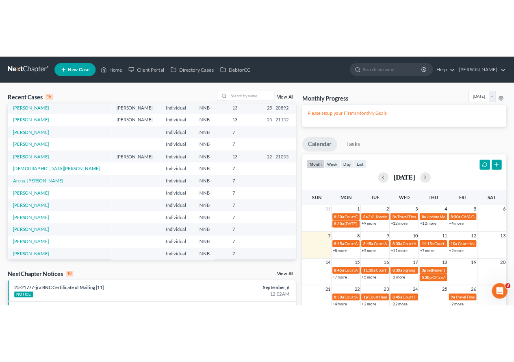
scroll to position [56, 0]
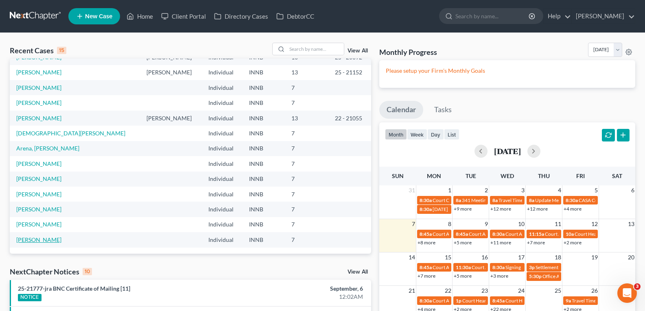
click at [33, 240] on link "[PERSON_NAME]" at bounding box center [38, 239] width 45 height 7
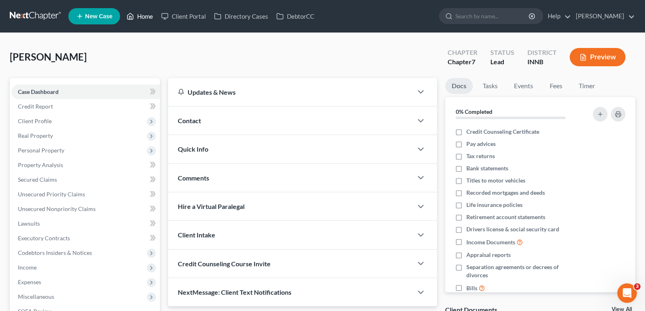
click at [142, 15] on link "Home" at bounding box center [139, 16] width 35 height 15
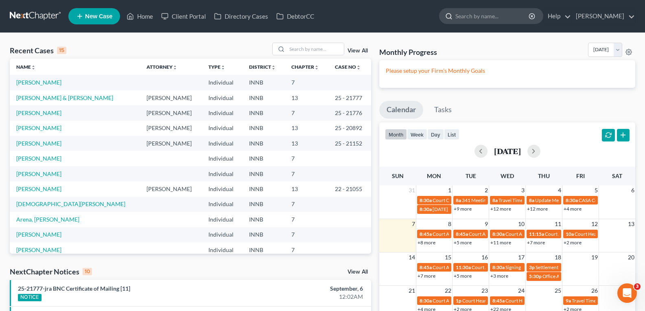
click at [478, 18] on input "search" at bounding box center [492, 16] width 74 height 15
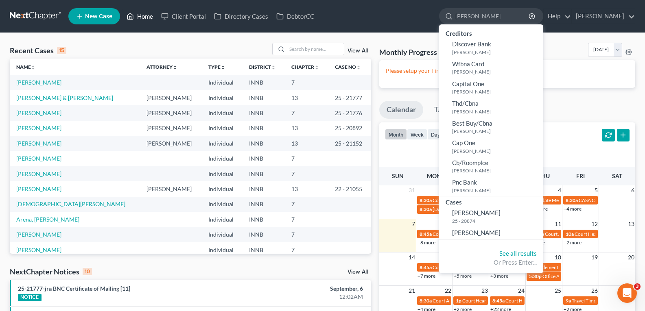
type input "[PERSON_NAME]"
click at [143, 15] on link "Home" at bounding box center [139, 16] width 35 height 15
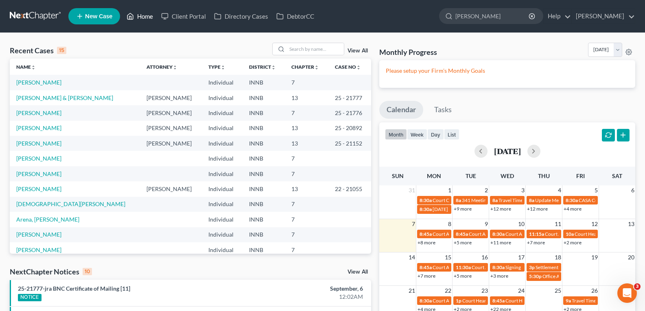
click at [143, 15] on link "Home" at bounding box center [139, 16] width 35 height 15
click at [320, 49] on input "search" at bounding box center [315, 49] width 57 height 12
type input "[PERSON_NAME]"
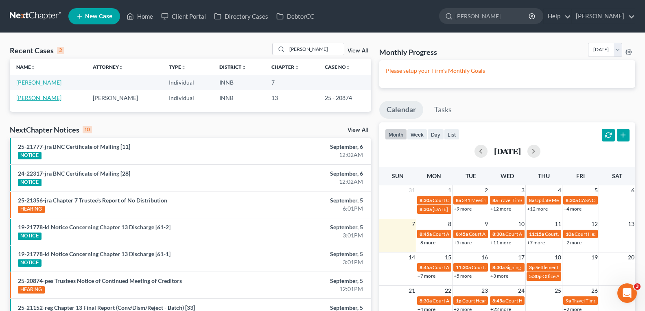
click at [35, 98] on link "[PERSON_NAME]" at bounding box center [38, 97] width 45 height 7
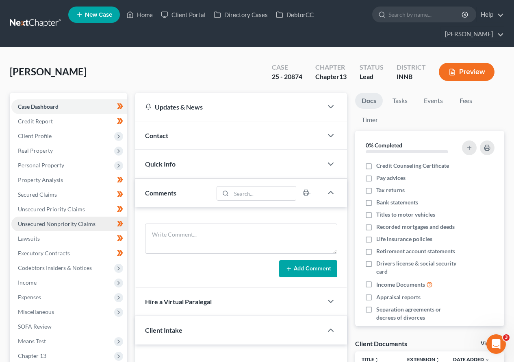
click at [65, 224] on span "Unsecured Nonpriority Claims" at bounding box center [57, 223] width 78 height 7
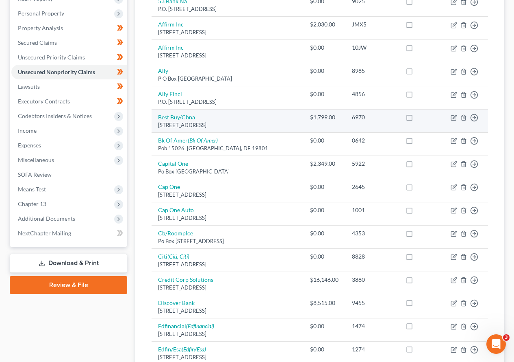
scroll to position [183, 0]
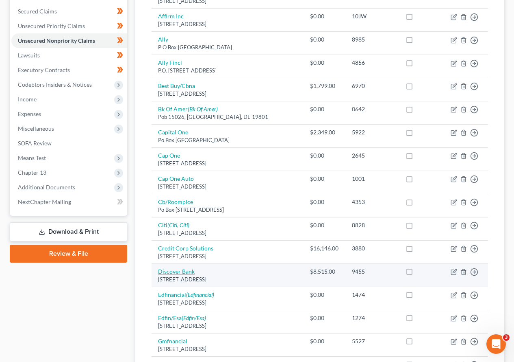
click at [176, 272] on link "Discover Bank" at bounding box center [176, 271] width 37 height 7
select select "7"
select select "2"
select select "0"
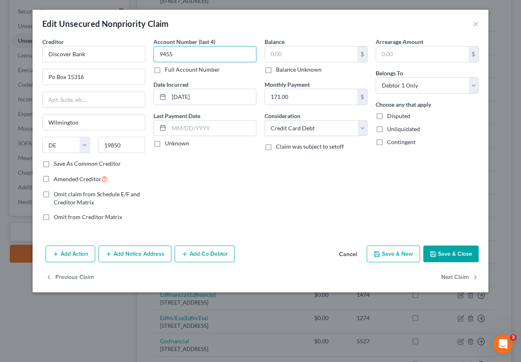
type input "9455"
click at [300, 52] on input "text" at bounding box center [311, 53] width 92 height 15
type input "8,709.61"
click at [444, 255] on button "Save & Close" at bounding box center [450, 253] width 55 height 17
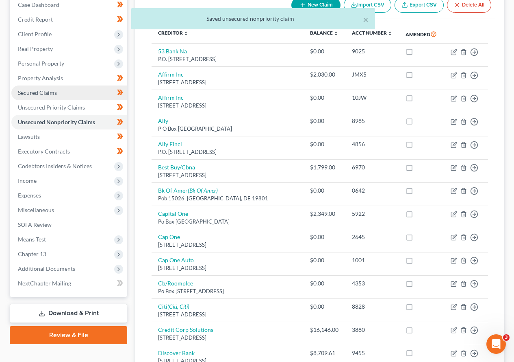
click at [53, 91] on span "Secured Claims" at bounding box center [37, 92] width 39 height 7
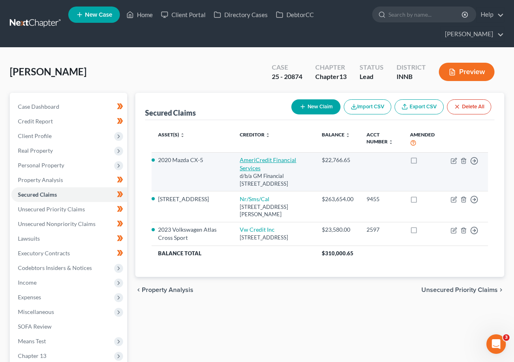
click at [259, 159] on link "AmeriCredit Financial Services" at bounding box center [268, 163] width 57 height 15
select select "45"
select select "0"
select select "3"
select select "0"
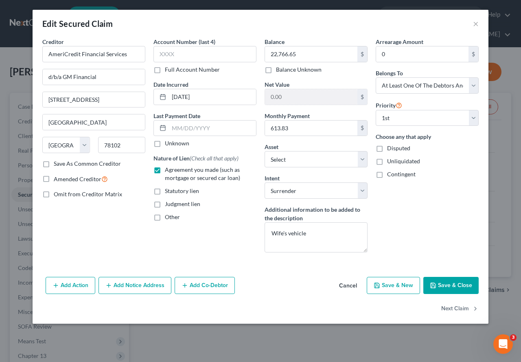
click at [466, 284] on button "Save & Close" at bounding box center [450, 285] width 55 height 17
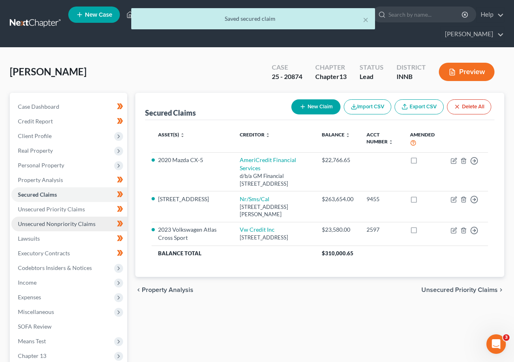
click at [48, 225] on span "Unsecured Nonpriority Claims" at bounding box center [57, 223] width 78 height 7
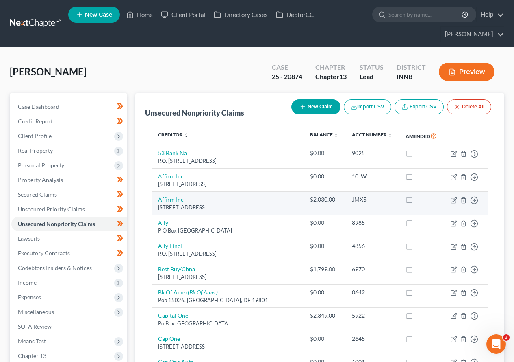
click at [174, 200] on link "Affirm Inc" at bounding box center [171, 199] width 26 height 7
select select "4"
select select "2"
select select "0"
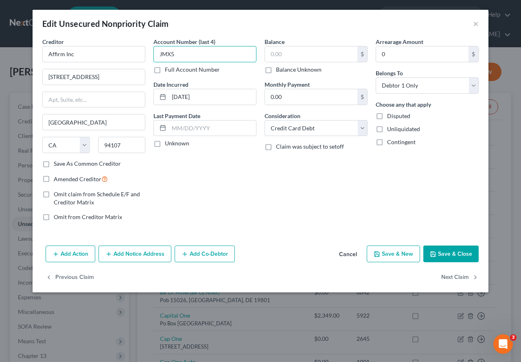
type input "JMX5"
click at [315, 63] on div "$ Balance Unknown" at bounding box center [315, 60] width 103 height 28
click at [299, 51] on input "text" at bounding box center [311, 53] width 92 height 15
type input "2,030.30"
click at [455, 254] on button "Save & Close" at bounding box center [450, 253] width 55 height 17
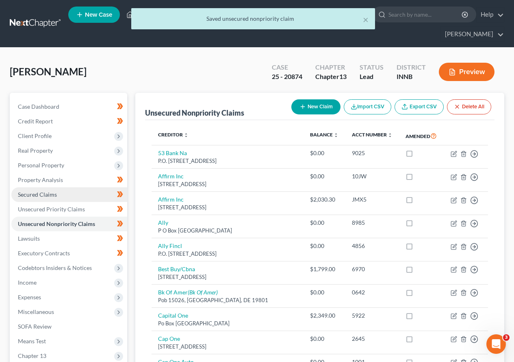
click at [42, 194] on span "Secured Claims" at bounding box center [37, 194] width 39 height 7
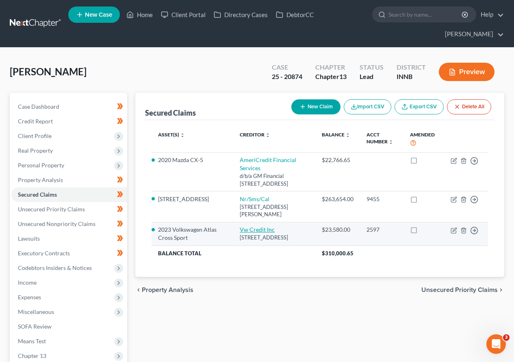
click at [240, 226] on link "Vw Credit Inc" at bounding box center [257, 229] width 35 height 7
select select "14"
select select "0"
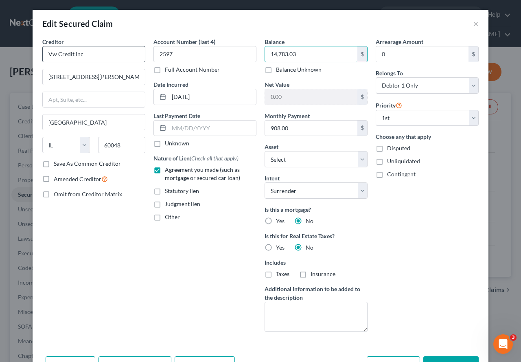
type input "14,783.03"
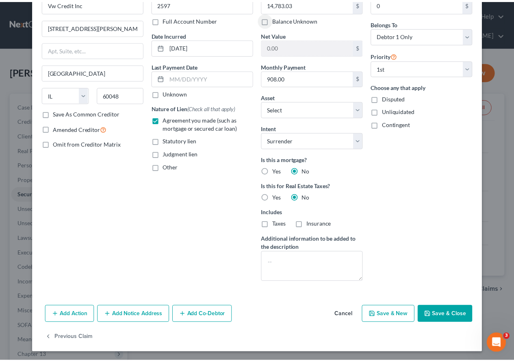
scroll to position [51, 0]
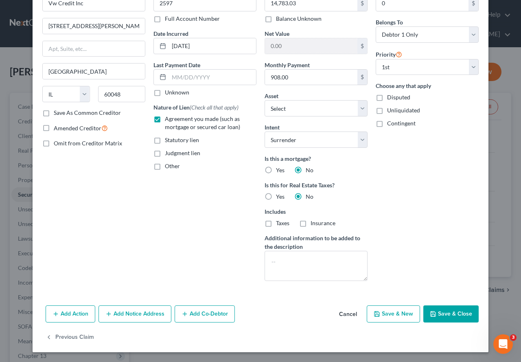
click at [449, 311] on button "Save & Close" at bounding box center [450, 313] width 55 height 17
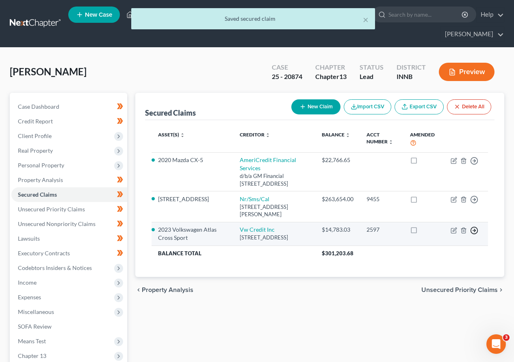
click at [474, 226] on icon "button" at bounding box center [475, 230] width 8 height 8
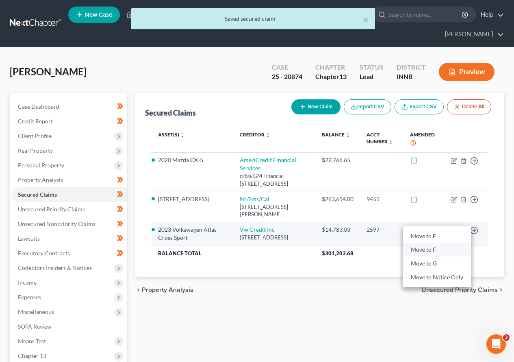
click at [425, 243] on link "Move to F" at bounding box center [437, 250] width 68 height 14
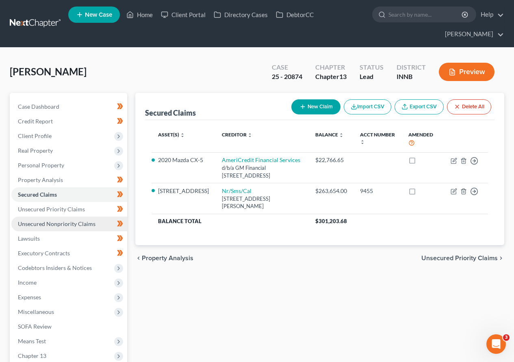
click at [54, 225] on span "Unsecured Nonpriority Claims" at bounding box center [57, 223] width 78 height 7
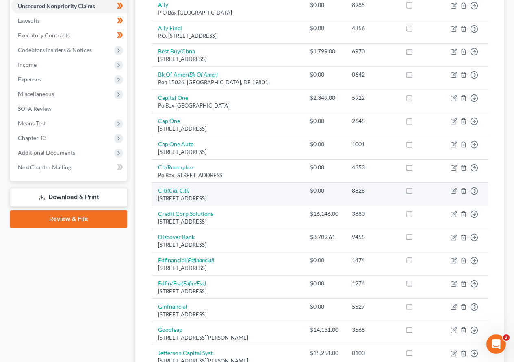
scroll to position [203, 0]
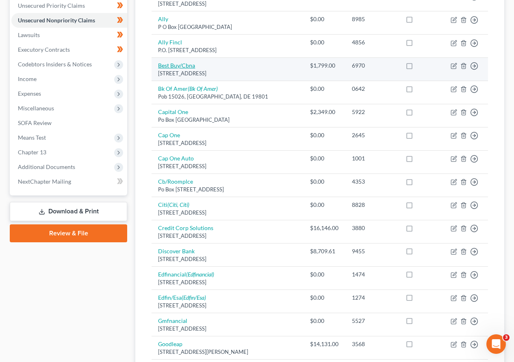
click at [180, 67] on link "Best Buy/Cbna" at bounding box center [176, 65] width 37 height 7
select select "14"
select select "2"
select select "0"
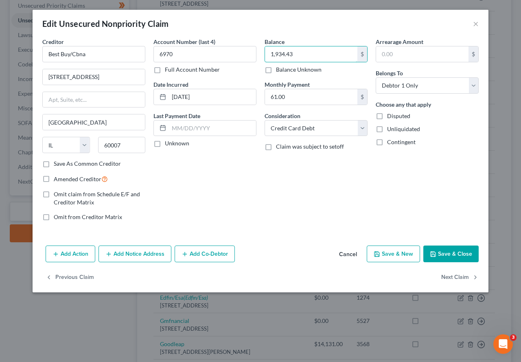
type input "1,934.43"
click at [455, 256] on button "Save & Close" at bounding box center [450, 253] width 55 height 17
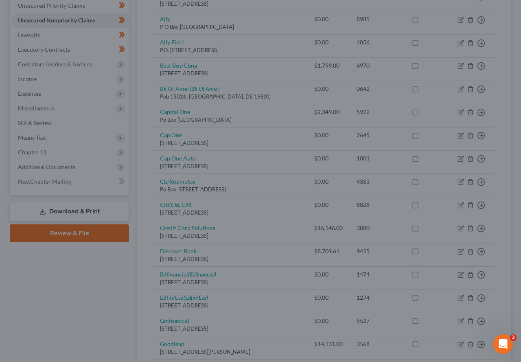
type input "0"
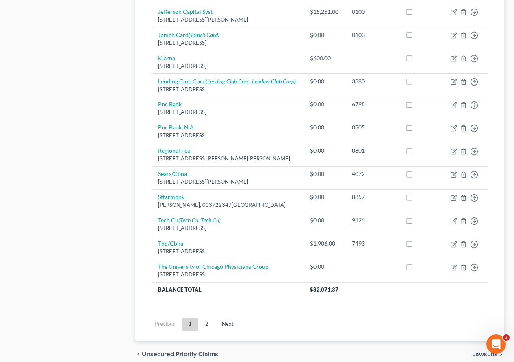
scroll to position [595, 0]
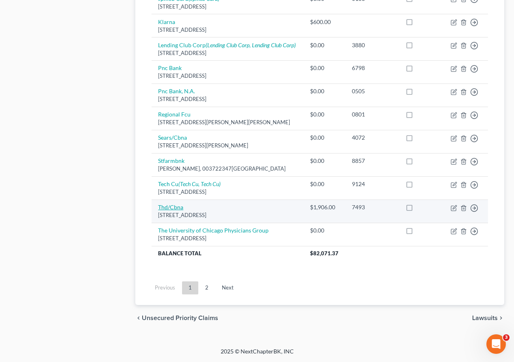
click at [172, 208] on link "Thd/Cbna" at bounding box center [170, 206] width 25 height 7
select select "44"
select select "2"
select select "0"
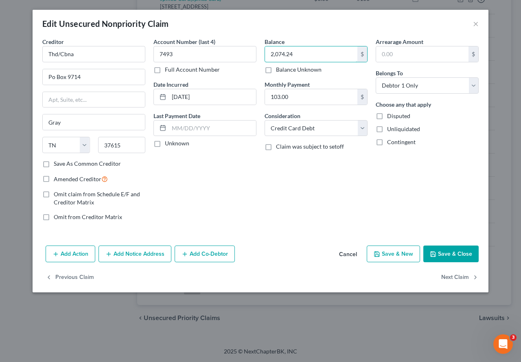
type input "2,074.24"
click at [457, 255] on button "Save & Close" at bounding box center [450, 253] width 55 height 17
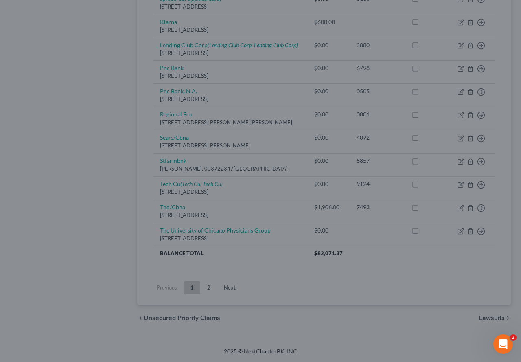
type input "0"
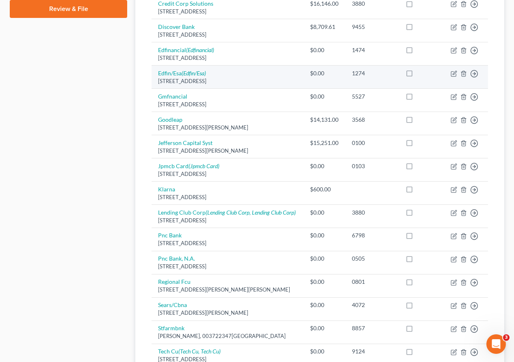
scroll to position [391, 0]
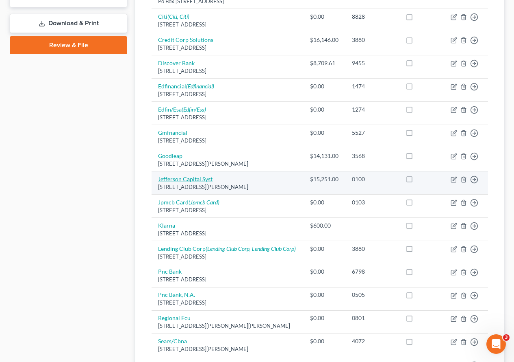
click at [179, 180] on link "Jefferson Capital Syst" at bounding box center [185, 178] width 54 height 7
select select "24"
select select "1"
select select "0"
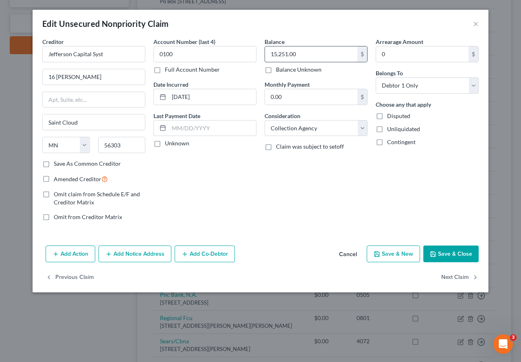
click at [302, 52] on input "15,251.00" at bounding box center [311, 53] width 92 height 15
type input "15,251.62"
click at [462, 252] on button "Save & Close" at bounding box center [450, 253] width 55 height 17
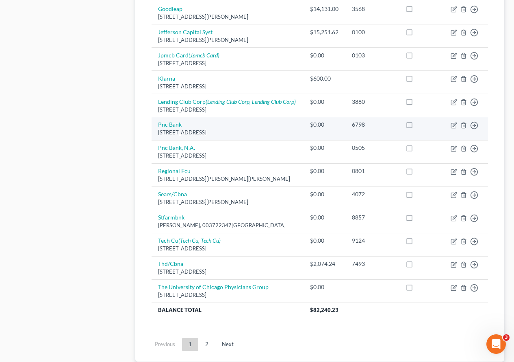
scroll to position [595, 0]
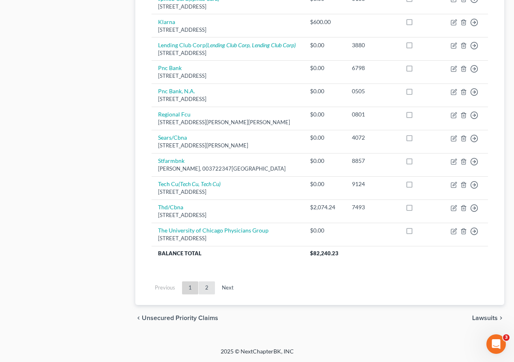
click at [207, 288] on link "2" at bounding box center [207, 287] width 16 height 13
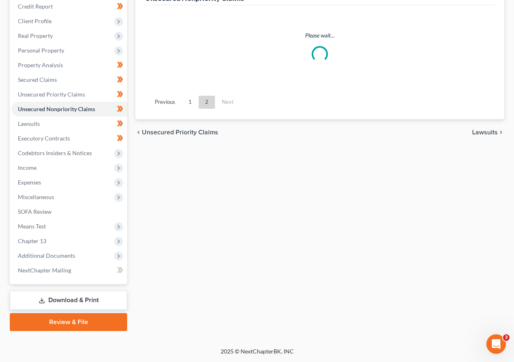
scroll to position [115, 0]
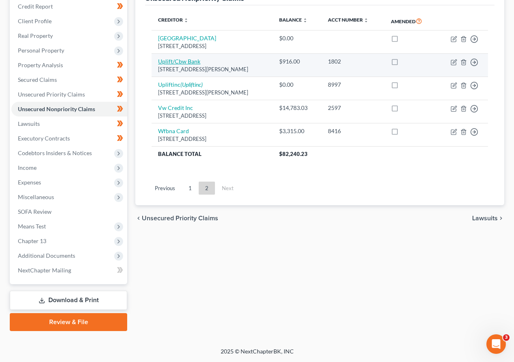
click at [177, 64] on link "Uplift/Cbw Bank" at bounding box center [179, 61] width 42 height 7
select select "4"
select select "10"
select select "0"
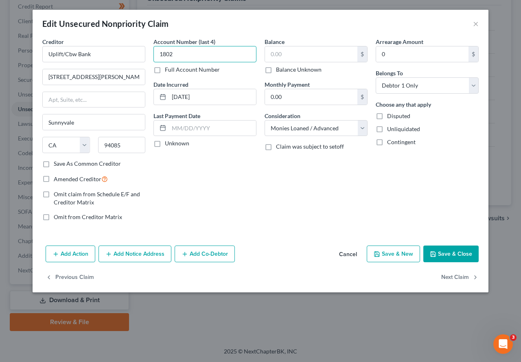
type input "1802"
click at [295, 48] on input "text" at bounding box center [311, 53] width 92 height 15
type input "915.92"
click at [459, 249] on button "Save & Close" at bounding box center [450, 253] width 55 height 17
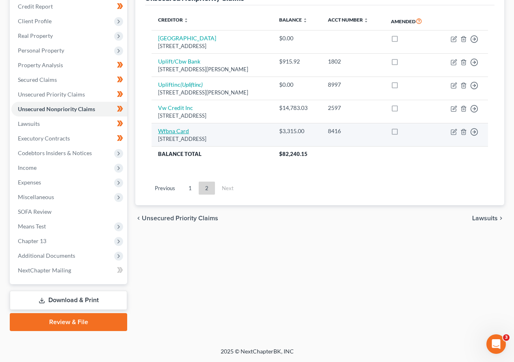
click at [172, 131] on link "Wfbna Card" at bounding box center [173, 130] width 31 height 7
select select "38"
select select "2"
select select "0"
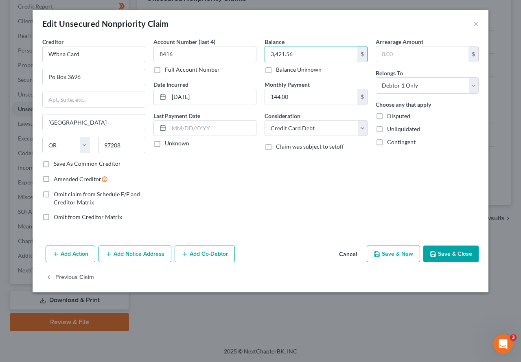
type input "3,421.56"
click at [460, 255] on button "Save & Close" at bounding box center [450, 253] width 55 height 17
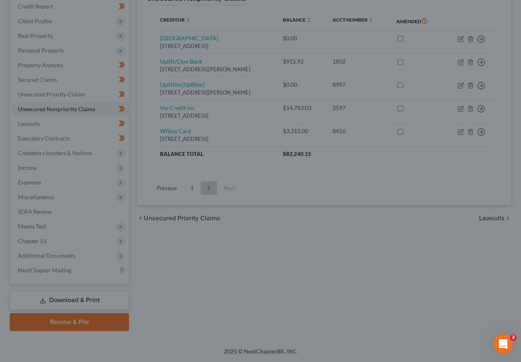
type input "0"
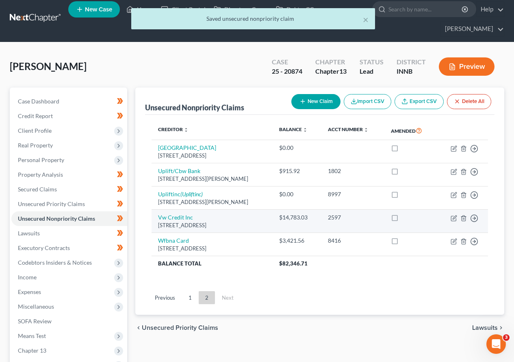
scroll to position [0, 0]
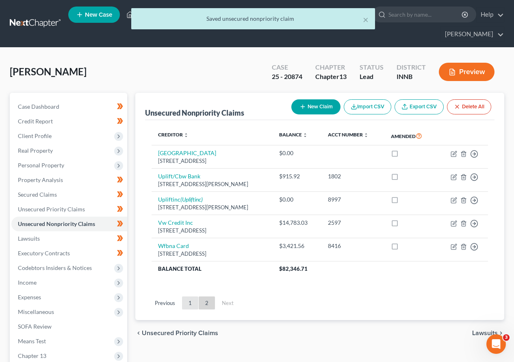
click at [191, 303] on link "1" at bounding box center [190, 302] width 16 height 13
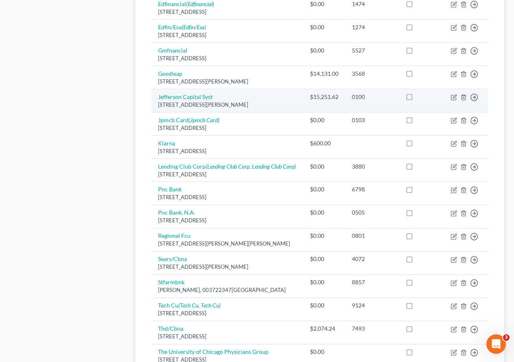
scroll to position [488, 0]
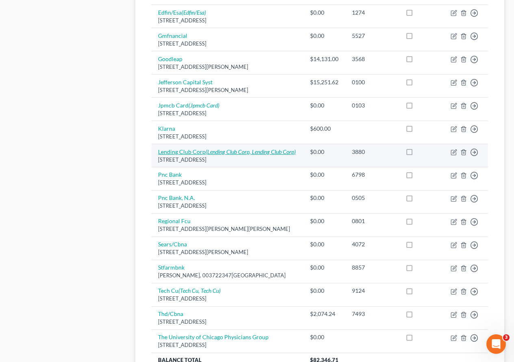
click at [190, 151] on link "Lending Club Corp (Lending Club Corp, Lending Club Corp)" at bounding box center [227, 151] width 138 height 7
select select "4"
select select "10"
select select "0"
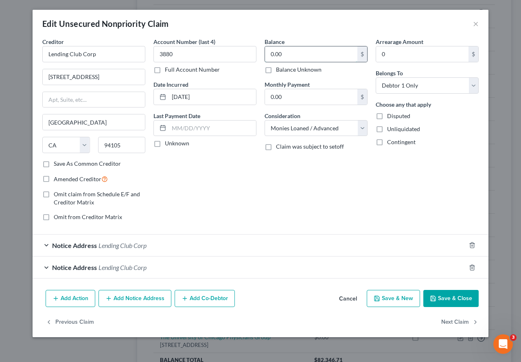
click at [296, 54] on input "0.00" at bounding box center [311, 53] width 92 height 15
type input "16,999.36"
click at [450, 295] on button "Save & Close" at bounding box center [450, 298] width 55 height 17
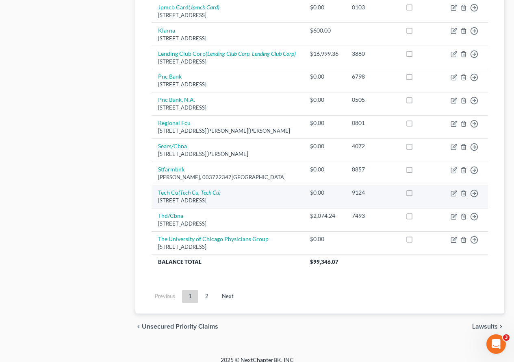
scroll to position [595, 0]
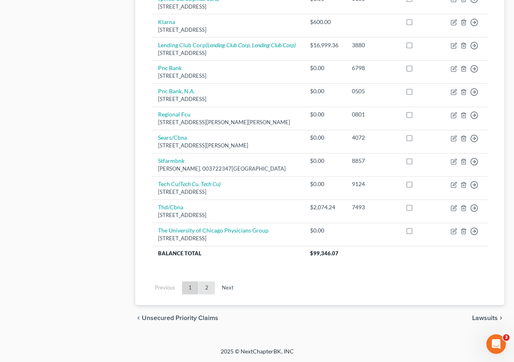
click at [206, 287] on link "2" at bounding box center [207, 287] width 16 height 13
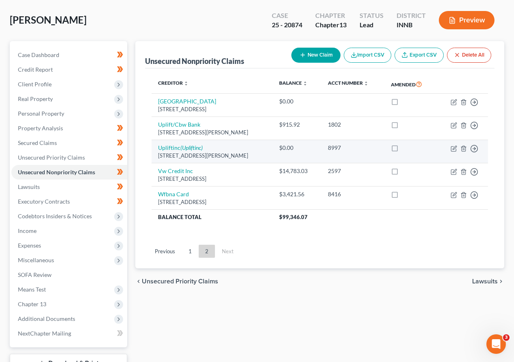
scroll to position [33, 0]
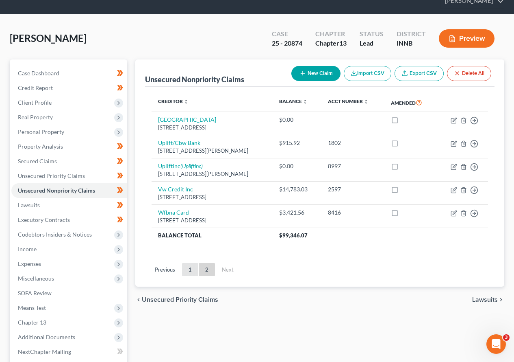
click at [190, 268] on link "1" at bounding box center [190, 269] width 16 height 13
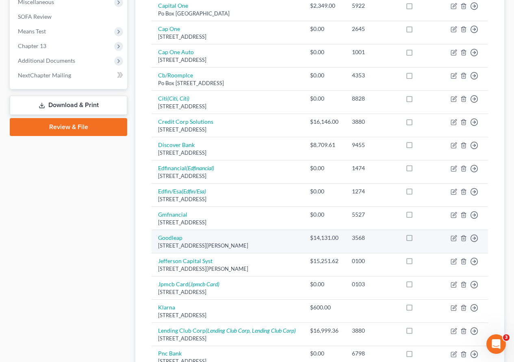
scroll to position [244, 0]
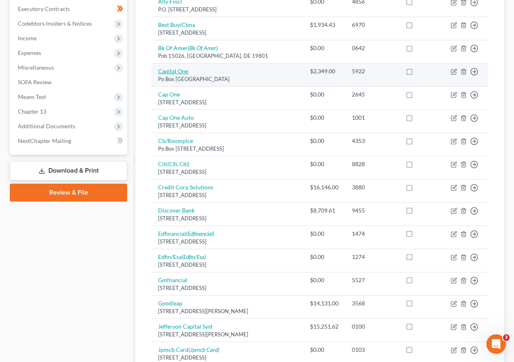
click at [174, 73] on link "Capital One" at bounding box center [173, 71] width 30 height 7
select select "48"
select select "2"
select select "0"
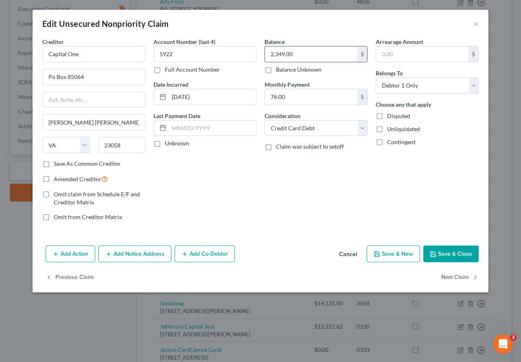
click at [300, 57] on input "2,349.00" at bounding box center [311, 53] width 92 height 15
type input "2,453.22"
click at [444, 253] on button "Save & Close" at bounding box center [450, 253] width 55 height 17
type input "0"
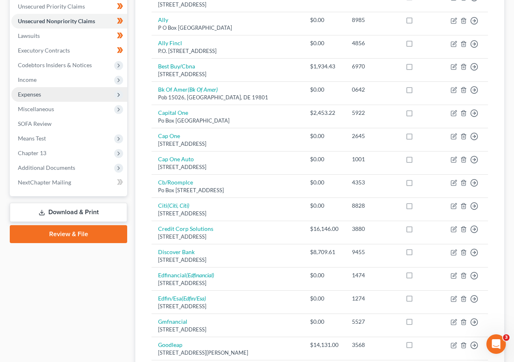
scroll to position [163, 0]
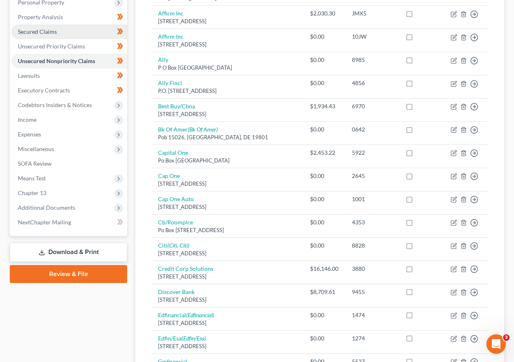
click at [54, 33] on span "Secured Claims" at bounding box center [37, 31] width 39 height 7
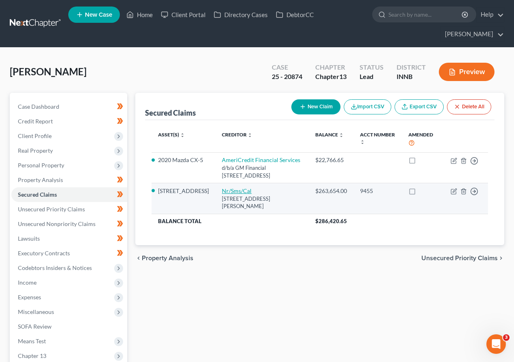
click at [222, 192] on link "Nr/Sms/Cal" at bounding box center [237, 190] width 30 height 7
select select "42"
select select "2"
select select "0"
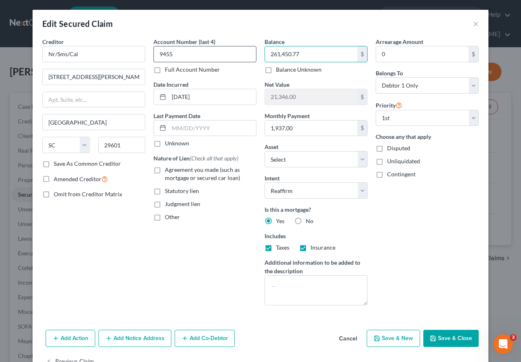
type input "261,450.77"
click at [454, 311] on button "Save & Close" at bounding box center [450, 337] width 55 height 17
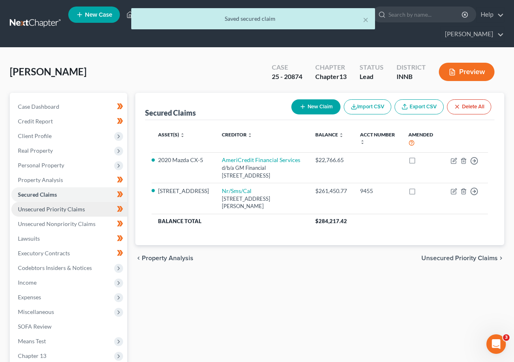
click at [68, 210] on span "Unsecured Priority Claims" at bounding box center [51, 208] width 67 height 7
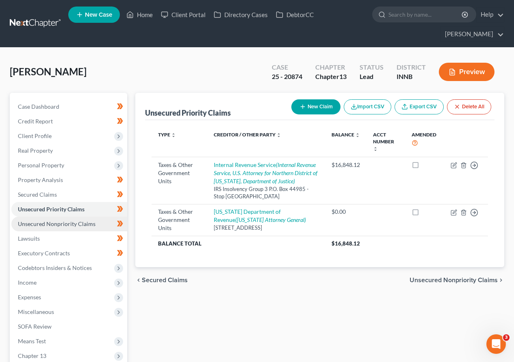
click at [70, 225] on span "Unsecured Nonpriority Claims" at bounding box center [57, 223] width 78 height 7
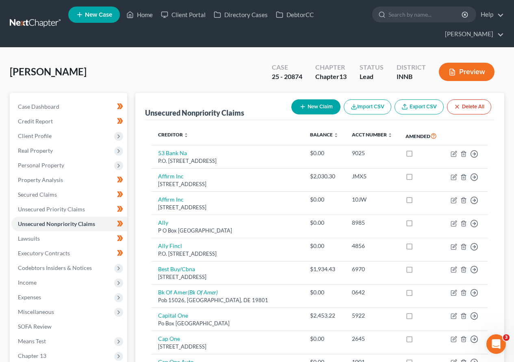
click at [464, 73] on button "Preview" at bounding box center [467, 72] width 56 height 18
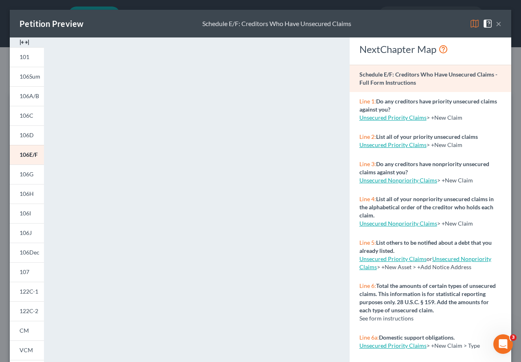
click at [495, 21] on button "×" at bounding box center [498, 24] width 6 height 10
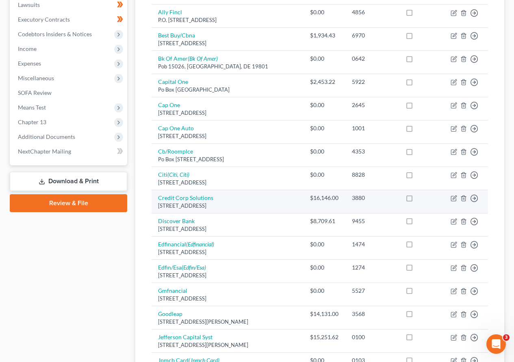
scroll to position [244, 0]
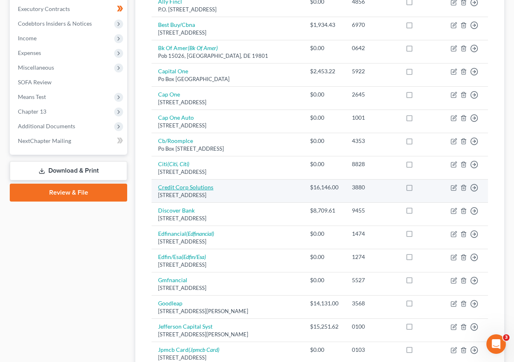
click at [186, 188] on link "Credit Corp Solutions" at bounding box center [185, 186] width 55 height 7
select select "46"
select select "10"
select select "0"
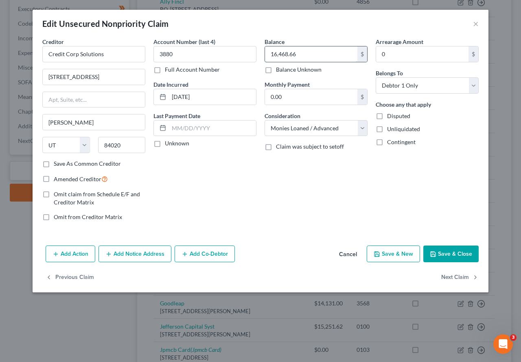
type input "16,468.66"
click at [451, 248] on button "Save & Close" at bounding box center [450, 253] width 55 height 17
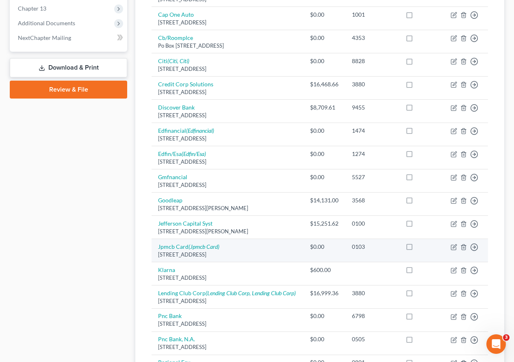
scroll to position [366, 0]
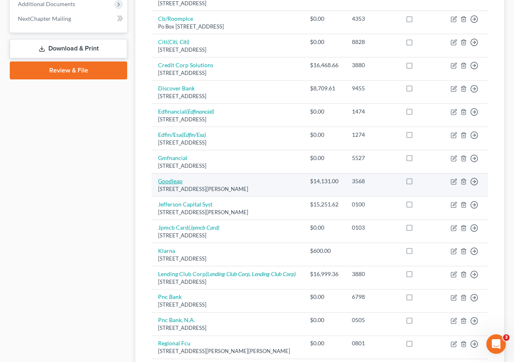
click at [170, 180] on link "Goodleap" at bounding box center [170, 180] width 24 height 7
select select "38"
select select "10"
select select "0"
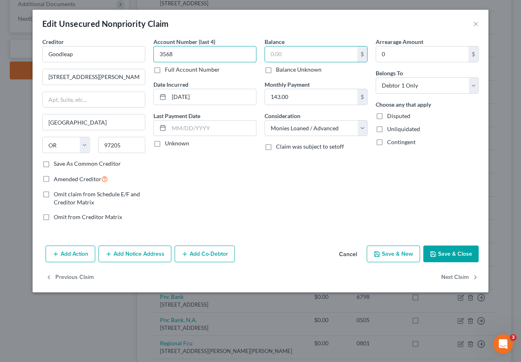
type input "3568"
click at [327, 198] on div "Balance $ Balance Unknown Balance Undetermined $ Balance Unknown Monthly Paymen…" at bounding box center [315, 132] width 111 height 190
click at [292, 50] on input "text" at bounding box center [311, 53] width 92 height 15
type input "0.00"
click at [450, 251] on button "Save & Close" at bounding box center [450, 253] width 55 height 17
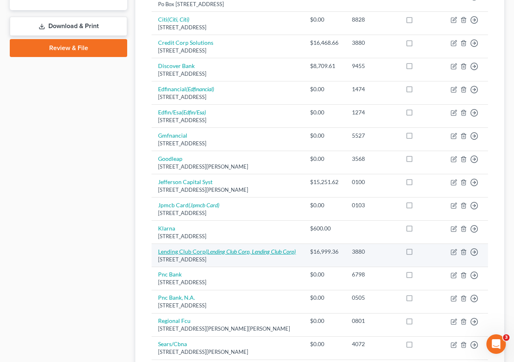
scroll to position [407, 0]
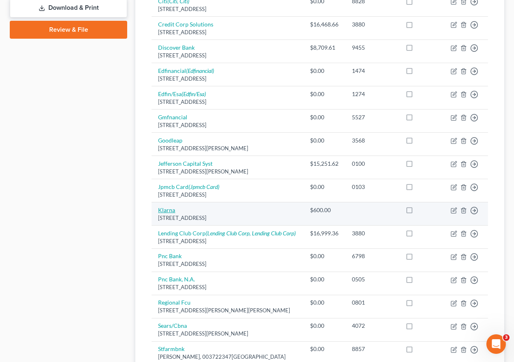
click at [165, 210] on link "Klarna" at bounding box center [166, 209] width 17 height 7
select select "36"
select select "0"
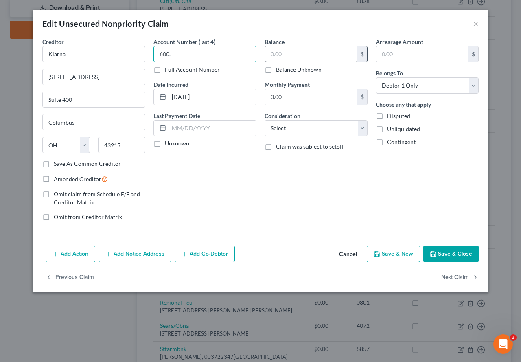
type input "600."
click at [297, 53] on input "text" at bounding box center [311, 53] width 92 height 15
click at [347, 253] on button "Cancel" at bounding box center [347, 254] width 31 height 16
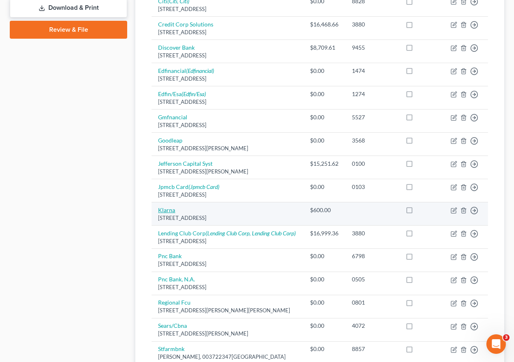
click at [165, 209] on link "Klarna" at bounding box center [166, 209] width 17 height 7
select select "36"
select select "0"
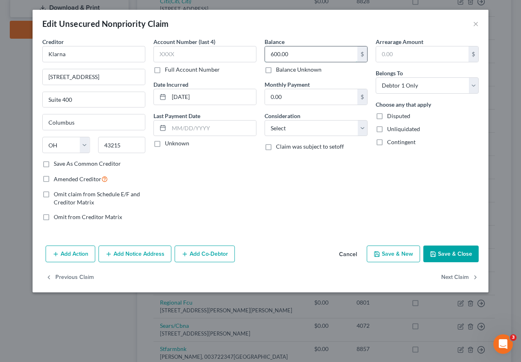
click at [298, 51] on input "600.00" at bounding box center [311, 53] width 92 height 15
type input "0.00"
click at [453, 255] on button "Save & Close" at bounding box center [450, 253] width 55 height 17
type input "0"
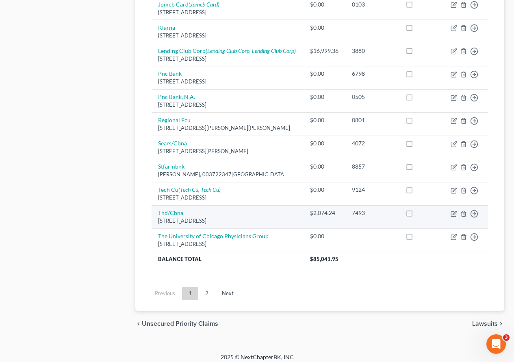
scroll to position [595, 0]
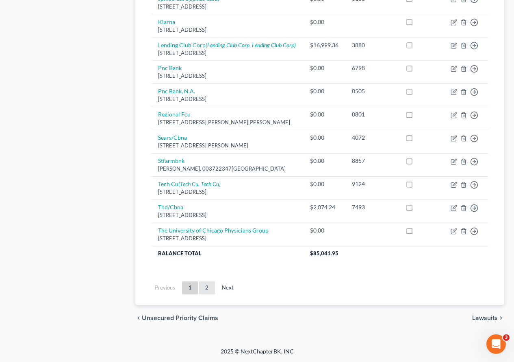
click at [204, 288] on link "2" at bounding box center [207, 287] width 16 height 13
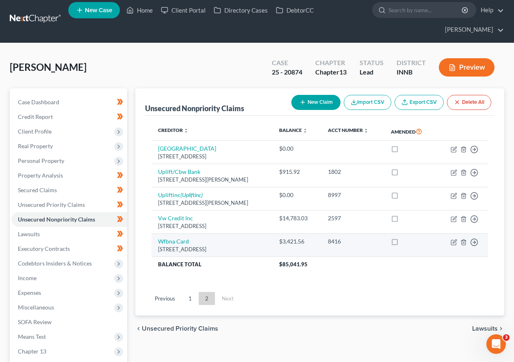
scroll to position [0, 0]
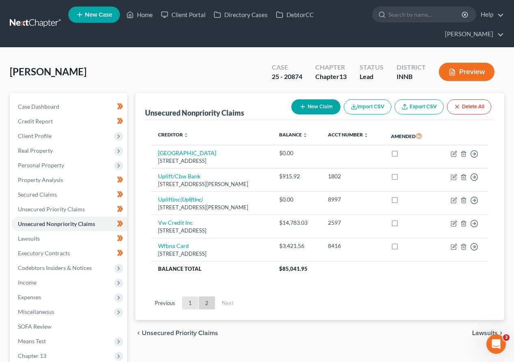
click at [187, 307] on link "1" at bounding box center [190, 302] width 16 height 13
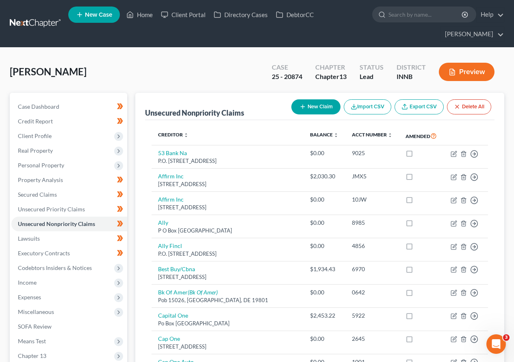
click at [316, 107] on button "New Claim" at bounding box center [316, 106] width 49 height 15
select select "0"
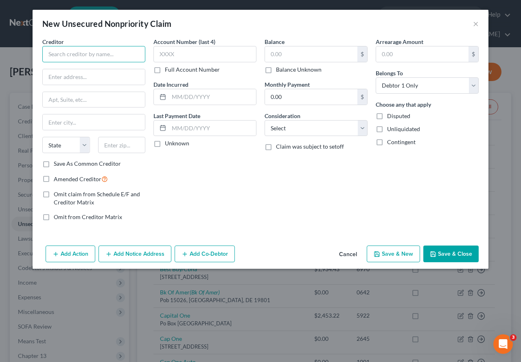
click at [106, 53] on input "text" at bounding box center [93, 54] width 103 height 16
type input "Quantum3 Group LLC aaf Velocity"
type input "P.O. Box 788"
type input "[PERSON_NAME]"
select select "50"
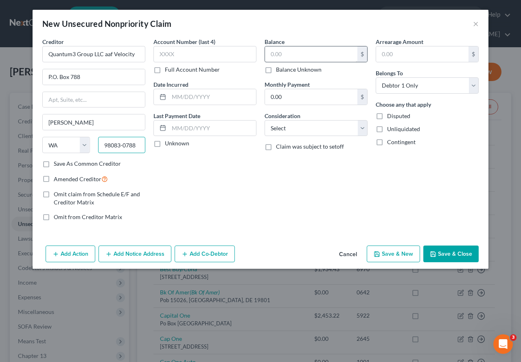
type input "98083-0788"
click at [289, 59] on input "text" at bounding box center [311, 53] width 92 height 15
type input "2,108.77"
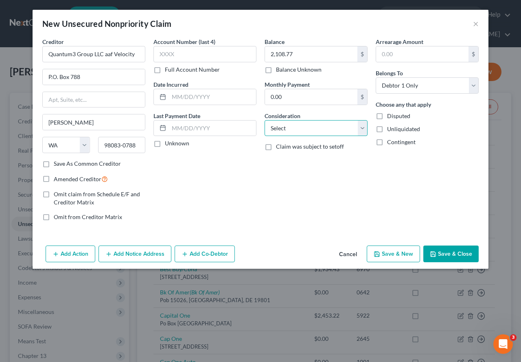
click at [359, 129] on select "Select Cable / Satellite Services Collection Agency Credit Card Debt Debt Couns…" at bounding box center [315, 128] width 103 height 16
select select "2"
click at [264, 120] on select "Select Cable / Satellite Services Collection Agency Credit Card Debt Debt Couns…" at bounding box center [315, 128] width 103 height 16
click at [449, 252] on button "Save & Close" at bounding box center [450, 253] width 55 height 17
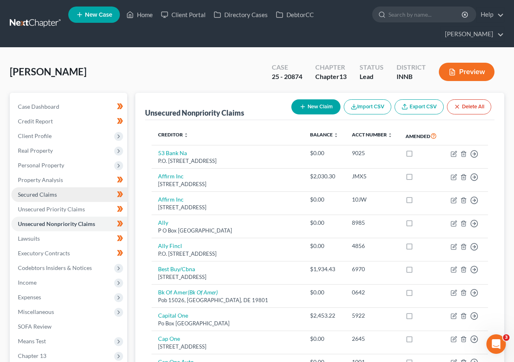
click at [35, 194] on span "Secured Claims" at bounding box center [37, 194] width 39 height 7
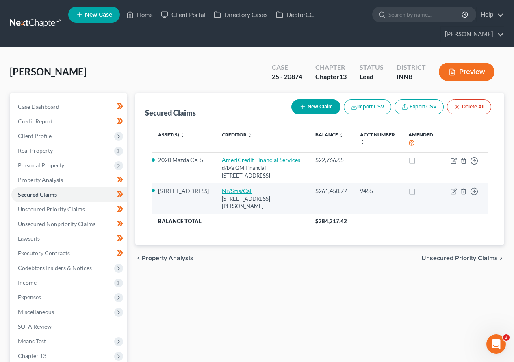
click at [222, 192] on link "Nr/Sms/Cal" at bounding box center [237, 190] width 30 height 7
select select "42"
select select "2"
select select "0"
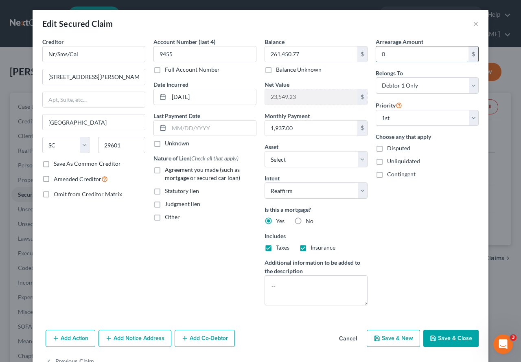
click at [391, 52] on input "0" at bounding box center [422, 53] width 92 height 15
type input "946.35"
click at [435, 311] on button "Save & Close" at bounding box center [450, 337] width 55 height 17
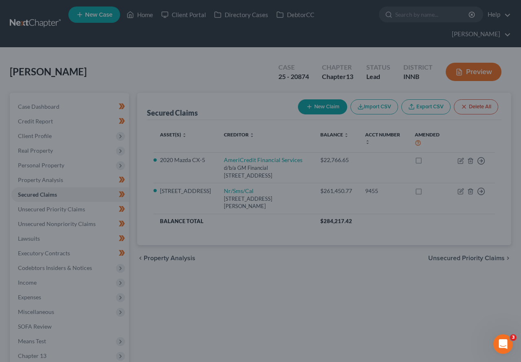
select select "15"
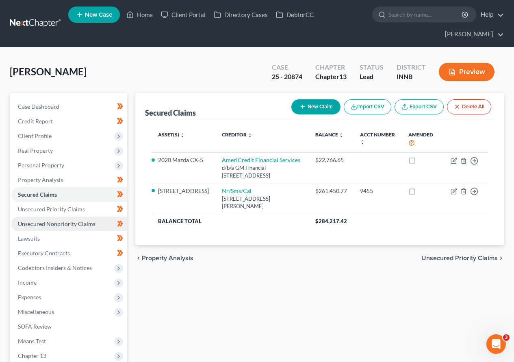
click at [55, 225] on span "Unsecured Nonpriority Claims" at bounding box center [57, 223] width 78 height 7
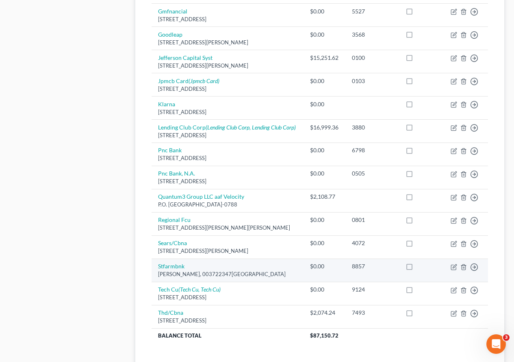
scroll to position [595, 0]
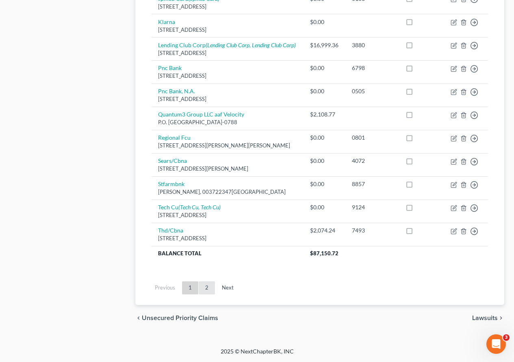
click at [209, 289] on link "2" at bounding box center [207, 287] width 16 height 13
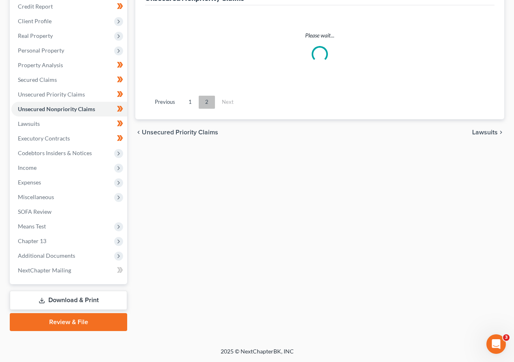
scroll to position [115, 0]
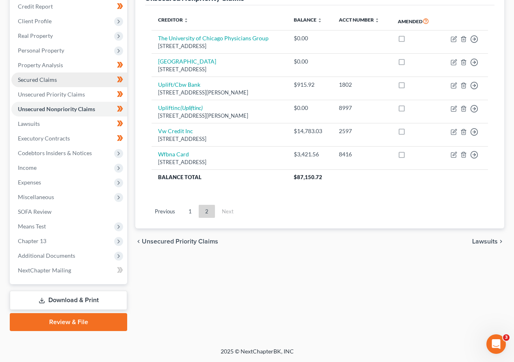
click at [38, 77] on span "Secured Claims" at bounding box center [37, 79] width 39 height 7
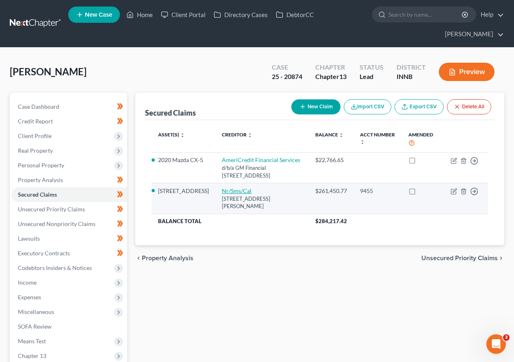
click at [222, 192] on link "Nr/Sms/Cal" at bounding box center [237, 190] width 30 height 7
select select "42"
select select "2"
select select "0"
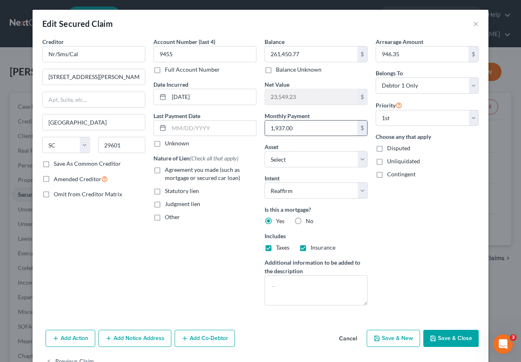
click at [297, 128] on input "1,937.00" at bounding box center [311, 127] width 92 height 15
type input "1,922.06"
click at [450, 311] on button "Save & Close" at bounding box center [450, 337] width 55 height 17
select select "15"
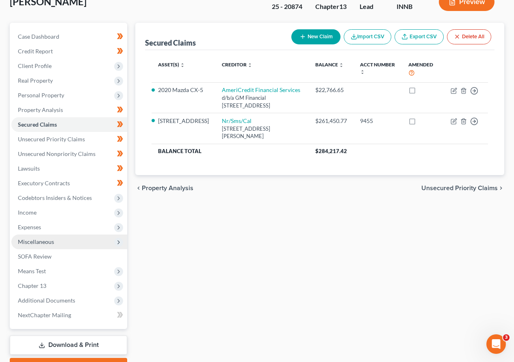
scroll to position [115, 0]
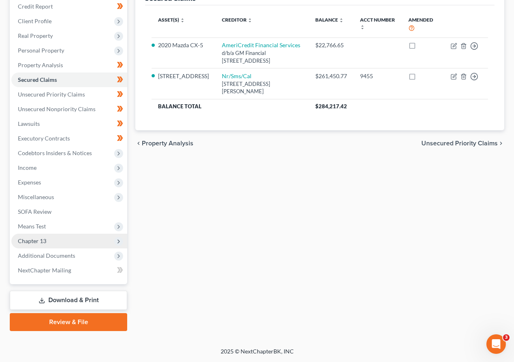
click at [35, 241] on span "Chapter 13" at bounding box center [32, 240] width 28 height 7
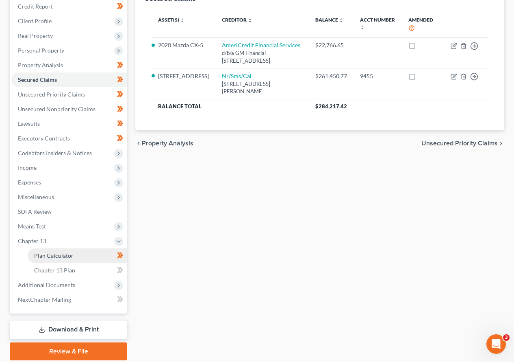
click at [55, 256] on span "Plan Calculator" at bounding box center [53, 255] width 39 height 7
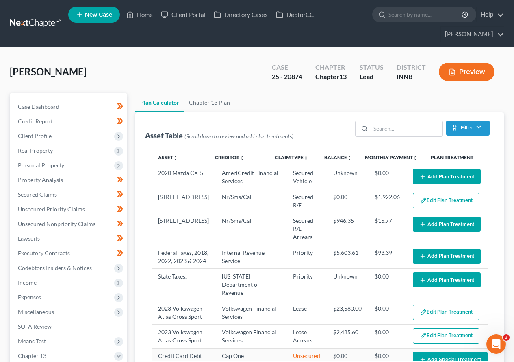
select select "59"
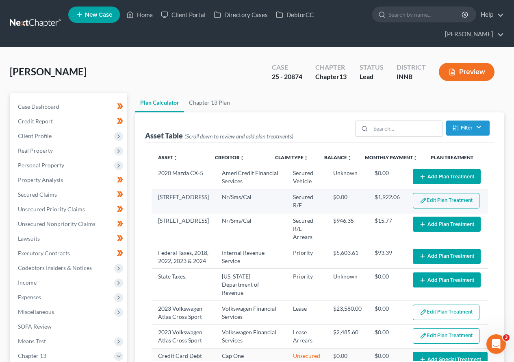
click at [433, 208] on button "Edit Plan Treatment" at bounding box center [446, 200] width 67 height 15
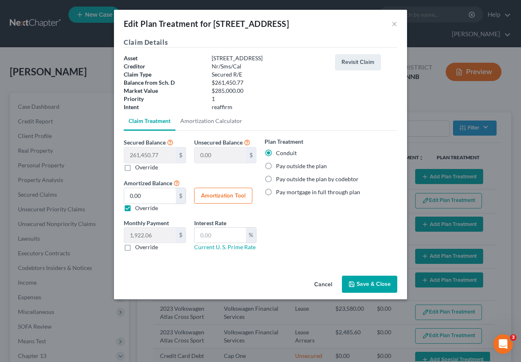
click at [384, 285] on button "Save & Close" at bounding box center [369, 283] width 55 height 17
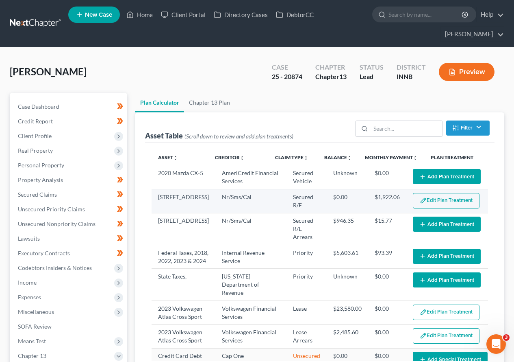
select select "59"
click at [417, 208] on button "Edit Plan Treatment" at bounding box center [446, 200] width 67 height 15
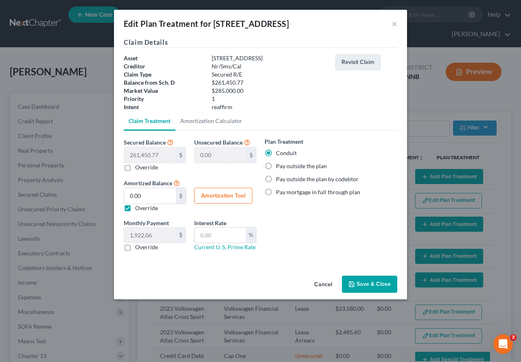
click at [379, 279] on button "Save & Close" at bounding box center [369, 283] width 55 height 17
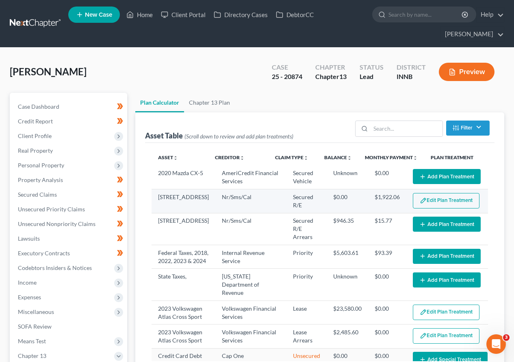
select select "59"
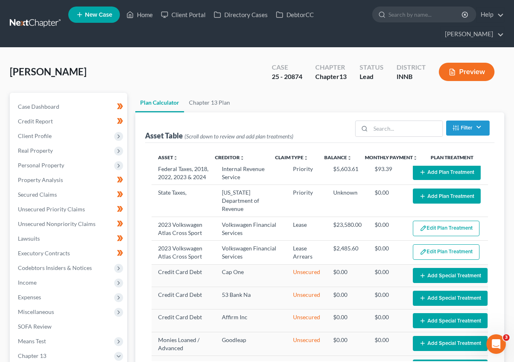
scroll to position [122, 0]
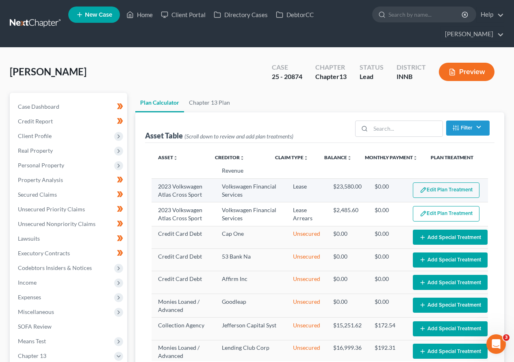
click at [447, 198] on button "Edit Plan Treatment" at bounding box center [446, 189] width 67 height 15
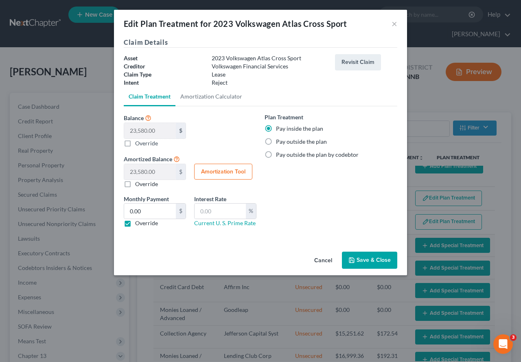
click at [135, 182] on label "Override" at bounding box center [146, 184] width 23 height 8
click at [138, 182] on input "Override" at bounding box center [140, 182] width 5 height 5
click at [135, 182] on label "Override" at bounding box center [146, 184] width 23 height 8
click at [138, 182] on input "Override" at bounding box center [140, 182] width 5 height 5
checkbox input "false"
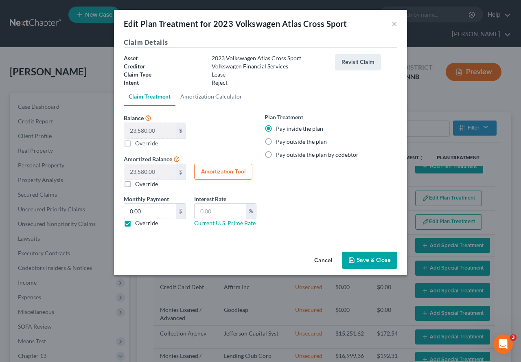
click at [135, 224] on label "Override" at bounding box center [146, 223] width 23 height 8
click at [138, 224] on input "Override" at bounding box center [140, 221] width 5 height 5
click at [135, 224] on label "Override" at bounding box center [146, 223] width 23 height 8
click at [138, 224] on input "Override" at bounding box center [140, 221] width 5 height 5
checkbox input "true"
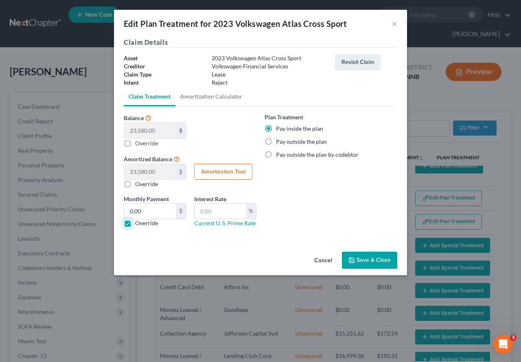
click at [325, 260] on button "Cancel" at bounding box center [322, 260] width 31 height 16
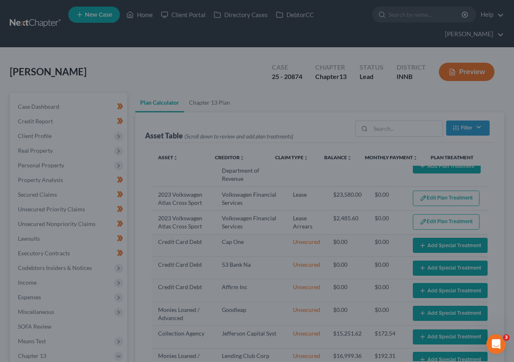
scroll to position [122, 0]
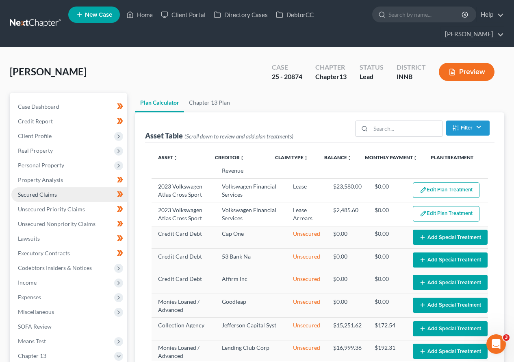
click at [31, 194] on span "Secured Claims" at bounding box center [37, 194] width 39 height 7
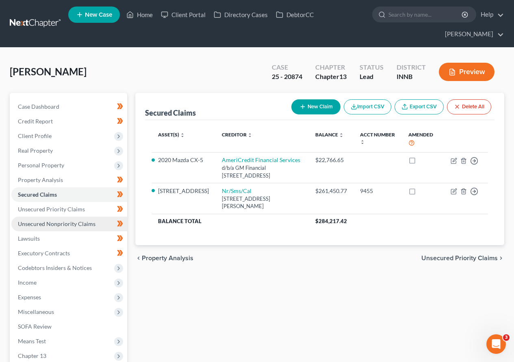
click at [37, 218] on link "Unsecured Nonpriority Claims" at bounding box center [69, 223] width 116 height 15
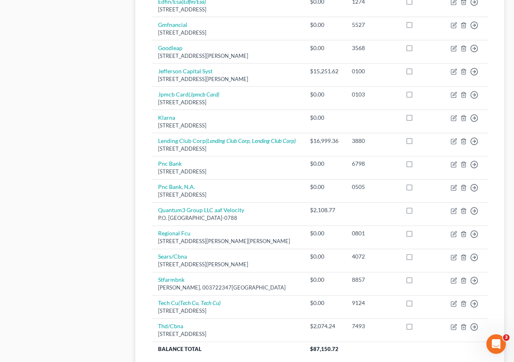
scroll to position [595, 0]
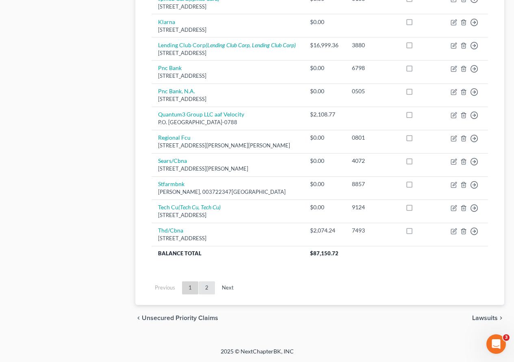
click at [213, 286] on link "2" at bounding box center [207, 287] width 16 height 13
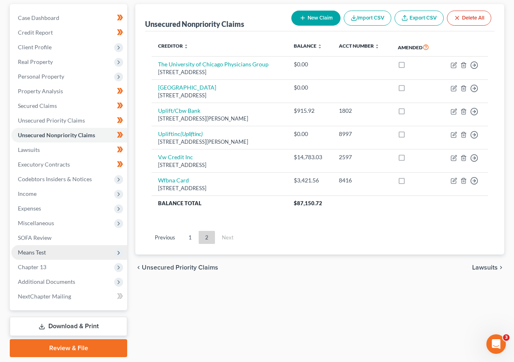
scroll to position [74, 0]
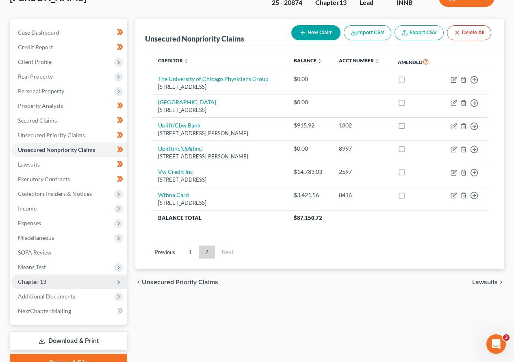
click at [45, 281] on span "Chapter 13" at bounding box center [32, 281] width 28 height 7
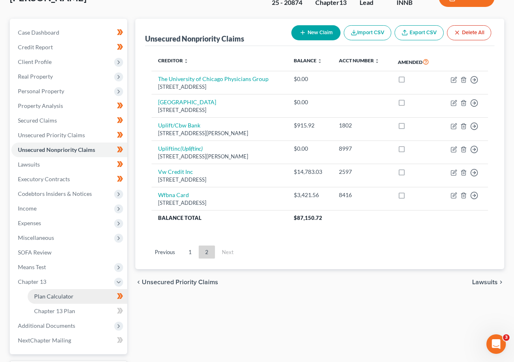
click at [50, 296] on span "Plan Calculator" at bounding box center [53, 295] width 39 height 7
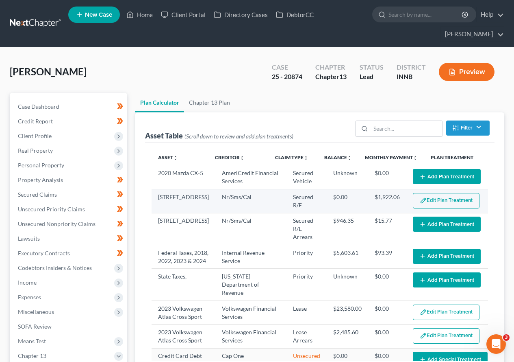
select select "59"
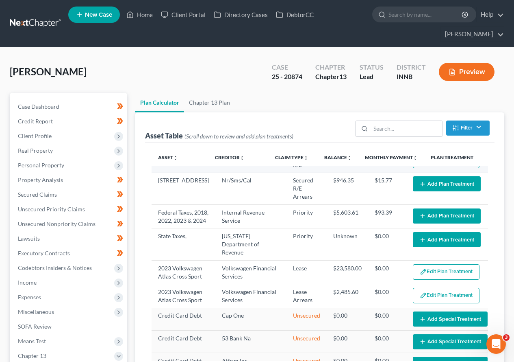
scroll to position [41, 0]
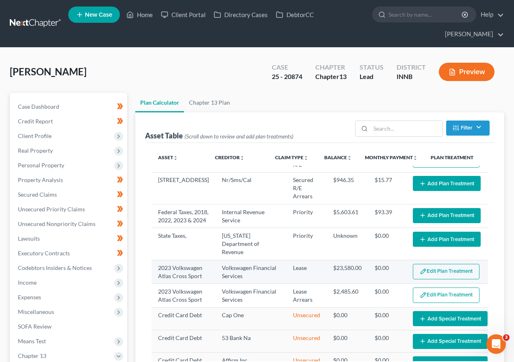
click at [429, 279] on button "Edit Plan Treatment" at bounding box center [446, 271] width 67 height 15
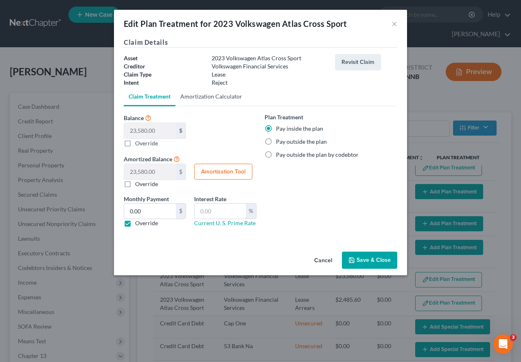
click at [203, 96] on link "Amortization Calculator" at bounding box center [211, 97] width 72 height 20
type input "23,580.00"
type input "60"
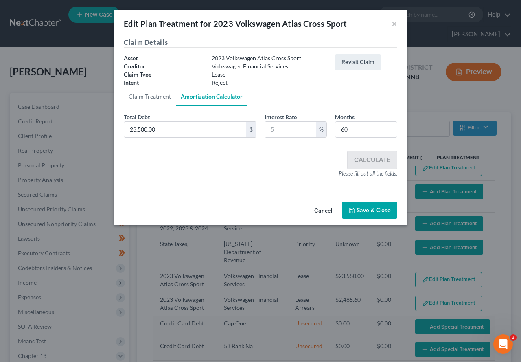
click at [324, 210] on button "Cancel" at bounding box center [322, 211] width 31 height 16
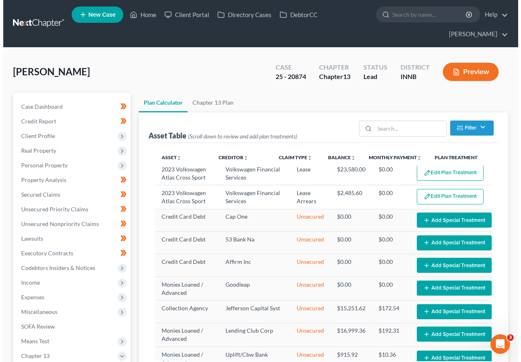
scroll to position [122, 0]
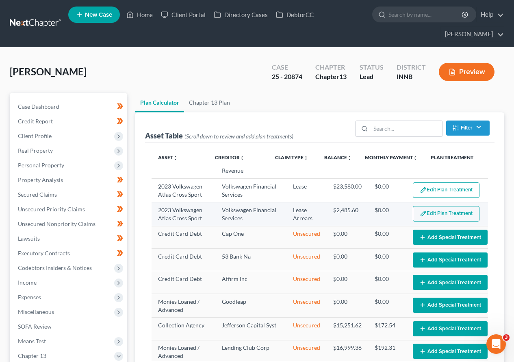
click at [425, 221] on button "Edit Plan Treatment" at bounding box center [446, 213] width 67 height 15
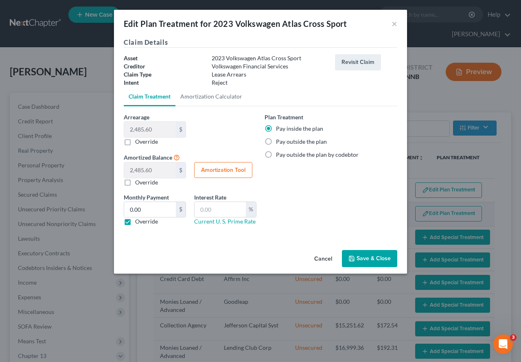
scroll to position [114, 0]
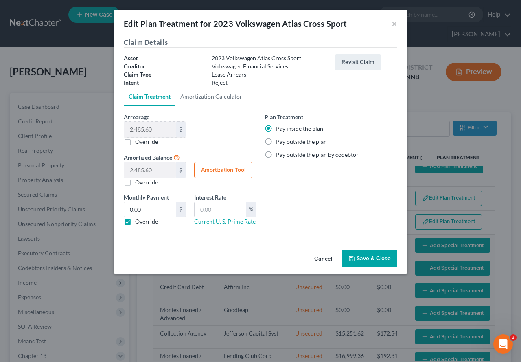
click at [135, 181] on label "Override" at bounding box center [146, 182] width 23 height 8
click at [138, 181] on input "Override" at bounding box center [140, 180] width 5 height 5
checkbox input "true"
click at [359, 62] on button "Revisit Claim" at bounding box center [358, 62] width 46 height 16
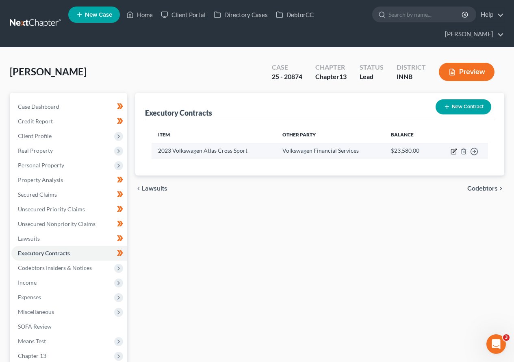
click at [453, 149] on icon "button" at bounding box center [453, 151] width 5 height 5
select select "2"
select select "14"
select select "0"
select select "1"
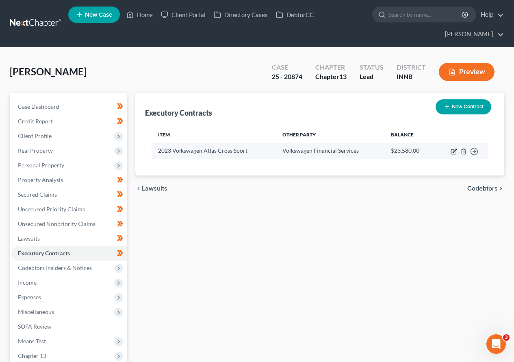
select select "0"
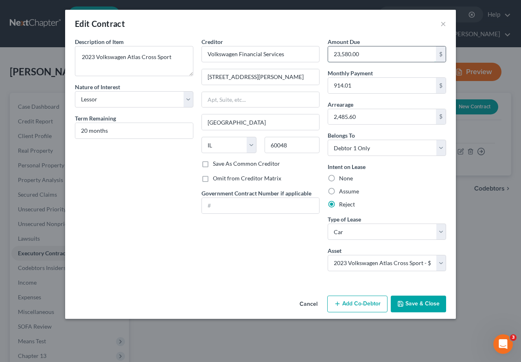
click at [382, 50] on input "23,580.00" at bounding box center [382, 53] width 108 height 15
click at [308, 303] on button "Cancel" at bounding box center [308, 304] width 31 height 16
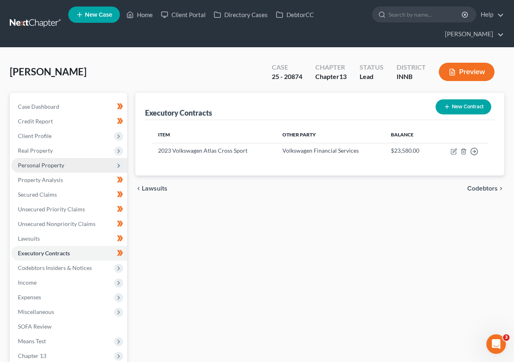
click at [46, 165] on span "Personal Property" at bounding box center [41, 164] width 46 height 7
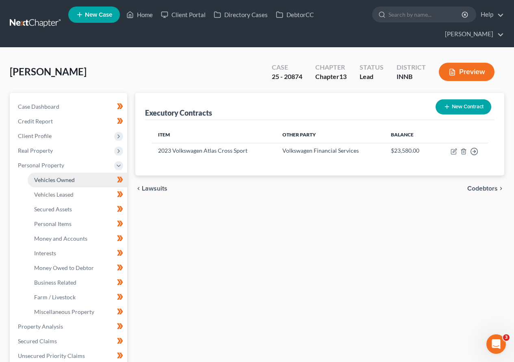
click at [47, 181] on span "Vehicles Owned" at bounding box center [54, 179] width 41 height 7
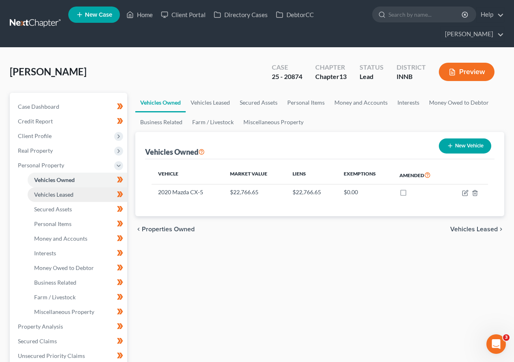
click at [67, 194] on span "Vehicles Leased" at bounding box center [53, 194] width 39 height 7
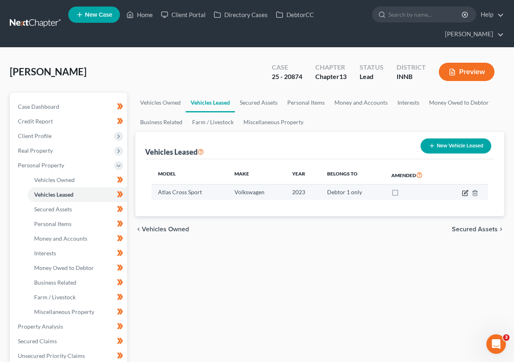
click at [464, 194] on icon "button" at bounding box center [465, 193] width 7 height 7
select select "0"
select select "3"
select select "0"
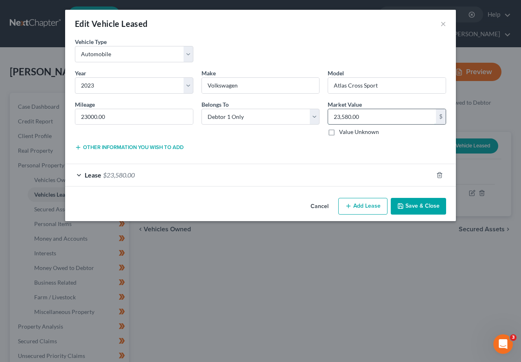
click at [368, 118] on input "23,580.00" at bounding box center [382, 116] width 108 height 15
click at [78, 174] on div "Lease $23,580.00" at bounding box center [249, 175] width 368 height 22
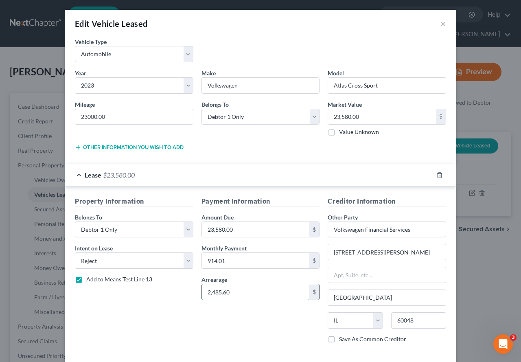
click at [237, 292] on input "2,485.60" at bounding box center [256, 291] width 108 height 15
type input "0.00"
type input "14,783.03"
click at [368, 117] on input "23,580.00" at bounding box center [382, 116] width 108 height 15
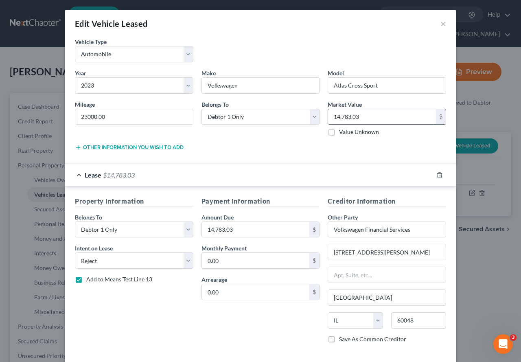
type input "14,783.03"
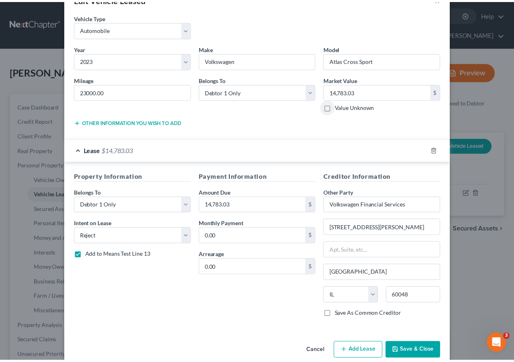
scroll to position [39, 0]
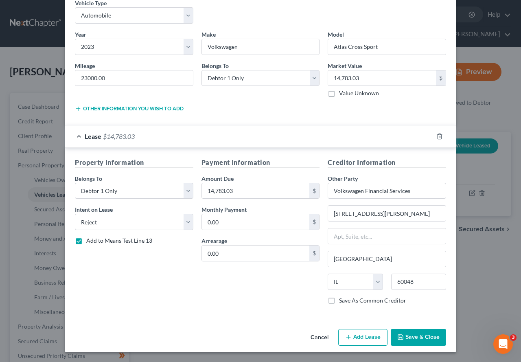
click at [405, 311] on button "Save & Close" at bounding box center [417, 337] width 55 height 17
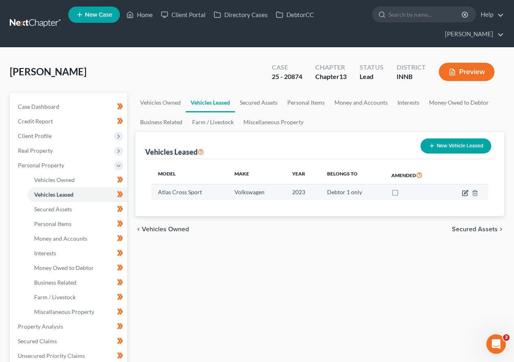
click at [466, 193] on icon "button" at bounding box center [466, 192] width 4 height 4
select select "0"
select select "3"
select select "0"
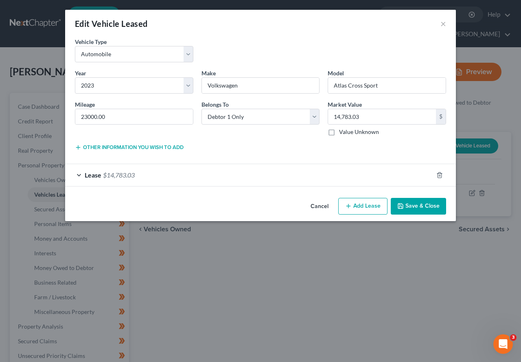
click at [125, 147] on button "Other information you wish to add" at bounding box center [129, 147] width 109 height 7
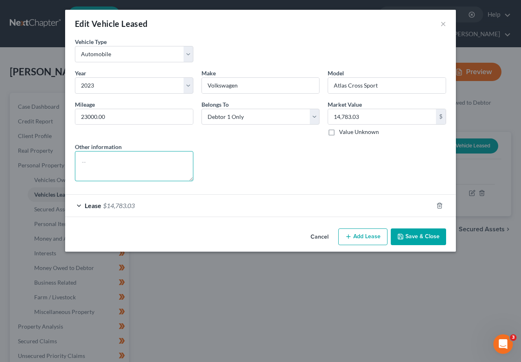
click at [110, 160] on textarea at bounding box center [134, 166] width 118 height 30
type textarea "v"
type textarea "vehicle surrendered and sold amount due is the deficiency balance"
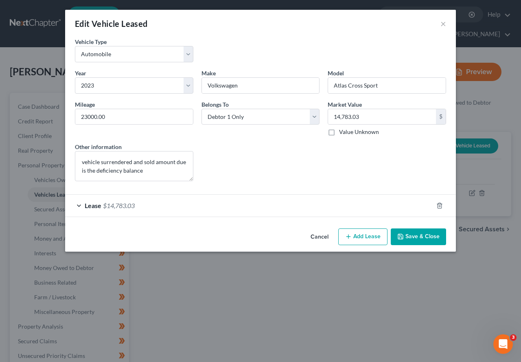
click at [413, 240] on button "Save & Close" at bounding box center [417, 236] width 55 height 17
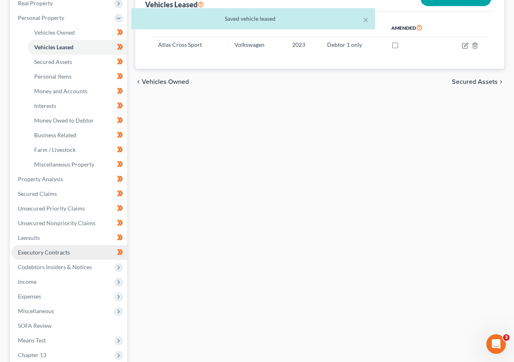
scroll to position [203, 0]
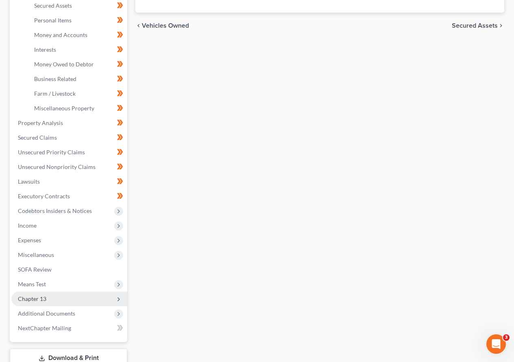
click at [45, 298] on span "Chapter 13" at bounding box center [32, 298] width 28 height 7
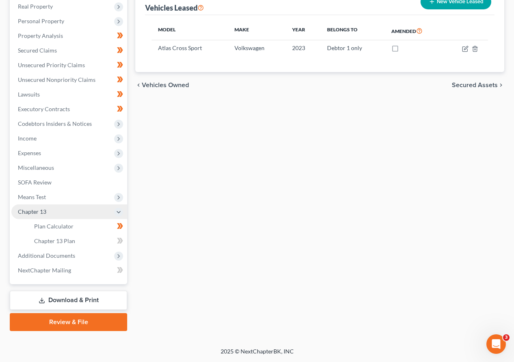
scroll to position [144, 0]
click at [68, 225] on span "Plan Calculator" at bounding box center [53, 225] width 39 height 7
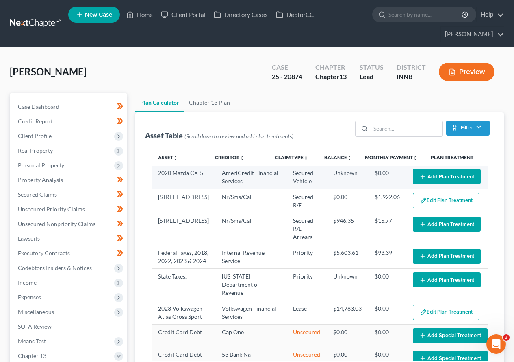
select select "59"
click at [441, 179] on button "Add Plan Treatment" at bounding box center [447, 176] width 68 height 15
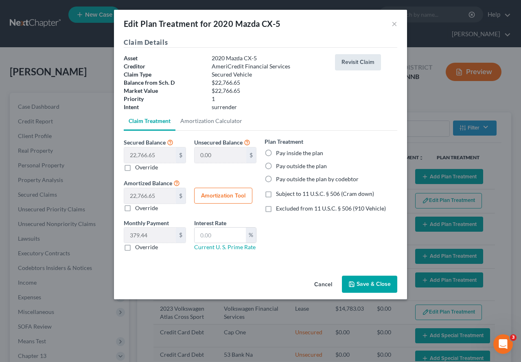
click at [356, 60] on button "Revisit Claim" at bounding box center [358, 62] width 46 height 16
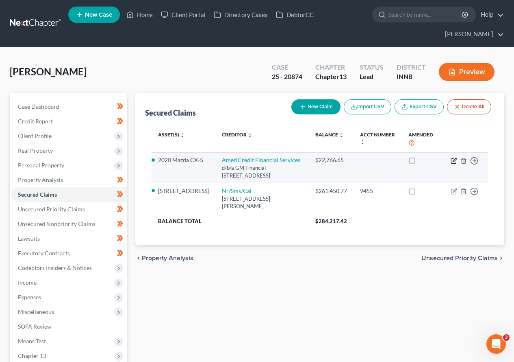
click at [453, 159] on icon "button" at bounding box center [454, 160] width 7 height 7
select select "45"
select select "0"
select select "3"
select select "0"
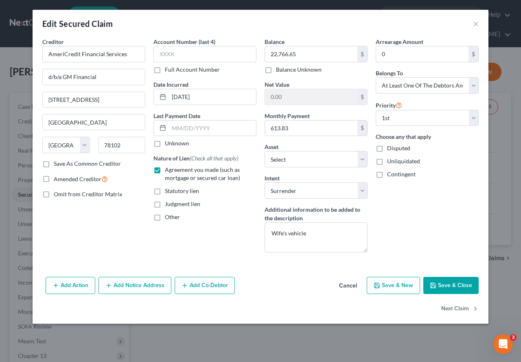
click at [445, 283] on button "Save & Close" at bounding box center [450, 285] width 55 height 17
select select "2"
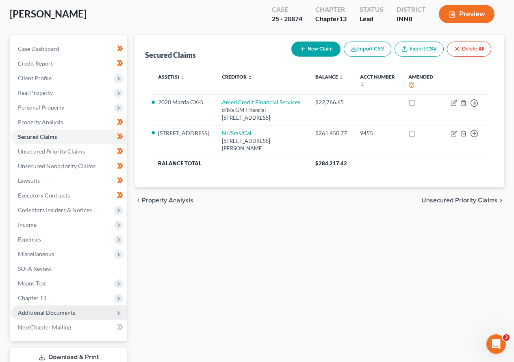
scroll to position [115, 0]
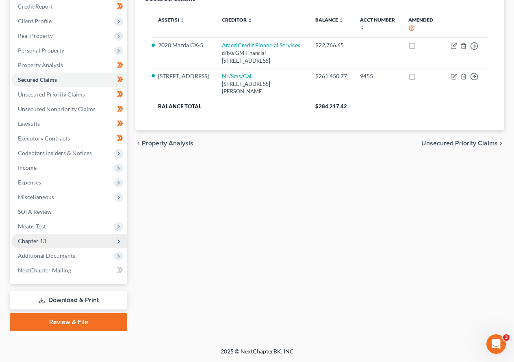
click at [46, 240] on span "Chapter 13" at bounding box center [32, 240] width 28 height 7
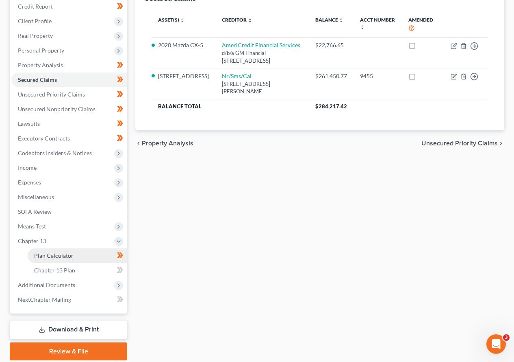
click at [61, 254] on span "Plan Calculator" at bounding box center [53, 255] width 39 height 7
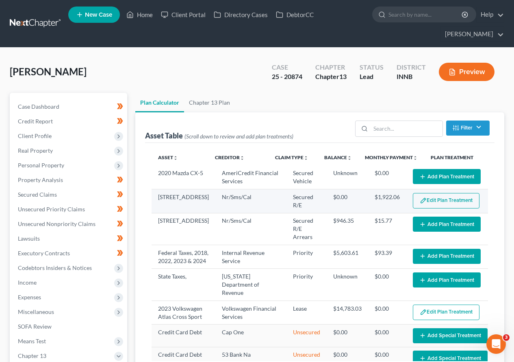
select select "59"
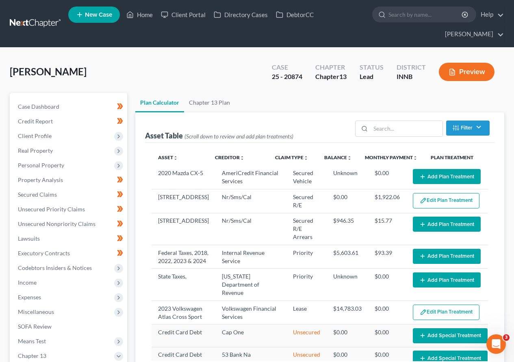
click at [427, 172] on button "Add Plan Treatment" at bounding box center [447, 176] width 68 height 15
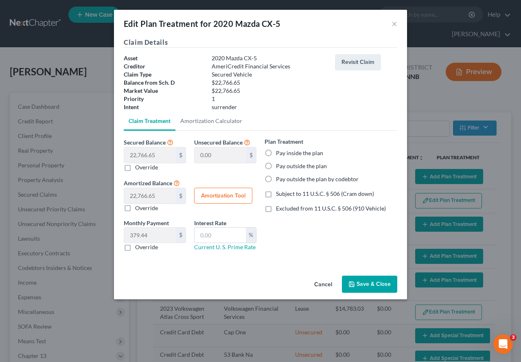
click at [276, 209] on label "Excluded from 11 U.S.C. § 506 (910 Vehicle)" at bounding box center [331, 208] width 110 height 8
click at [279, 209] on input "Excluded from 11 U.S.C. § 506 (910 Vehicle)" at bounding box center [281, 206] width 5 height 5
checkbox input "true"
click at [135, 246] on label "Override" at bounding box center [146, 247] width 23 height 8
click at [138, 246] on input "Override" at bounding box center [140, 245] width 5 height 5
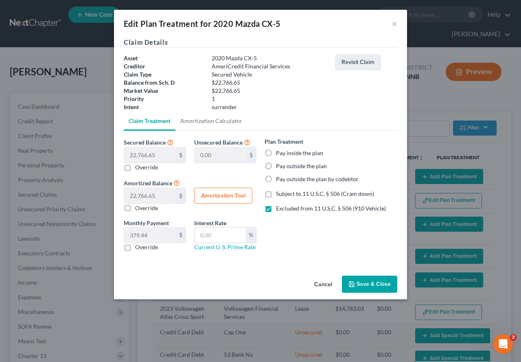
checkbox input "true"
click at [135, 208] on label "Override" at bounding box center [146, 208] width 23 height 8
click at [138, 208] on input "Override" at bounding box center [140, 206] width 5 height 5
checkbox input "true"
click at [276, 181] on label "Pay outside the plan by codebtor" at bounding box center [317, 179] width 83 height 8
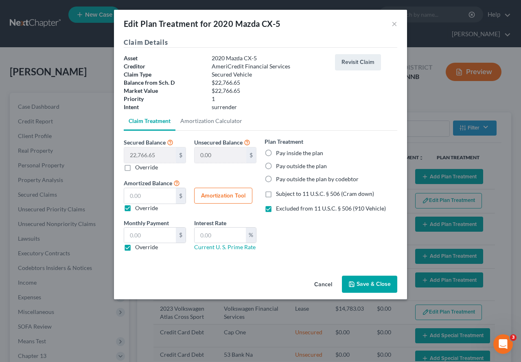
click at [279, 180] on input "Pay outside the plan by codebtor" at bounding box center [281, 177] width 5 height 5
radio input "true"
click at [276, 207] on label "Excluded from 11 U.S.C. § 506 (910 Vehicle)" at bounding box center [331, 208] width 110 height 8
click at [279, 207] on input "Excluded from 11 U.S.C. § 506 (910 Vehicle)" at bounding box center [281, 206] width 5 height 5
checkbox input "false"
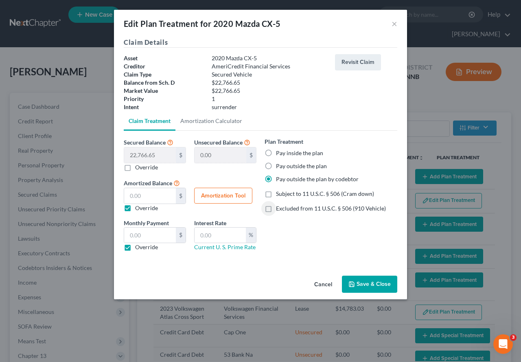
click at [276, 194] on label "Subject to 11 U.S.C. § 506 (Cram down)" at bounding box center [325, 194] width 98 height 8
click at [279, 194] on input "Subject to 11 U.S.C. § 506 (Cram down)" at bounding box center [281, 192] width 5 height 5
click at [276, 194] on label "Subject to 11 U.S.C. § 506 (Cram down)" at bounding box center [325, 194] width 98 height 8
click at [279, 194] on input "Subject to 11 U.S.C. § 506 (Cram down)" at bounding box center [281, 192] width 5 height 5
checkbox input "false"
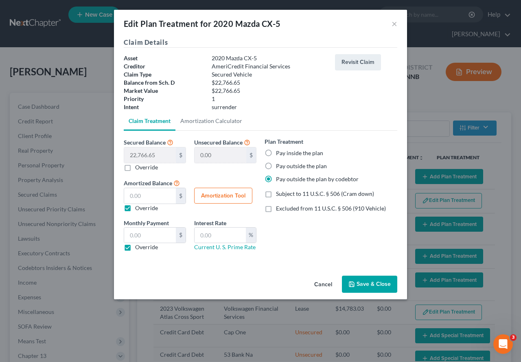
click at [276, 207] on label "Excluded from 11 U.S.C. § 506 (910 Vehicle)" at bounding box center [331, 208] width 110 height 8
click at [279, 207] on input "Excluded from 11 U.S.C. § 506 (910 Vehicle)" at bounding box center [281, 206] width 5 height 5
checkbox input "true"
click at [242, 176] on div "Secured Balance 22,766.65 $ $ Override Unsecured Balance 0.00 $ Amortized Balan…" at bounding box center [190, 177] width 141 height 81
click at [276, 167] on label "Pay outside the plan" at bounding box center [301, 166] width 51 height 8
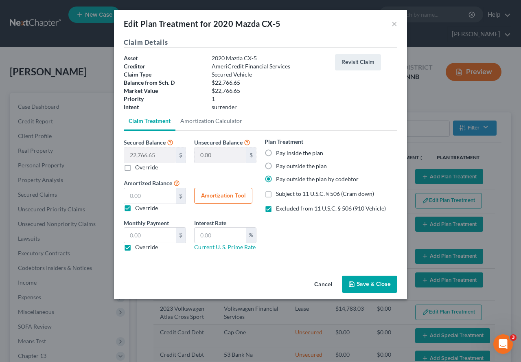
click at [279, 167] on input "Pay outside the plan" at bounding box center [281, 164] width 5 height 5
radio input "true"
click at [276, 151] on label "Pay inside the plan" at bounding box center [299, 153] width 47 height 8
click at [279, 151] on input "Pay inside the plan" at bounding box center [281, 151] width 5 height 5
radio input "true"
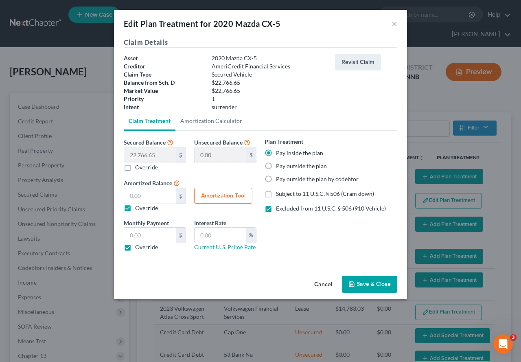
click at [276, 177] on label "Pay outside the plan by codebtor" at bounding box center [317, 179] width 83 height 8
click at [279, 177] on input "Pay outside the plan by codebtor" at bounding box center [281, 177] width 5 height 5
radio input "true"
click at [373, 283] on button "Save & Close" at bounding box center [369, 283] width 55 height 17
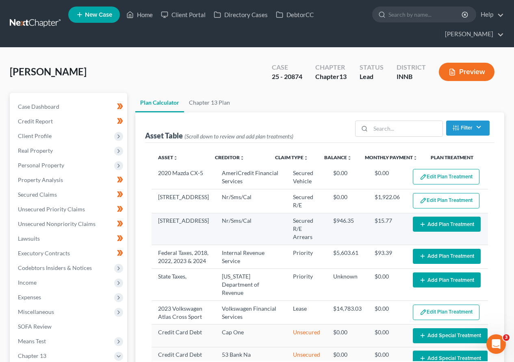
select select "59"
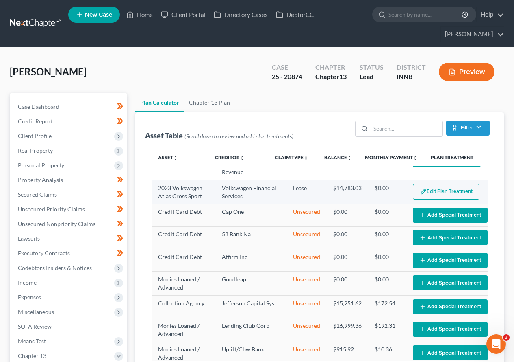
scroll to position [122, 0]
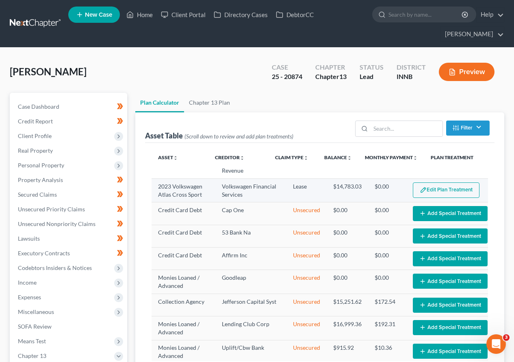
click at [425, 198] on button "Edit Plan Treatment" at bounding box center [446, 189] width 67 height 15
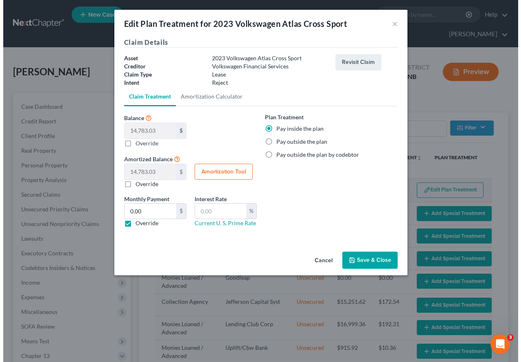
scroll to position [114, 0]
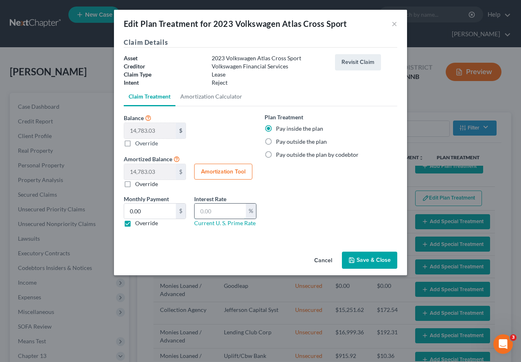
click at [223, 211] on input "text" at bounding box center [219, 210] width 51 height 15
type input "0.00"
click at [379, 257] on button "Save & Close" at bounding box center [369, 259] width 55 height 17
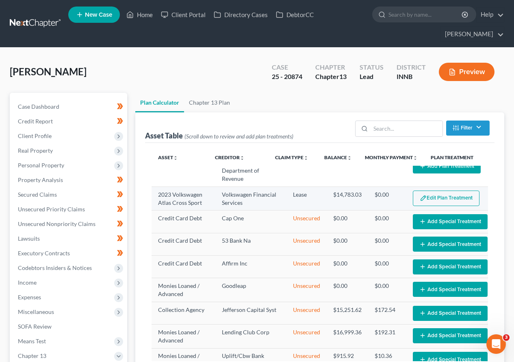
select select "59"
click at [430, 205] on button "Edit Plan Treatment" at bounding box center [446, 197] width 67 height 15
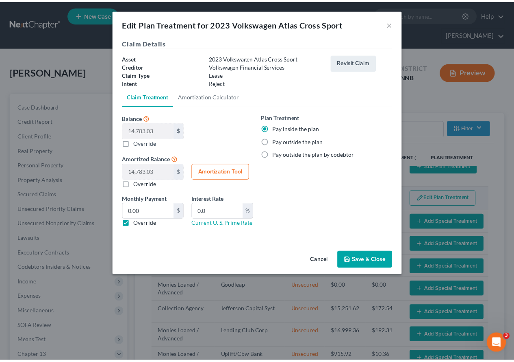
scroll to position [106, 0]
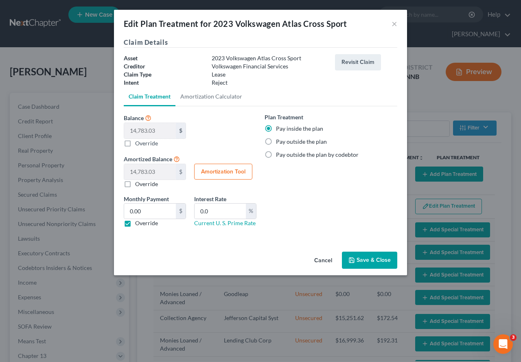
click at [135, 141] on label "Override" at bounding box center [146, 143] width 23 height 9
click at [138, 141] on input "Balance 14,783.03 $ 0.00 $ Override" at bounding box center [140, 141] width 5 height 5
checkbox input "true"
type input "0.00"
click at [135, 141] on label "Override" at bounding box center [146, 143] width 23 height 9
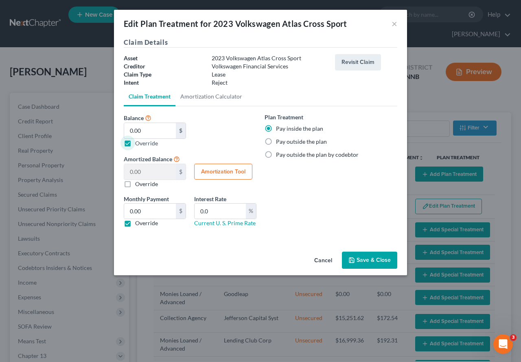
click at [138, 141] on input "Balance 14,783.03 $ 0.00 $ Override" at bounding box center [140, 141] width 5 height 5
checkbox input "false"
type input "14,783.03"
click at [135, 222] on label "Override" at bounding box center [146, 223] width 23 height 8
click at [138, 222] on input "Override" at bounding box center [140, 221] width 5 height 5
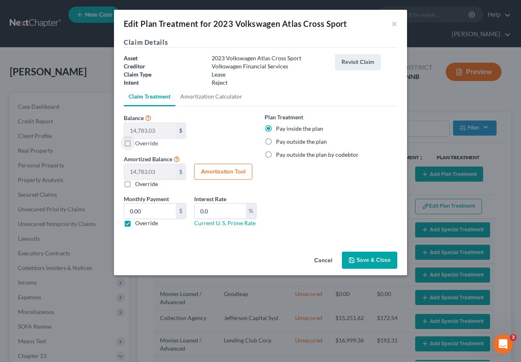
checkbox input "false"
click at [365, 260] on button "Save & Close" at bounding box center [369, 259] width 55 height 17
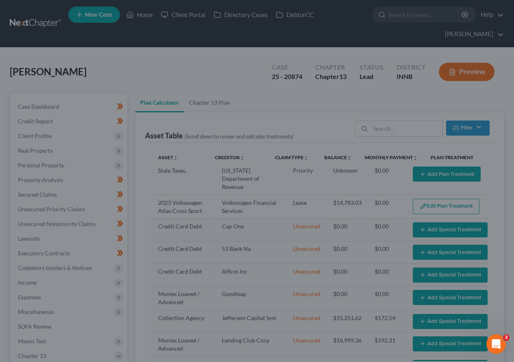
scroll to position [114, 0]
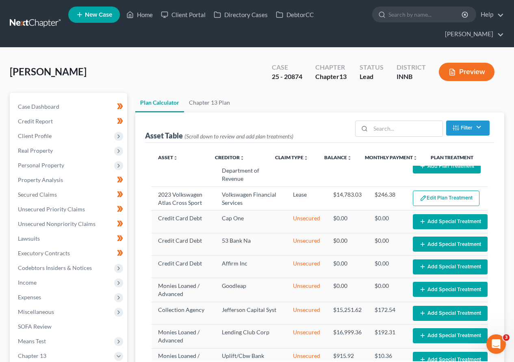
select select "59"
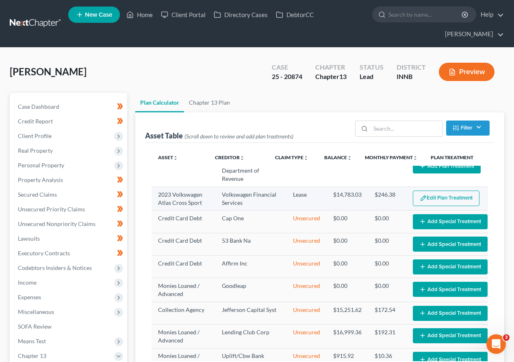
click at [436, 206] on button "Edit Plan Treatment" at bounding box center [446, 197] width 67 height 15
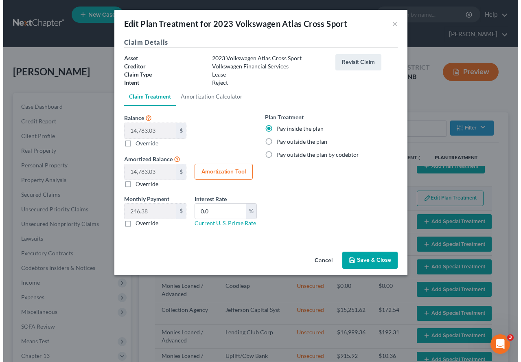
scroll to position [106, 0]
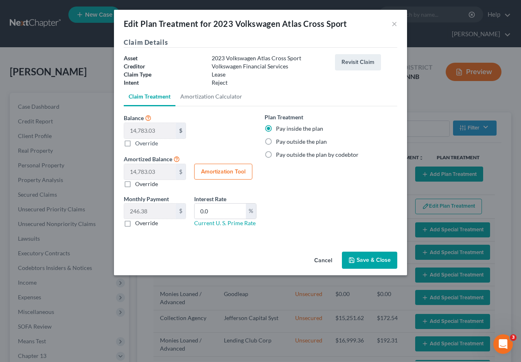
click at [228, 172] on button "Amortization Tool" at bounding box center [223, 171] width 58 height 16
type input "14,783.03"
type input "0.0"
type input "60"
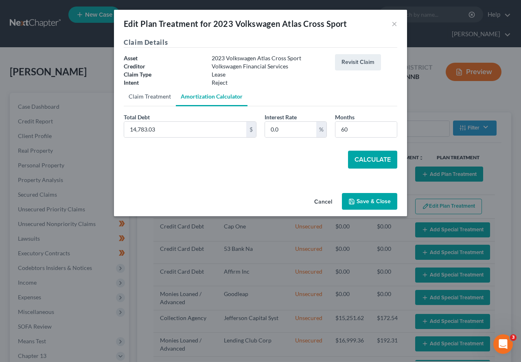
click at [146, 96] on link "Claim Treatment" at bounding box center [150, 97] width 52 height 20
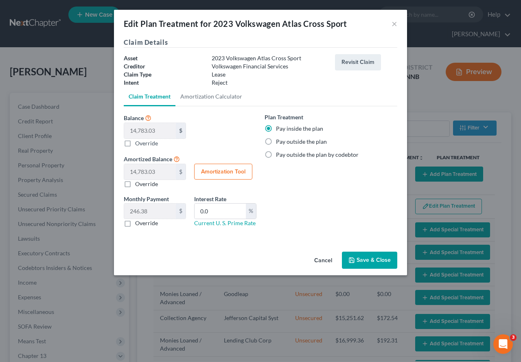
click at [135, 225] on label "Override" at bounding box center [146, 223] width 23 height 8
click at [138, 224] on input "Override" at bounding box center [140, 221] width 5 height 5
click at [135, 224] on label "Override" at bounding box center [146, 223] width 23 height 8
click at [138, 224] on input "Override" at bounding box center [140, 221] width 5 height 5
checkbox input "false"
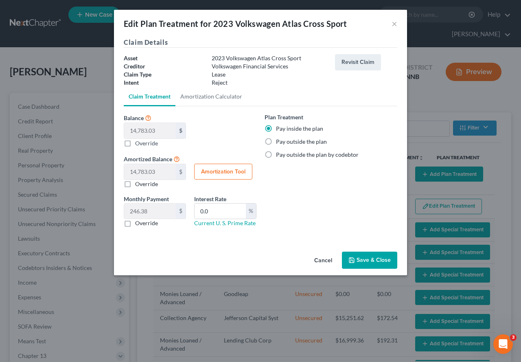
click at [376, 263] on button "Save & Close" at bounding box center [369, 259] width 55 height 17
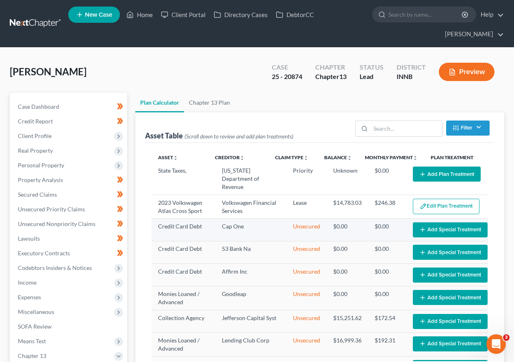
select select "59"
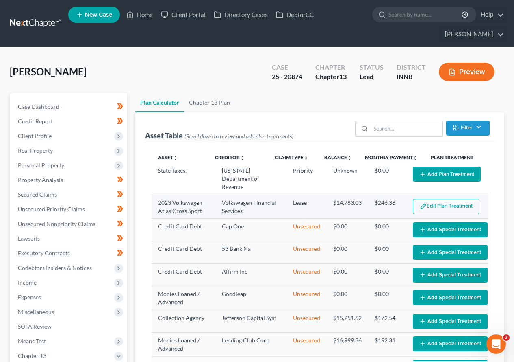
click at [436, 214] on button "Edit Plan Treatment" at bounding box center [446, 205] width 67 height 15
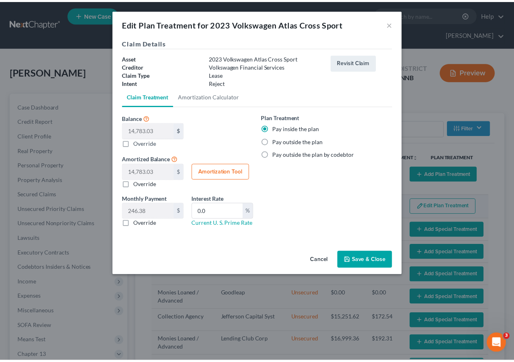
scroll to position [98, 0]
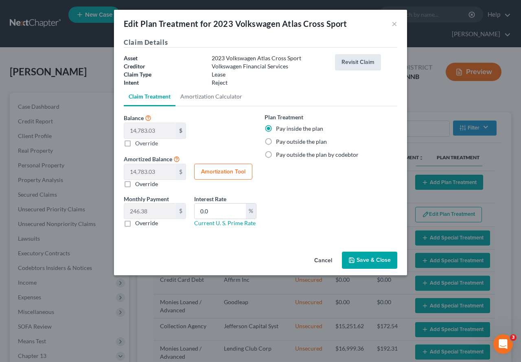
click at [362, 59] on button "Revisit Claim" at bounding box center [358, 62] width 46 height 16
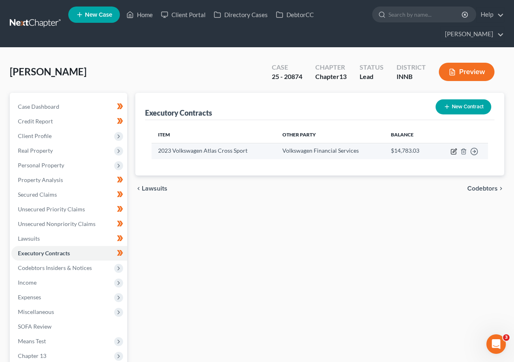
click at [452, 151] on icon "button" at bounding box center [454, 151] width 7 height 7
select select "2"
select select "14"
select select "0"
select select "1"
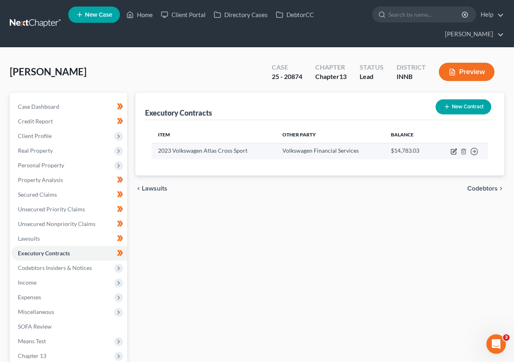
select select "0"
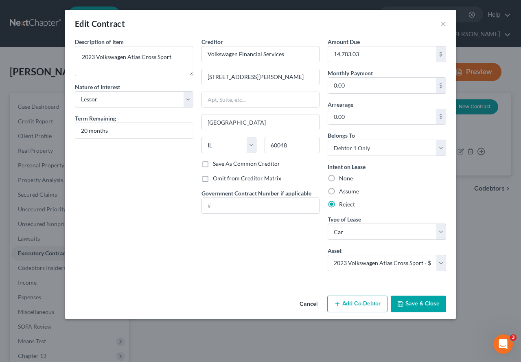
click at [418, 303] on button "Save & Close" at bounding box center [417, 303] width 55 height 17
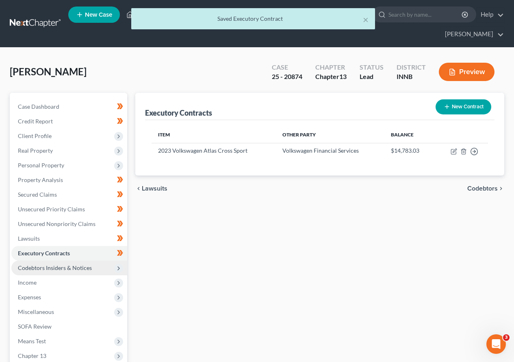
scroll to position [115, 0]
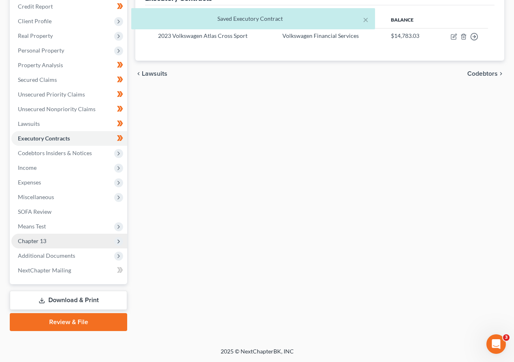
click at [43, 241] on span "Chapter 13" at bounding box center [32, 240] width 28 height 7
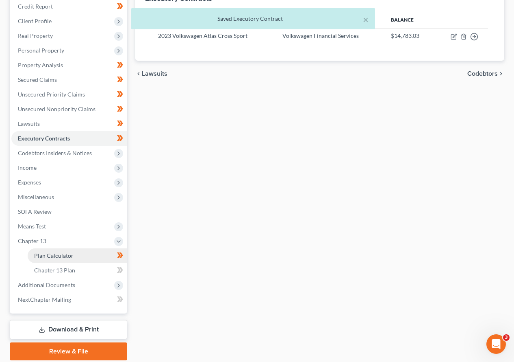
click at [48, 254] on span "Plan Calculator" at bounding box center [53, 255] width 39 height 7
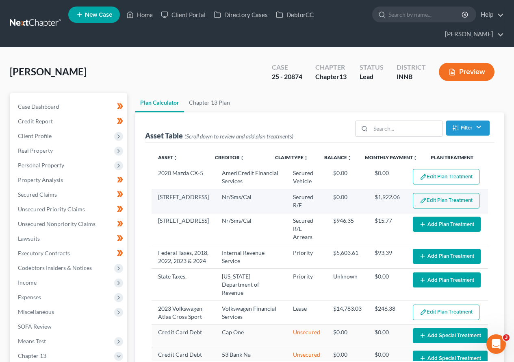
select select "59"
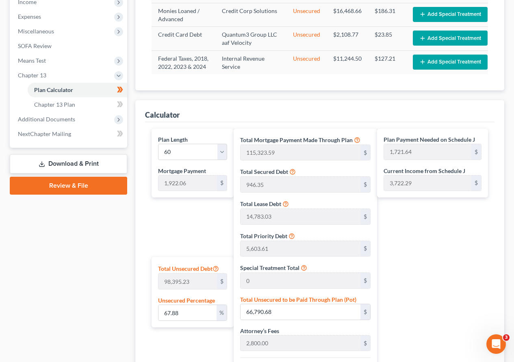
scroll to position [273, 0]
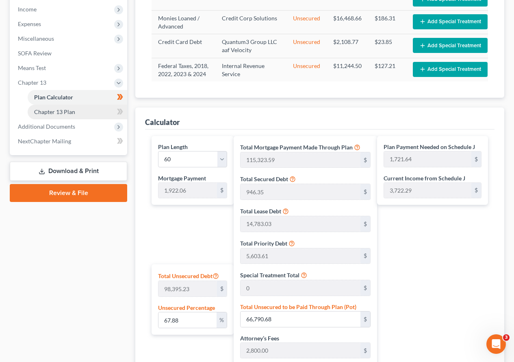
click at [52, 109] on span "Chapter 13 Plan" at bounding box center [54, 111] width 41 height 7
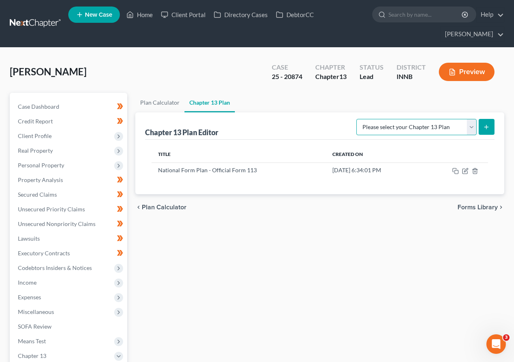
click at [472, 125] on select "Please select your Chapter 13 Plan National Form Plan - Official Form 113" at bounding box center [417, 127] width 120 height 16
select select "0"
click at [359, 119] on select "Please select your Chapter 13 Plan National Form Plan - Official Form 113" at bounding box center [417, 127] width 120 height 16
click at [488, 124] on icon "submit" at bounding box center [487, 127] width 7 height 7
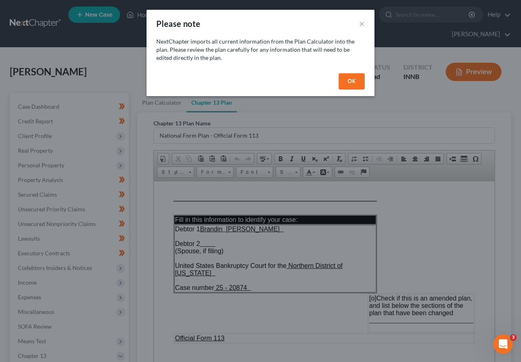
click at [354, 82] on button "OK" at bounding box center [351, 81] width 26 height 16
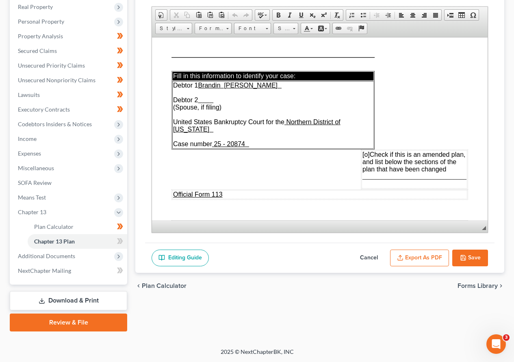
scroll to position [144, 0]
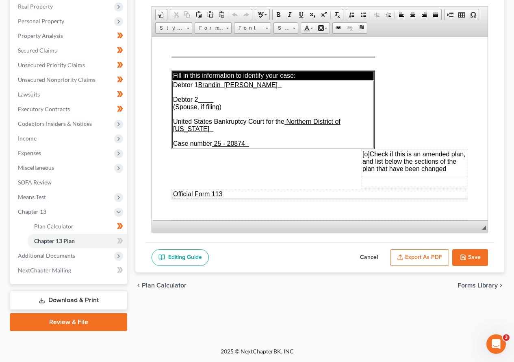
click at [363, 150] on span "[o]" at bounding box center [366, 153] width 7 height 7
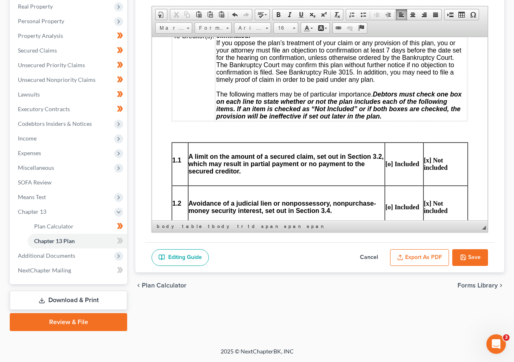
scroll to position [325, 0]
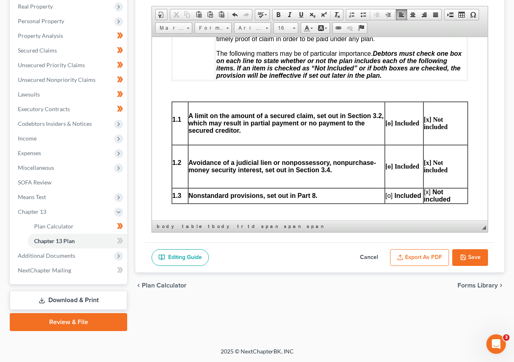
click at [386, 192] on span "[o]" at bounding box center [389, 195] width 7 height 7
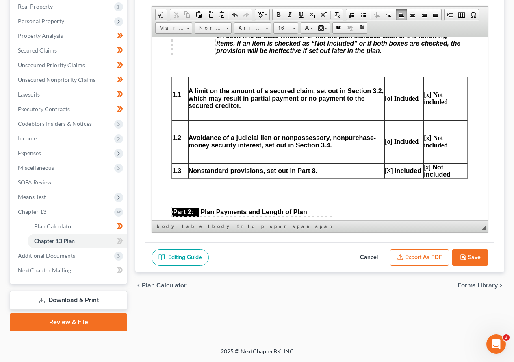
scroll to position [366, 0]
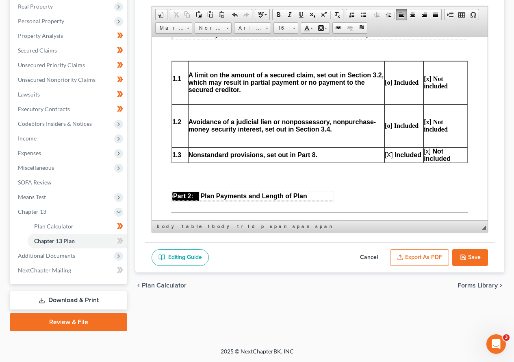
click at [424, 147] on span "[x]" at bounding box center [427, 150] width 7 height 7
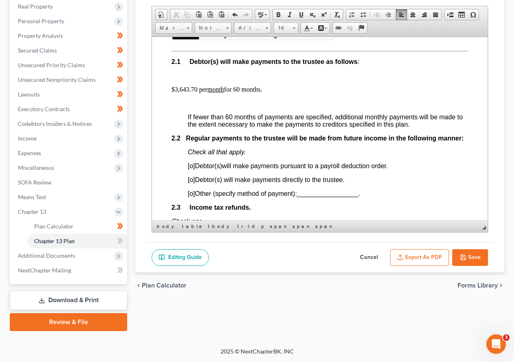
scroll to position [529, 0]
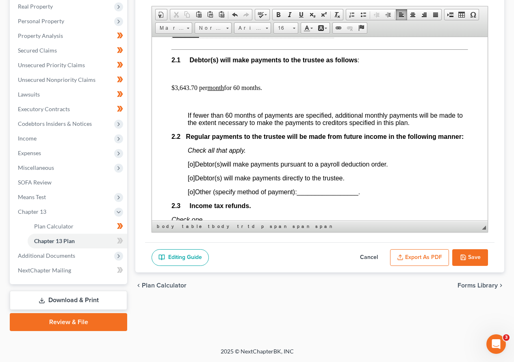
click at [190, 177] on span "[o]" at bounding box center [191, 177] width 7 height 7
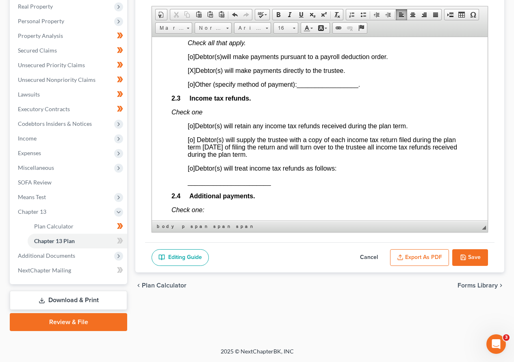
scroll to position [651, 0]
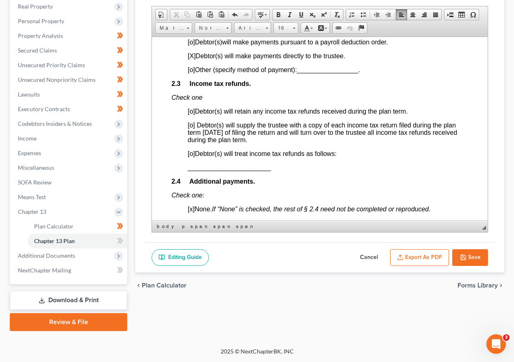
click at [192, 154] on span "[o]" at bounding box center [191, 153] width 7 height 7
click at [351, 152] on p "[X ] Debtor(s) will treat income tax refunds as follows:" at bounding box center [328, 153] width 281 height 7
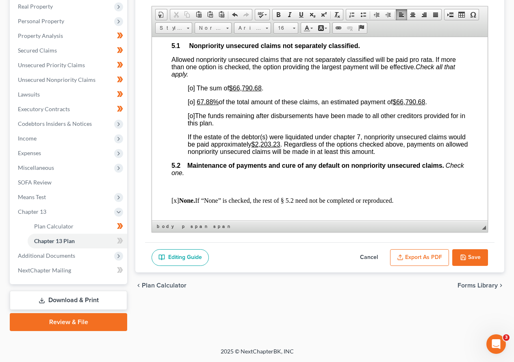
scroll to position [2033, 0]
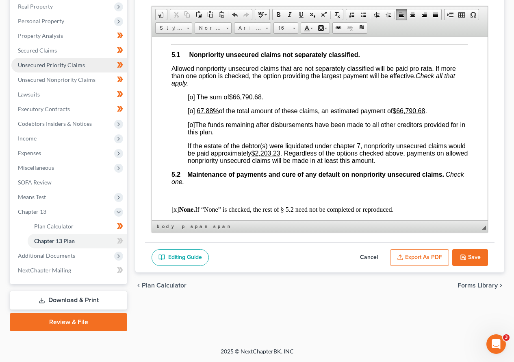
click at [40, 65] on span "Unsecured Priority Claims" at bounding box center [51, 64] width 67 height 7
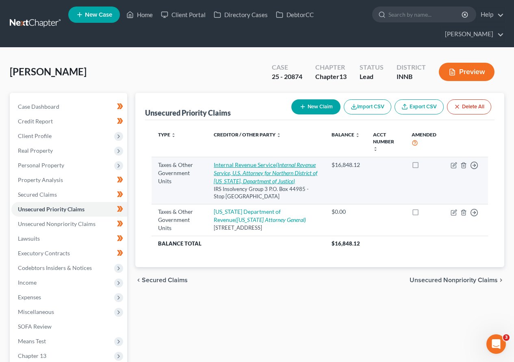
click at [242, 171] on icon "(Internal Revenue Service, U.S. Attorney for Northern District of [US_STATE], D…" at bounding box center [266, 172] width 104 height 23
select select "0"
select select "15"
select select "0"
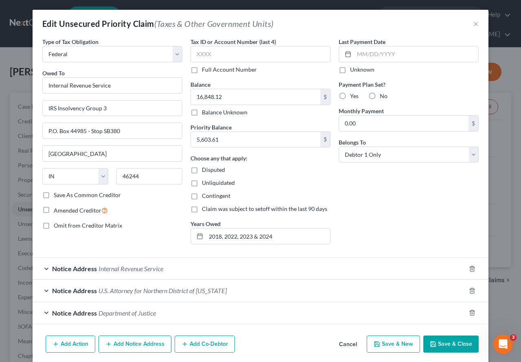
click at [466, 311] on button "Save & Close" at bounding box center [450, 343] width 55 height 17
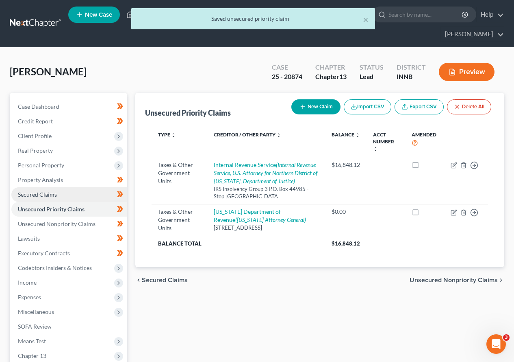
click at [38, 193] on span "Secured Claims" at bounding box center [37, 194] width 39 height 7
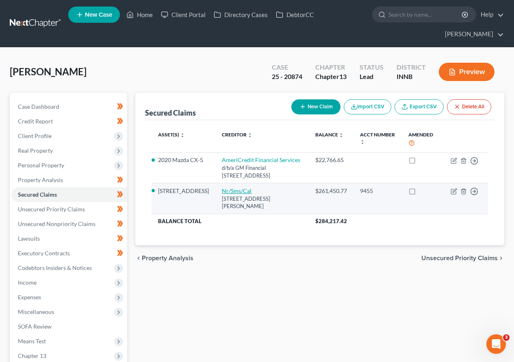
click at [222, 192] on link "Nr/Sms/Cal" at bounding box center [237, 190] width 30 height 7
select select "42"
select select "15"
select select "2"
select select "0"
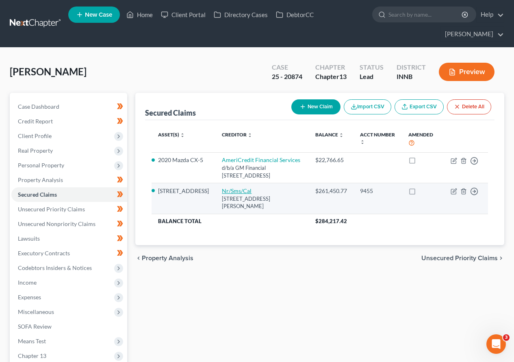
select select "0"
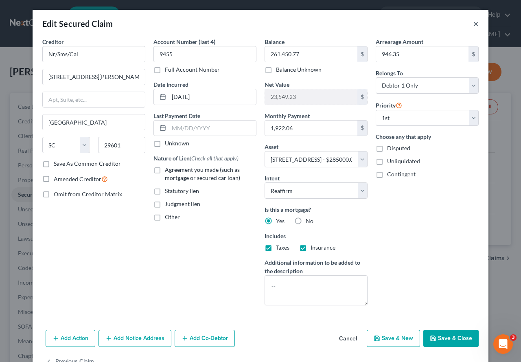
click at [473, 22] on button "×" at bounding box center [476, 24] width 6 height 10
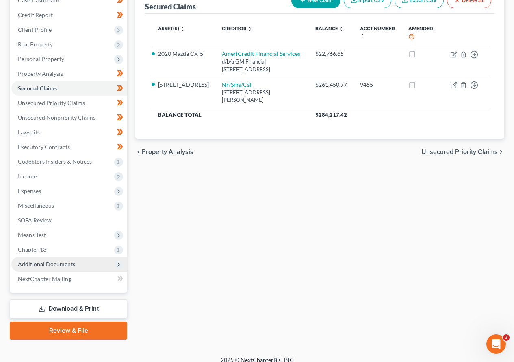
scroll to position [115, 0]
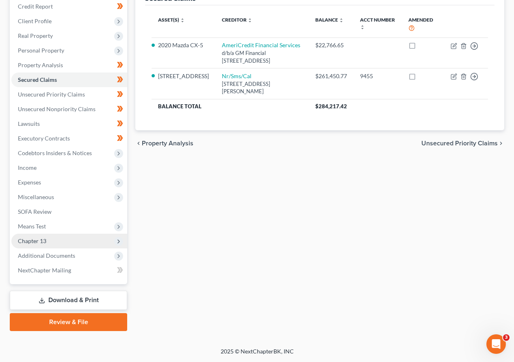
click at [40, 240] on span "Chapter 13" at bounding box center [32, 240] width 28 height 7
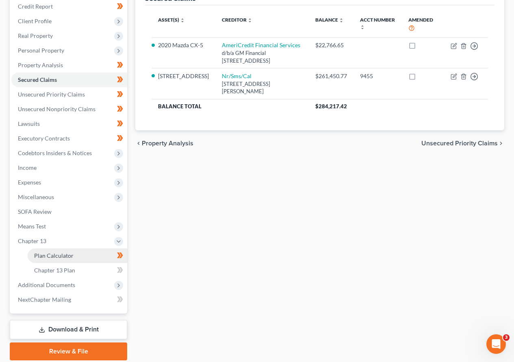
click at [64, 257] on span "Plan Calculator" at bounding box center [53, 255] width 39 height 7
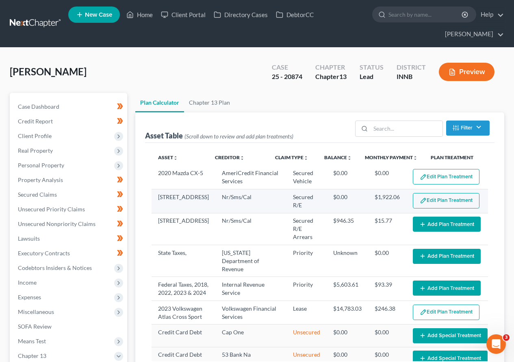
select select "59"
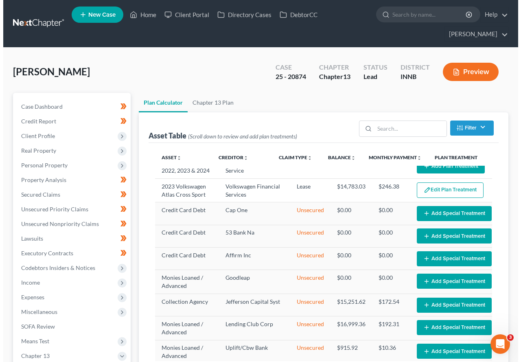
scroll to position [81, 0]
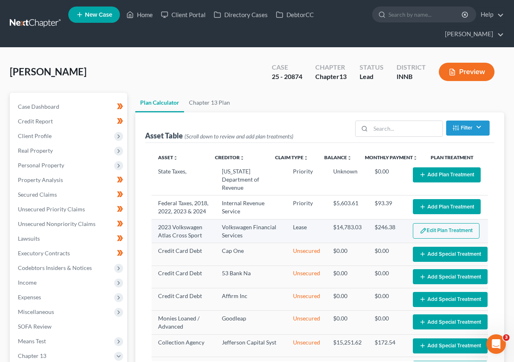
click at [415, 238] on button "Edit Plan Treatment" at bounding box center [446, 230] width 67 height 15
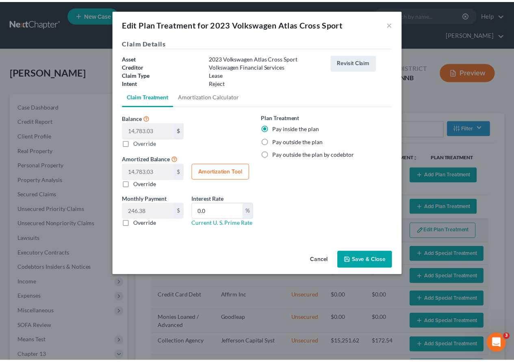
scroll to position [73, 0]
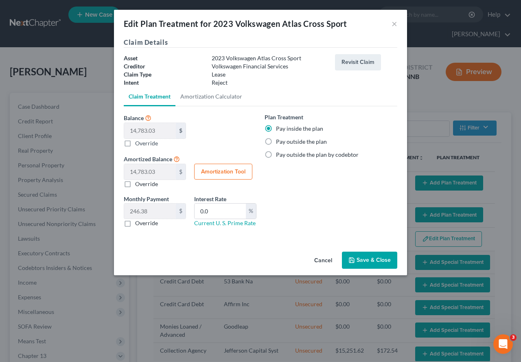
click at [139, 99] on link "Claim Treatment" at bounding box center [150, 97] width 52 height 20
click at [135, 143] on label "Override" at bounding box center [146, 143] width 23 height 9
click at [138, 143] on input "Balance 14,783.03 $ 0.00 $ Override" at bounding box center [140, 141] width 5 height 5
checkbox input "true"
type input "0.00"
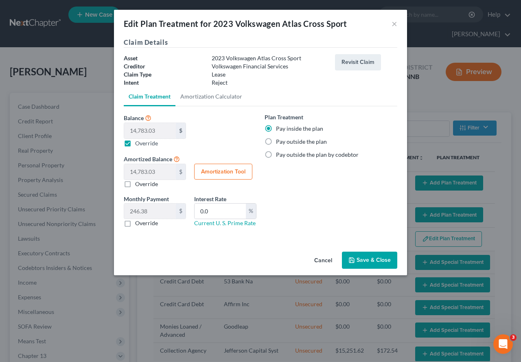
type input "0"
click at [368, 264] on button "Save & Close" at bounding box center [369, 259] width 55 height 17
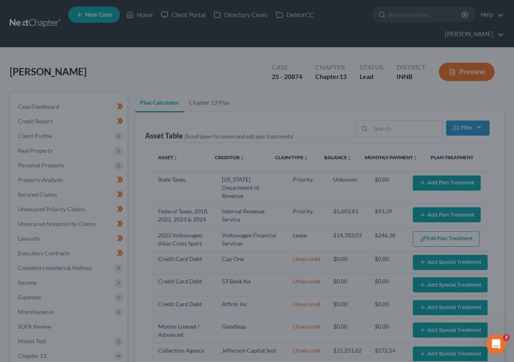
scroll to position [81, 0]
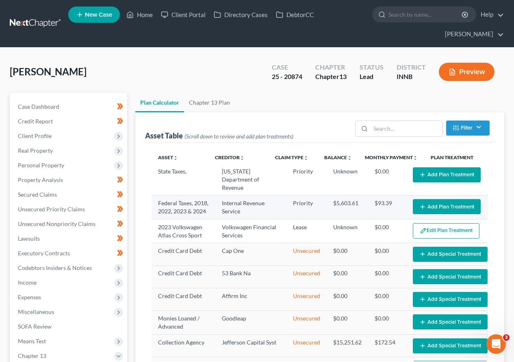
select select "59"
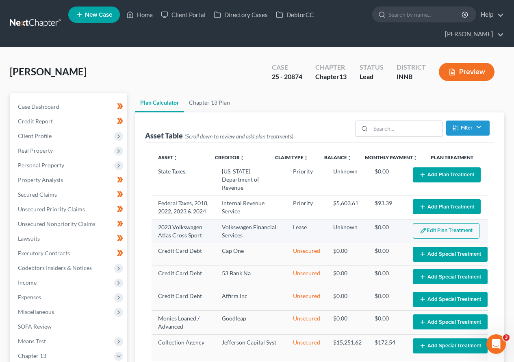
click at [432, 238] on button "Edit Plan Treatment" at bounding box center [446, 230] width 67 height 15
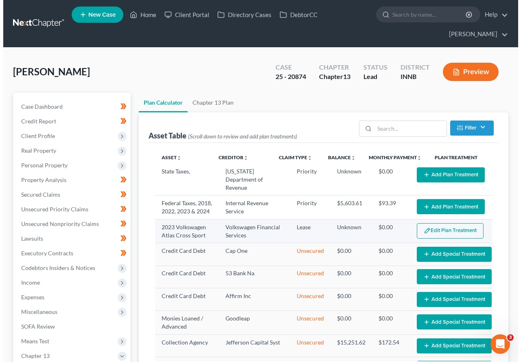
scroll to position [73, 0]
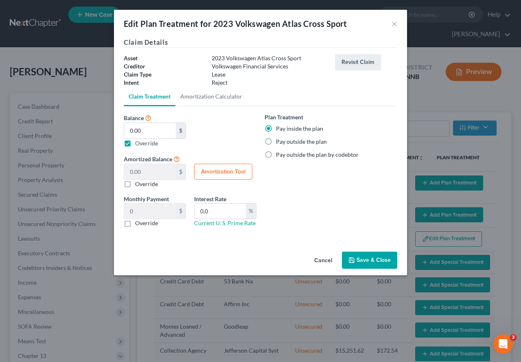
click at [135, 142] on label "Override" at bounding box center [146, 143] width 23 height 9
click at [138, 142] on input "Balance 14,783.03 $ 0.00 $ Override" at bounding box center [140, 141] width 5 height 5
checkbox input "false"
type input "14,783.03"
type input "246.38"
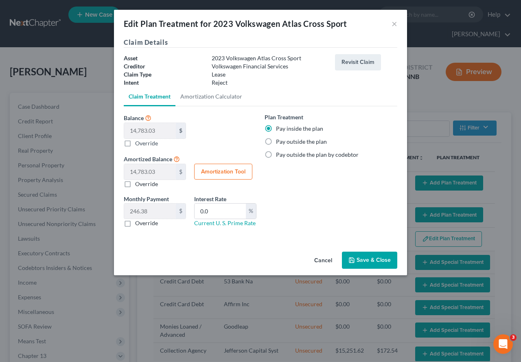
click at [135, 224] on label "Override" at bounding box center [146, 223] width 23 height 8
click at [138, 224] on input "Override" at bounding box center [140, 221] width 5 height 5
checkbox input "true"
click at [359, 259] on button "Save & Close" at bounding box center [369, 259] width 55 height 17
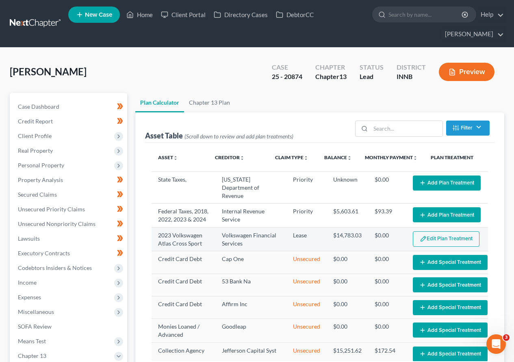
select select "59"
click at [436, 246] on button "Edit Plan Treatment" at bounding box center [446, 238] width 67 height 15
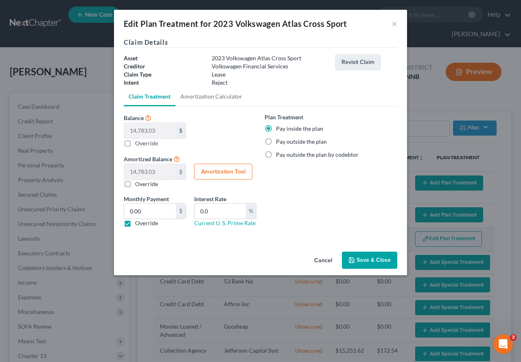
scroll to position [65, 0]
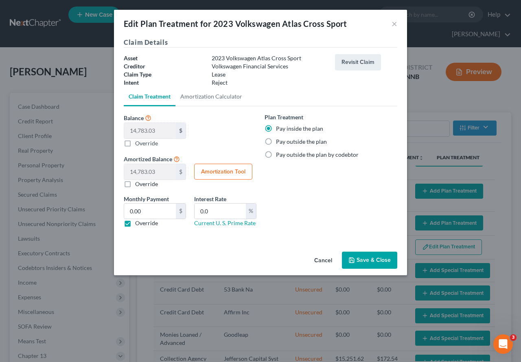
click at [135, 222] on label "Override" at bounding box center [146, 223] width 23 height 8
click at [138, 222] on input "Override" at bounding box center [140, 221] width 5 height 5
checkbox input "false"
click at [135, 182] on label "Override" at bounding box center [146, 184] width 23 height 8
click at [138, 182] on input "Override" at bounding box center [140, 182] width 5 height 5
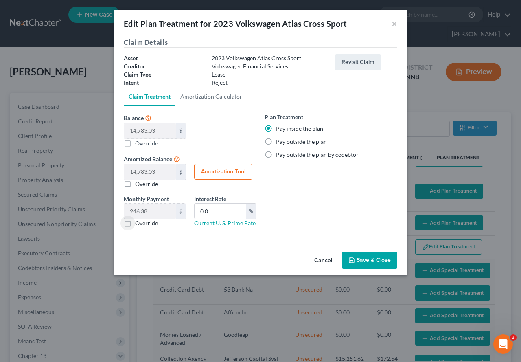
checkbox input "true"
click at [376, 260] on button "Save & Close" at bounding box center [369, 259] width 55 height 17
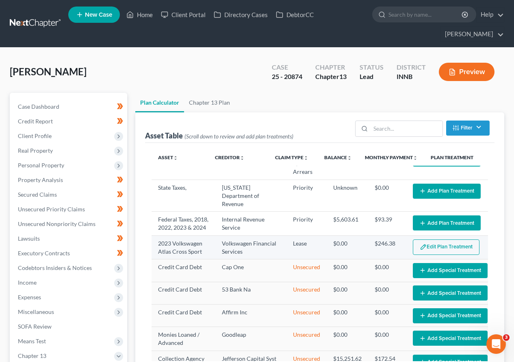
click at [431, 255] on button "Edit Plan Treatment" at bounding box center [446, 246] width 67 height 15
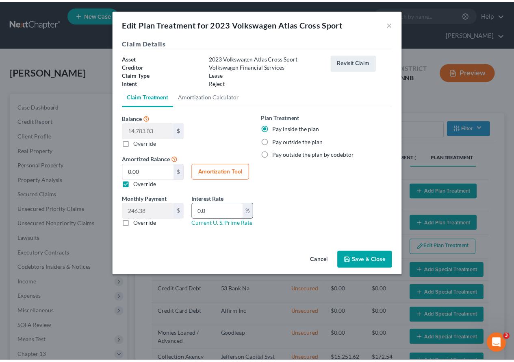
scroll to position [57, 0]
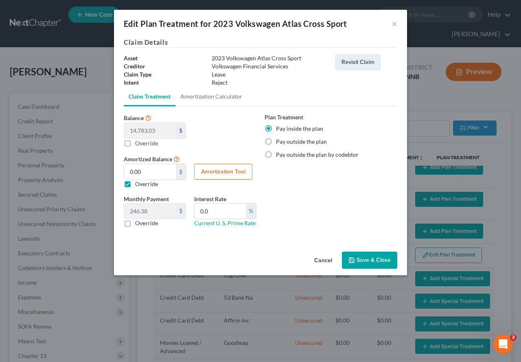
click at [135, 182] on label "Override" at bounding box center [146, 184] width 23 height 8
click at [138, 182] on input "Override" at bounding box center [140, 182] width 5 height 5
click at [220, 172] on button "Amortization Tool" at bounding box center [223, 171] width 58 height 16
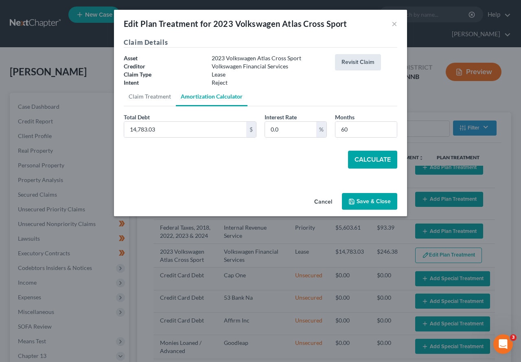
click at [353, 61] on button "Revisit Claim" at bounding box center [358, 62] width 46 height 16
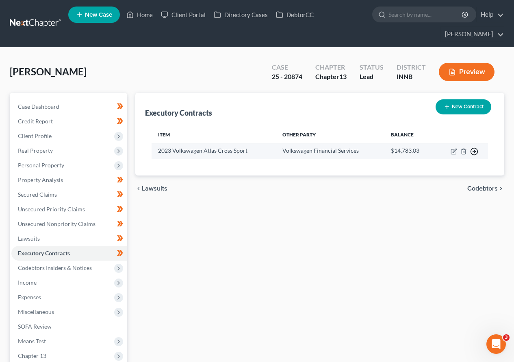
click at [475, 150] on polyline "button" at bounding box center [475, 151] width 1 height 3
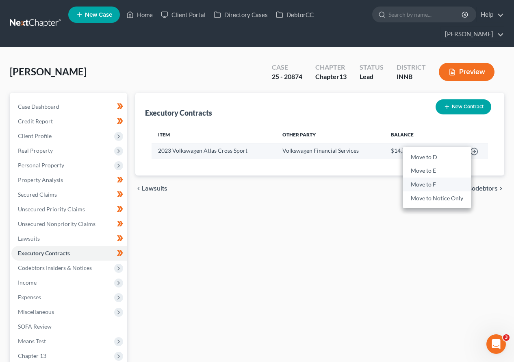
click at [433, 183] on link "Move to F" at bounding box center [437, 185] width 68 height 14
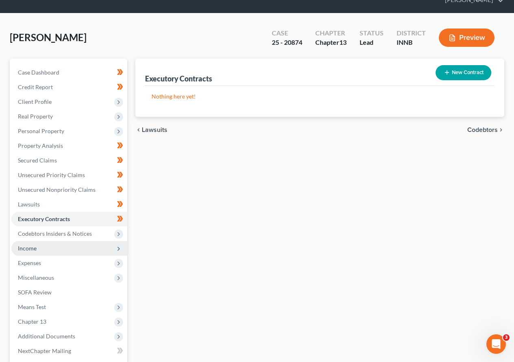
scroll to position [115, 0]
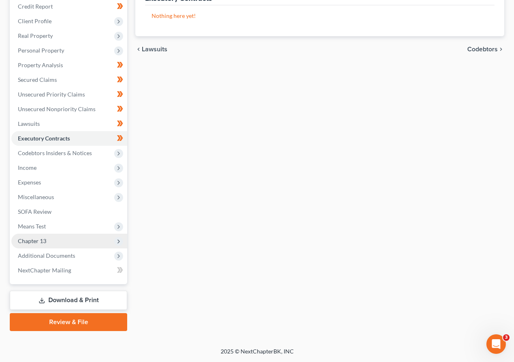
click at [46, 240] on span "Chapter 13" at bounding box center [69, 240] width 116 height 15
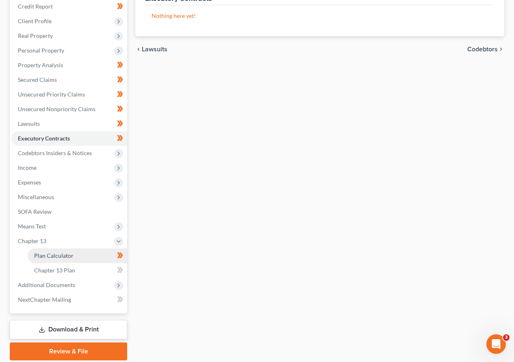
click at [52, 255] on span "Plan Calculator" at bounding box center [53, 255] width 39 height 7
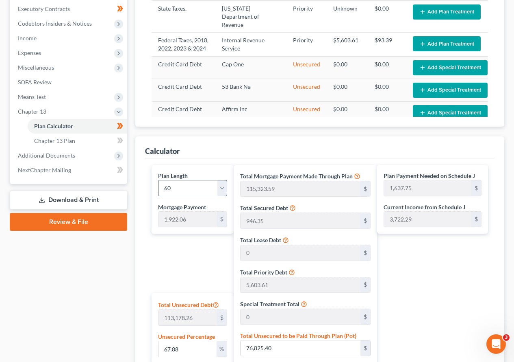
scroll to position [285, 0]
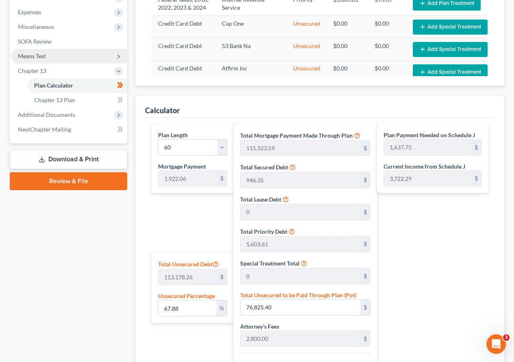
click at [39, 53] on span "Means Test" at bounding box center [32, 55] width 28 height 7
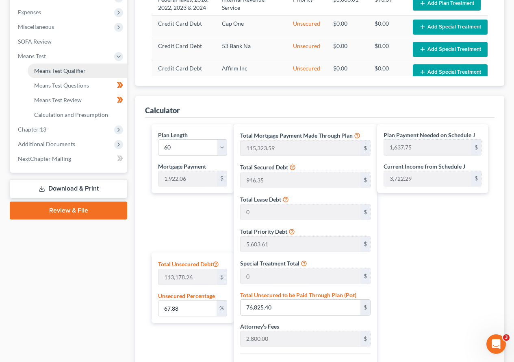
click at [48, 73] on span "Means Test Qualifier" at bounding box center [60, 70] width 52 height 7
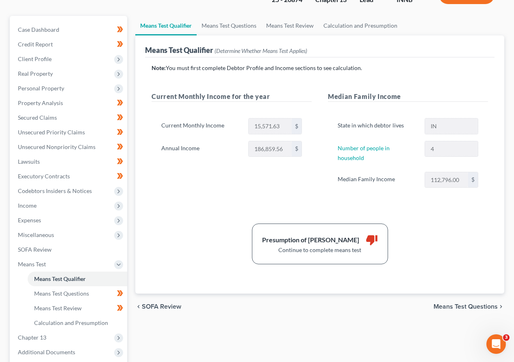
scroll to position [122, 0]
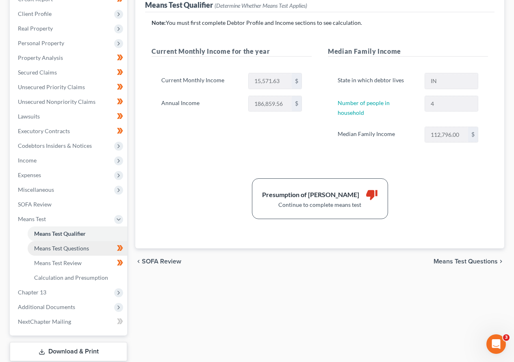
click at [63, 249] on span "Means Test Questions" at bounding box center [61, 247] width 55 height 7
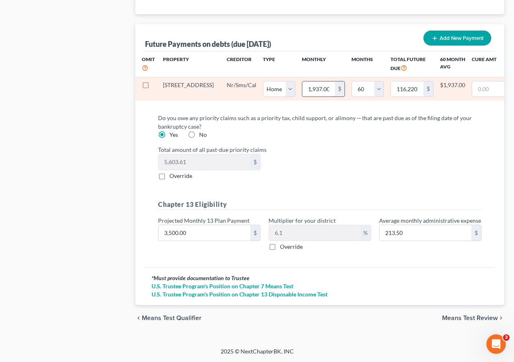
click at [303, 87] on input "1,937.00" at bounding box center [319, 88] width 33 height 15
click at [473, 84] on input "text" at bounding box center [489, 88] width 33 height 15
click at [473, 81] on input "946.00" at bounding box center [489, 88] width 33 height 15
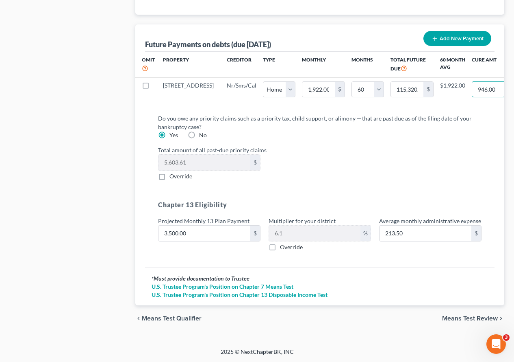
scroll to position [874, 0]
click at [460, 311] on span "Means Test Review" at bounding box center [470, 317] width 56 height 7
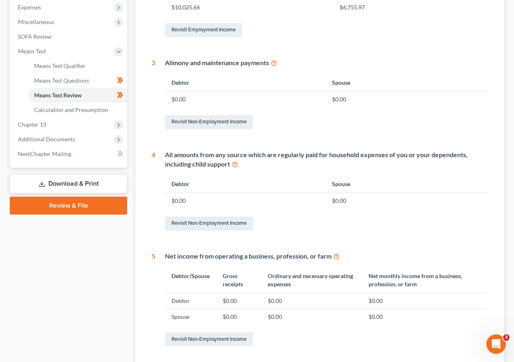
scroll to position [362, 0]
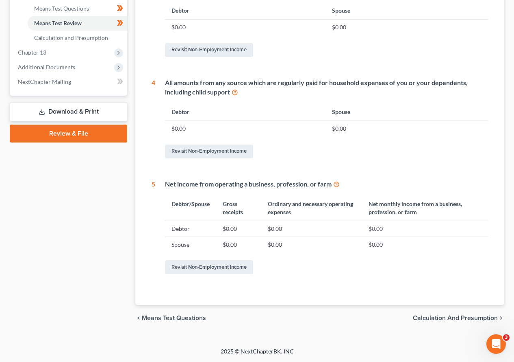
click at [435, 311] on span "Calculation and Presumption" at bounding box center [455, 317] width 85 height 7
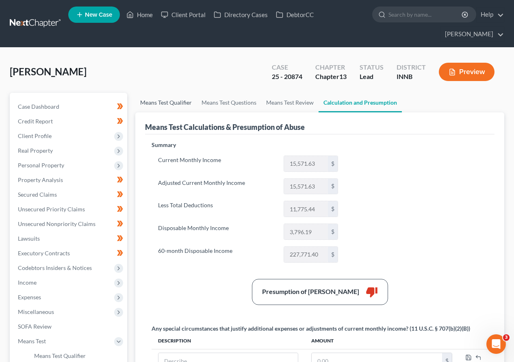
click at [148, 103] on link "Means Test Qualifier" at bounding box center [165, 103] width 61 height 20
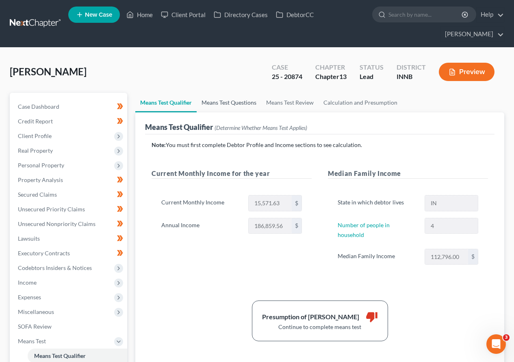
click at [238, 102] on link "Means Test Questions" at bounding box center [229, 103] width 65 height 20
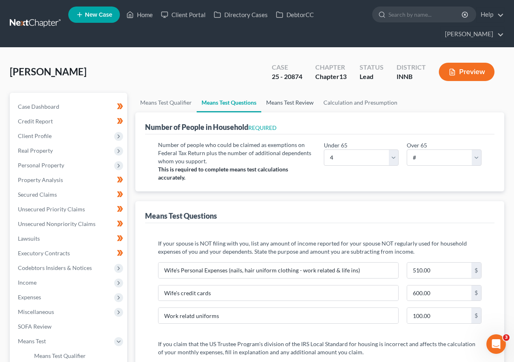
click at [295, 103] on link "Means Test Review" at bounding box center [289, 103] width 57 height 20
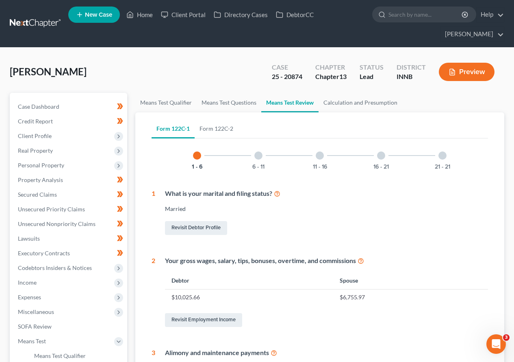
click at [260, 155] on div at bounding box center [259, 155] width 8 height 8
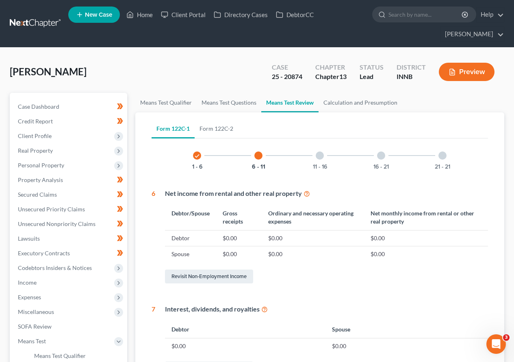
click at [319, 156] on div at bounding box center [320, 155] width 8 height 8
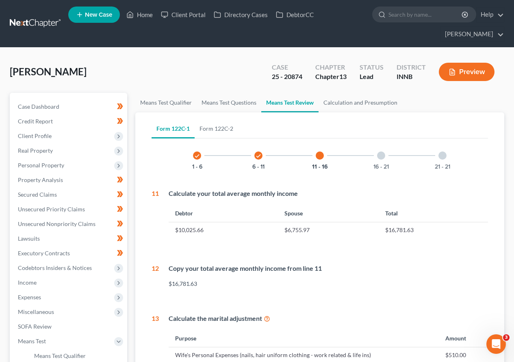
click at [382, 156] on div at bounding box center [381, 155] width 8 height 8
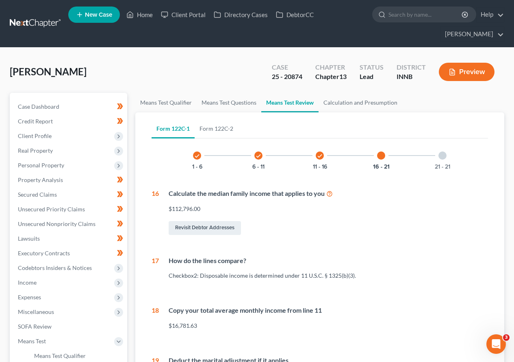
click at [444, 156] on div at bounding box center [443, 155] width 8 height 8
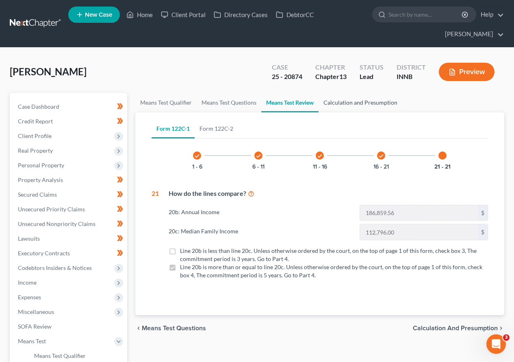
click at [347, 103] on link "Calculation and Presumption" at bounding box center [361, 103] width 84 height 20
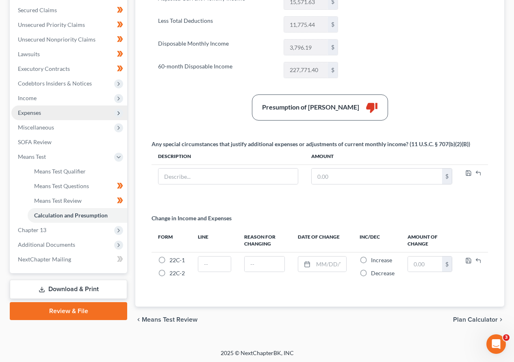
scroll to position [186, 0]
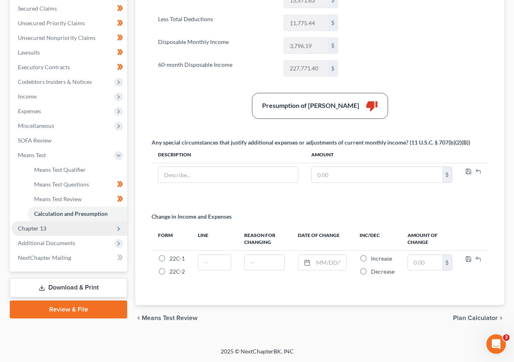
click at [43, 228] on span "Chapter 13" at bounding box center [32, 227] width 28 height 7
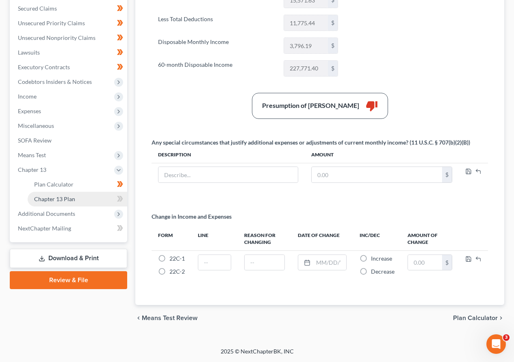
click at [62, 200] on span "Chapter 13 Plan" at bounding box center [54, 198] width 41 height 7
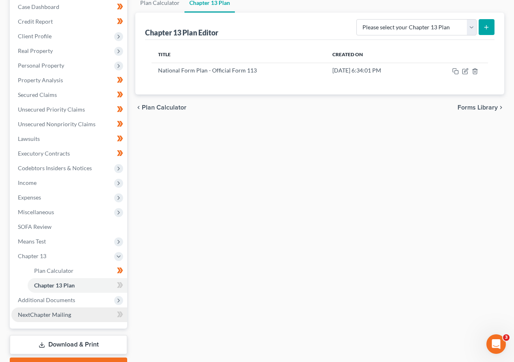
scroll to position [144, 0]
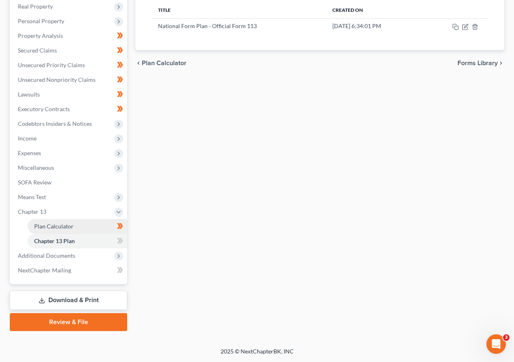
click at [48, 225] on span "Plan Calculator" at bounding box center [53, 225] width 39 height 7
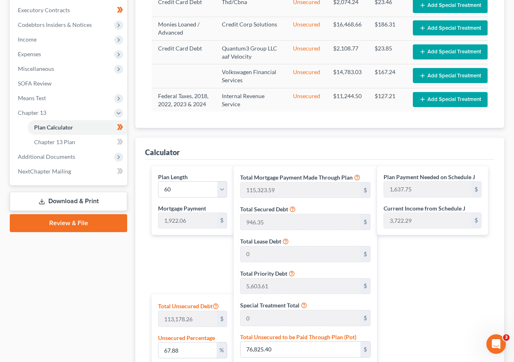
scroll to position [285, 0]
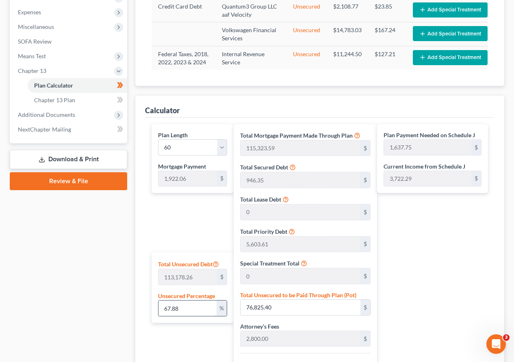
click at [183, 308] on input "67.88" at bounding box center [188, 307] width 58 height 15
drag, startPoint x: 183, startPoint y: 308, endPoint x: 46, endPoint y: 289, distance: 138.0
click at [55, 298] on div "Petition Navigation Case Dashboard Payments Invoices Payments Payments Credit R…" at bounding box center [257, 165] width 503 height 714
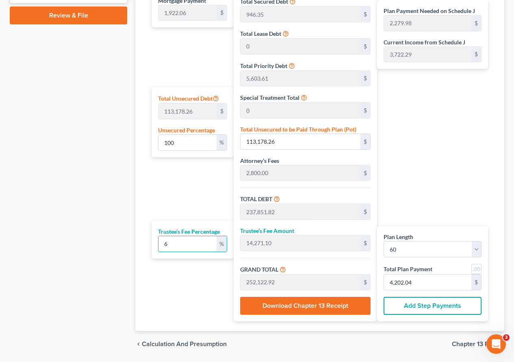
scroll to position [436, 0]
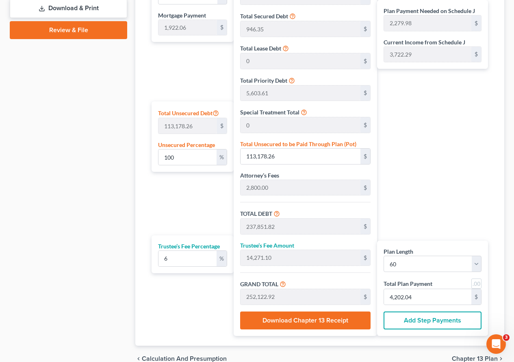
click at [429, 145] on div "Plan Payment Needed on Schedule J 2,279.98 $ Current Income from Schedule J 3,7…" at bounding box center [434, 154] width 115 height 362
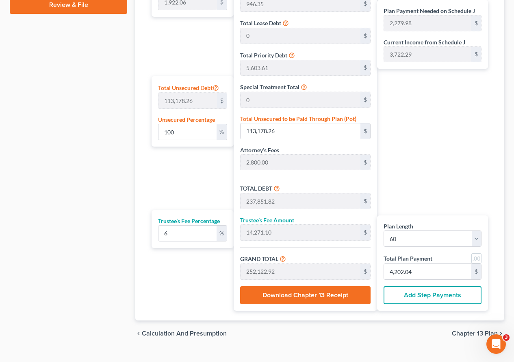
scroll to position [476, 0]
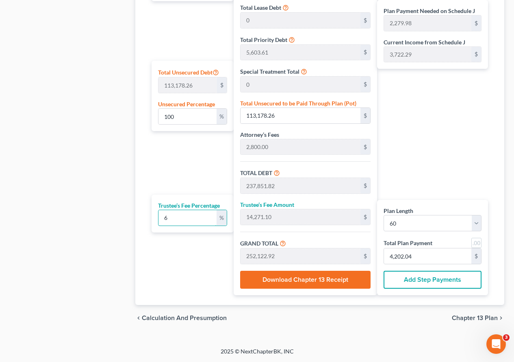
drag, startPoint x: 176, startPoint y: 221, endPoint x: 42, endPoint y: 214, distance: 133.6
drag, startPoint x: 175, startPoint y: 217, endPoint x: 66, endPoint y: 235, distance: 110.4
drag, startPoint x: 181, startPoint y: 115, endPoint x: 3, endPoint y: 110, distance: 177.8
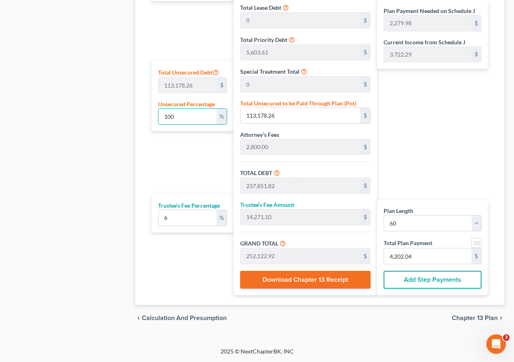
drag, startPoint x: 175, startPoint y: 117, endPoint x: 98, endPoint y: 133, distance: 79.0
click at [140, 122] on div "Calculator Plan Length 1 2 3 4 5 6 7 8 9 10 11 12 13 14 15 16 17 18 19 20 21 22…" at bounding box center [319, 104] width 369 height 401
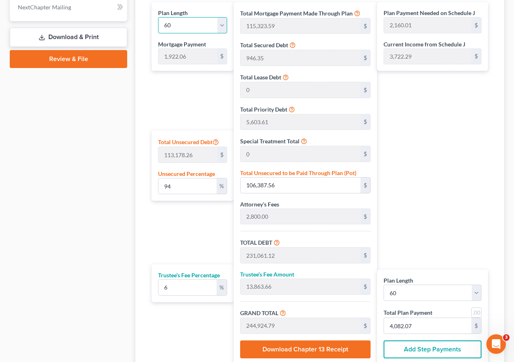
scroll to position [414, 0]
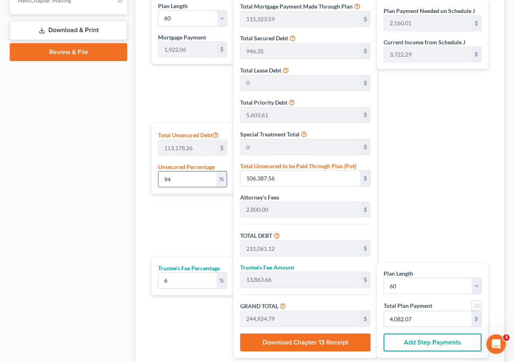
click at [179, 180] on input "94" at bounding box center [188, 178] width 58 height 15
click at [183, 176] on input "89.8" at bounding box center [188, 178] width 58 height 15
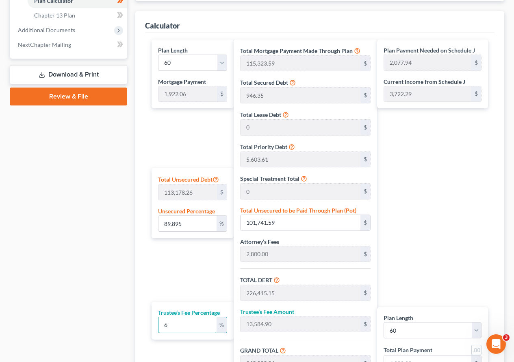
scroll to position [273, 0]
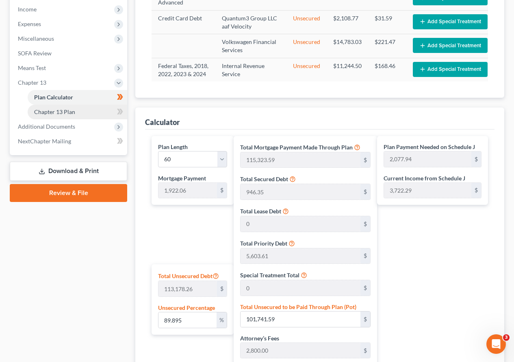
click at [84, 112] on link "Chapter 13 Plan" at bounding box center [78, 112] width 100 height 15
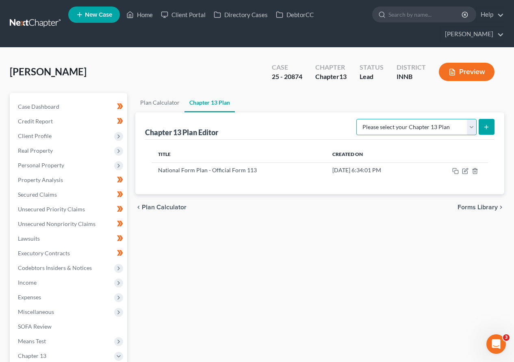
click at [471, 125] on select "Please select your Chapter 13 Plan National Form Plan - Official Form 113" at bounding box center [417, 127] width 120 height 16
click at [359, 119] on select "Please select your Chapter 13 Plan National Form Plan - Official Form 113" at bounding box center [417, 127] width 120 height 16
click at [489, 124] on icon "submit" at bounding box center [487, 127] width 7 height 7
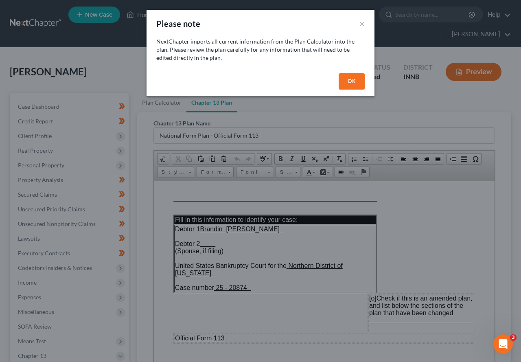
click at [350, 81] on button "OK" at bounding box center [351, 81] width 26 height 16
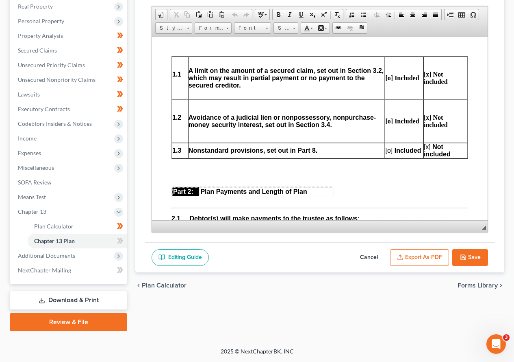
scroll to position [447, 0]
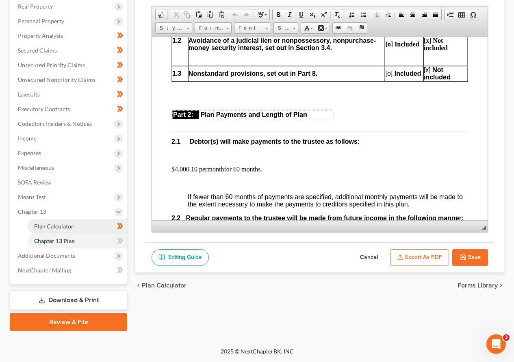
click at [67, 227] on span "Plan Calculator" at bounding box center [53, 225] width 39 height 7
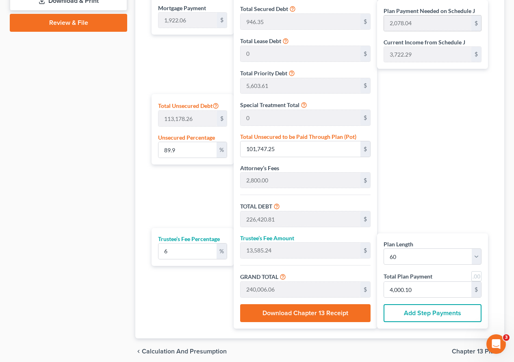
scroll to position [447, 0]
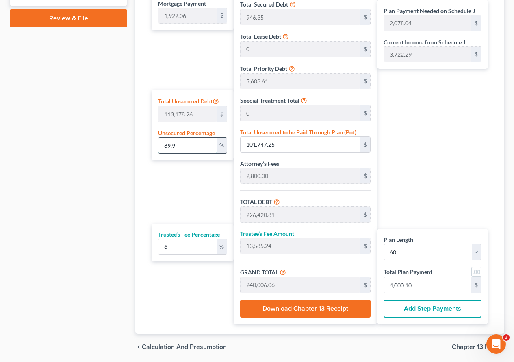
click at [178, 147] on input "89.9" at bounding box center [188, 144] width 58 height 15
click at [200, 146] on input "89.895" at bounding box center [188, 144] width 58 height 15
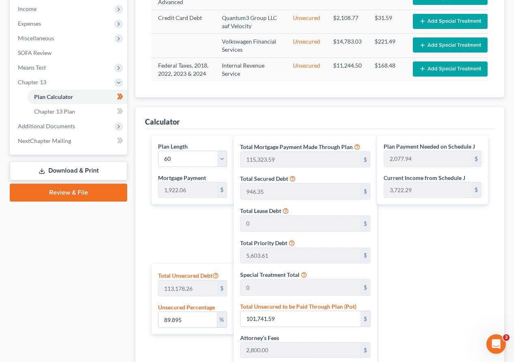
scroll to position [273, 0]
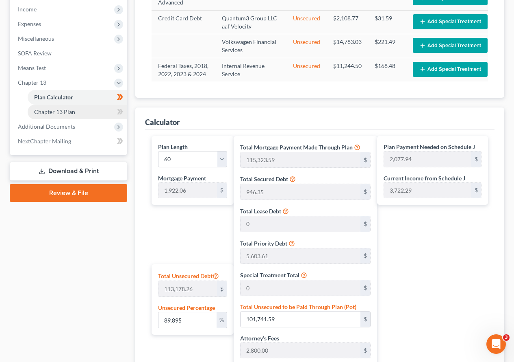
click at [87, 111] on link "Chapter 13 Plan" at bounding box center [78, 112] width 100 height 15
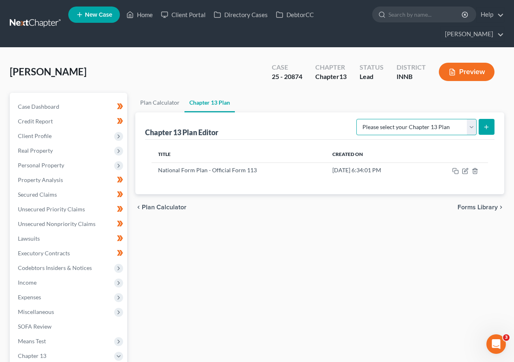
click at [473, 126] on select "Please select your Chapter 13 Plan National Form Plan - Official Form 113" at bounding box center [417, 127] width 120 height 16
click at [359, 119] on select "Please select your Chapter 13 Plan National Form Plan - Official Form 113" at bounding box center [417, 127] width 120 height 16
click at [488, 127] on line "submit" at bounding box center [487, 127] width 4 height 0
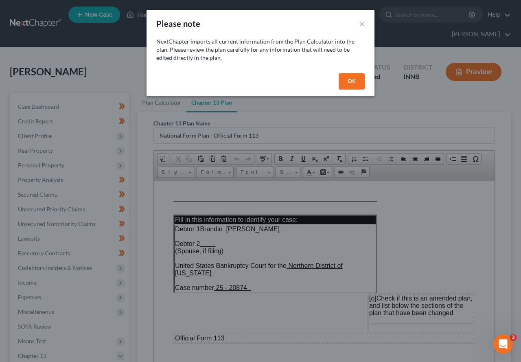
click at [353, 81] on button "OK" at bounding box center [351, 81] width 26 height 16
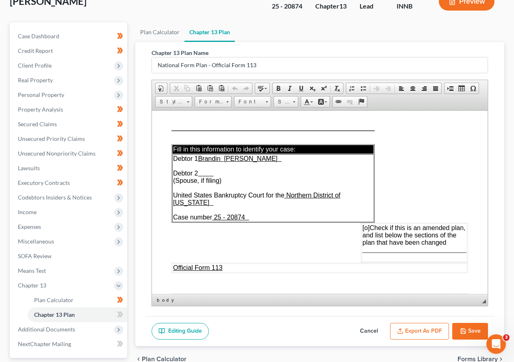
click at [363, 224] on span "[o]" at bounding box center [366, 227] width 7 height 7
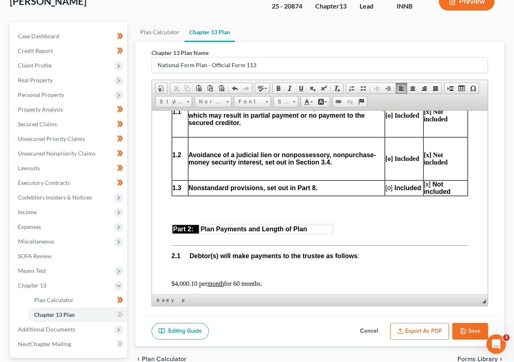
scroll to position [366, 0]
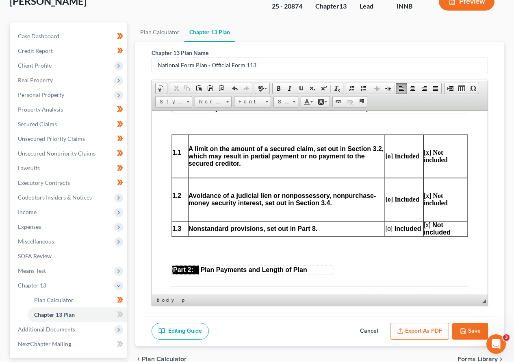
click at [386, 224] on span "[o]" at bounding box center [389, 227] width 7 height 7
click at [424, 221] on span "[x]" at bounding box center [427, 224] width 7 height 7
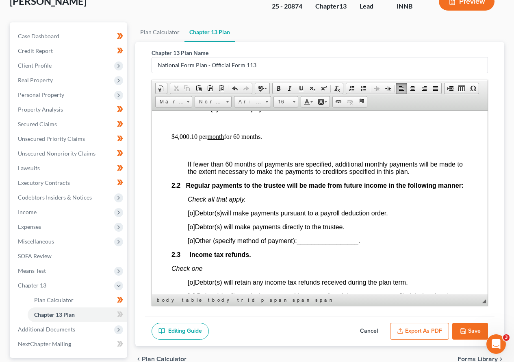
scroll to position [569, 0]
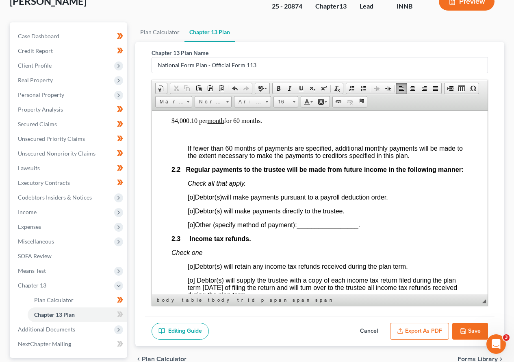
click at [190, 211] on span "[o]" at bounding box center [191, 210] width 7 height 7
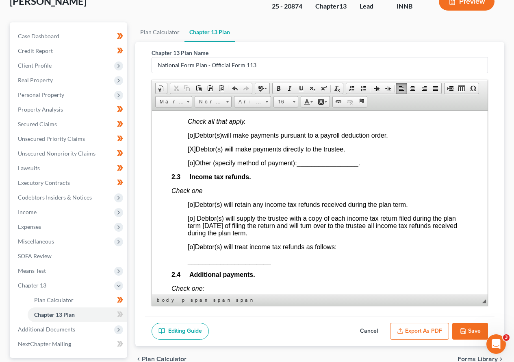
scroll to position [651, 0]
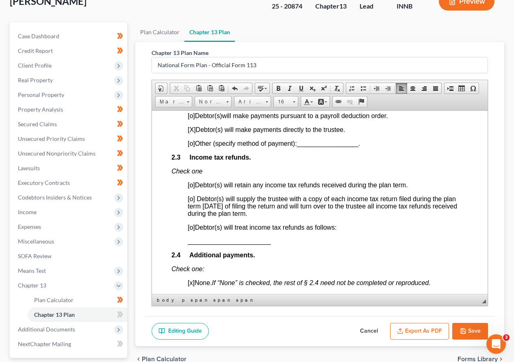
click at [191, 228] on span "[o]" at bounding box center [191, 226] width 7 height 7
click at [345, 227] on p "[X ] Debtor(s) will treat income tax refunds as follows:" at bounding box center [328, 226] width 281 height 7
click at [346, 227] on p "[X ] Debtor(s) will treat income tax refunds as follows:" at bounding box center [328, 226] width 281 height 7
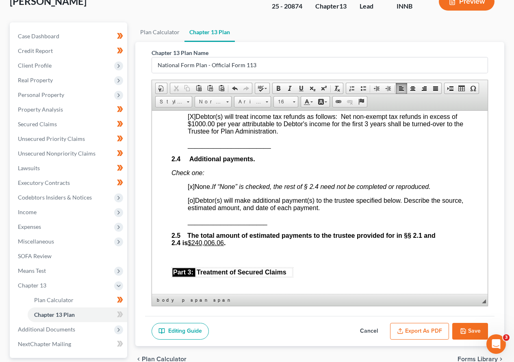
scroll to position [773, 0]
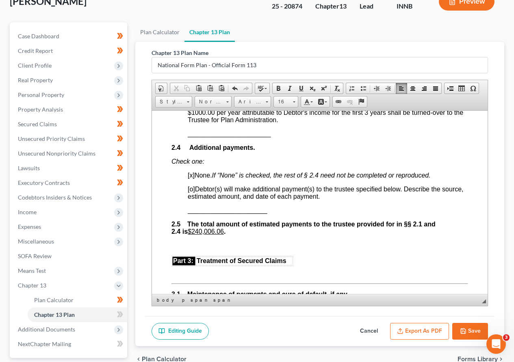
click at [190, 173] on span "[x]" at bounding box center [191, 174] width 7 height 7
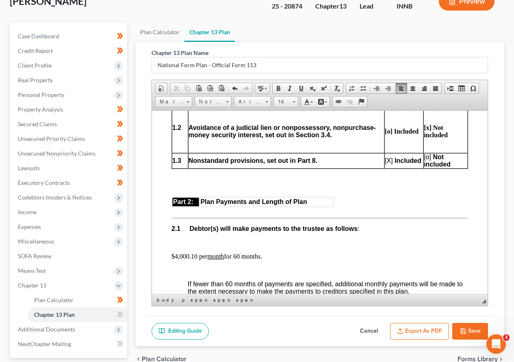
scroll to position [447, 0]
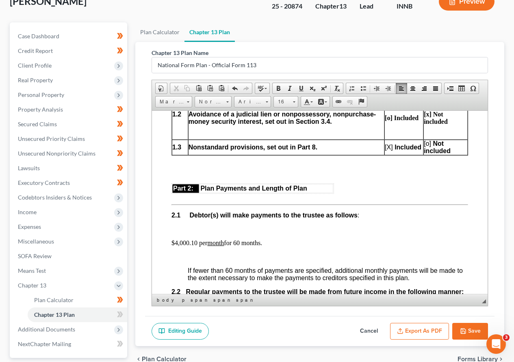
click at [270, 239] on p "$4,000.10 per month for 60 months." at bounding box center [320, 242] width 297 height 7
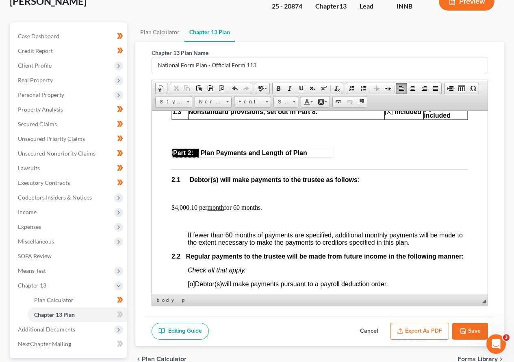
scroll to position [488, 0]
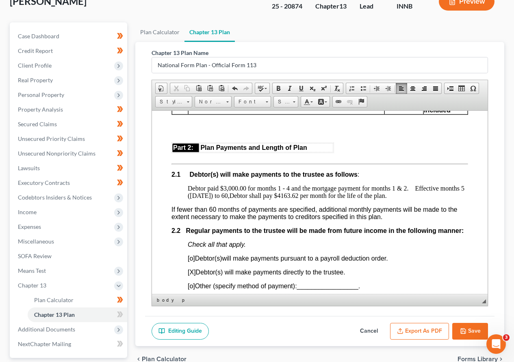
click at [374, 170] on p "2.1 Debtor(s) will make payments to the trustee as follows :" at bounding box center [320, 173] width 297 height 7
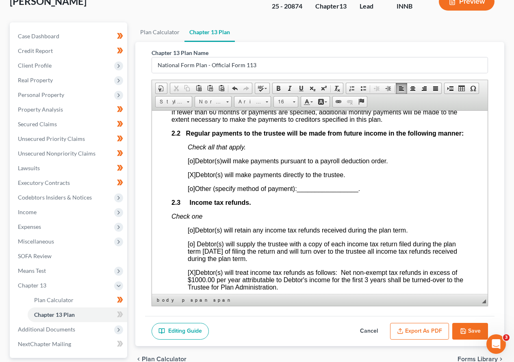
scroll to position [569, 0]
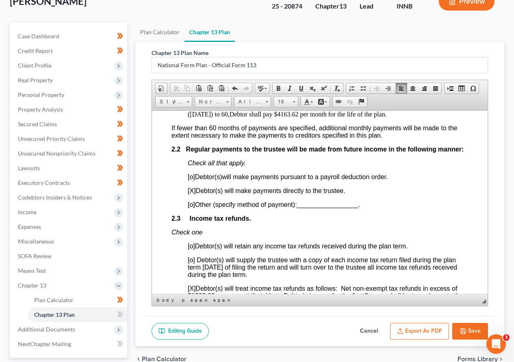
click at [191, 178] on span "[o]" at bounding box center [191, 176] width 7 height 7
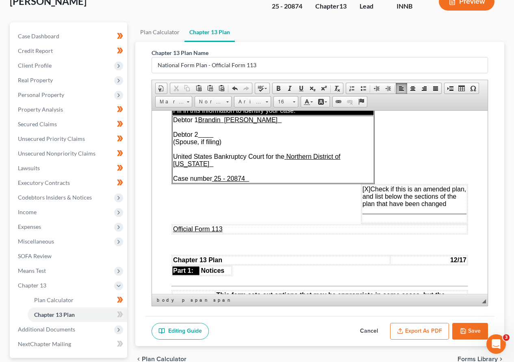
scroll to position [0, 0]
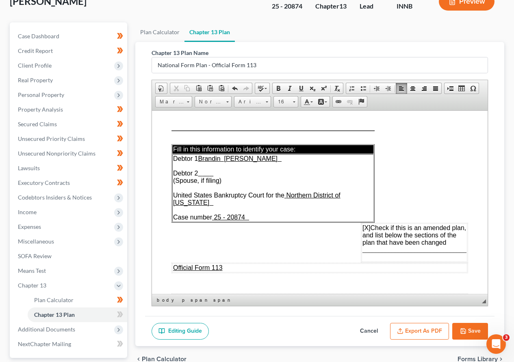
click at [161, 31] on link "Plan Calculator" at bounding box center [159, 32] width 49 height 20
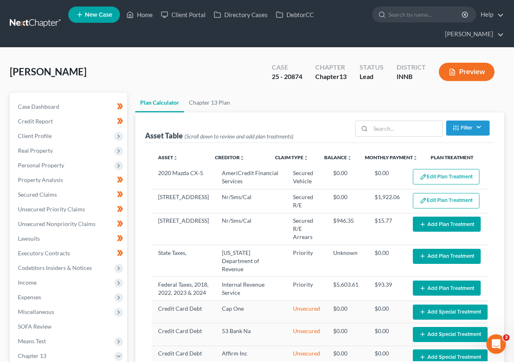
click at [434, 179] on button "Edit Plan Treatment" at bounding box center [446, 176] width 67 height 15
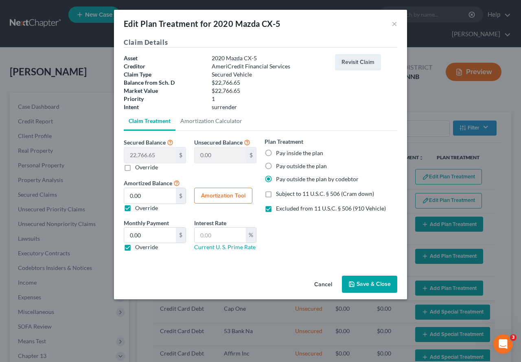
click at [366, 284] on button "Save & Close" at bounding box center [369, 283] width 55 height 17
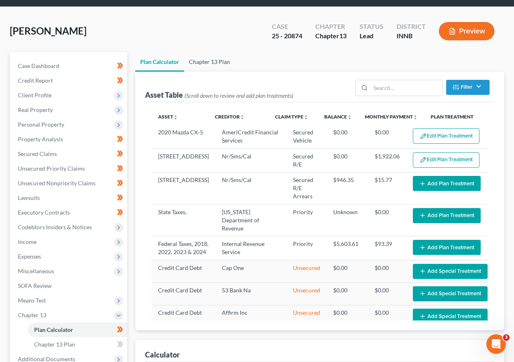
click at [200, 61] on link "Chapter 13 Plan" at bounding box center [209, 62] width 51 height 20
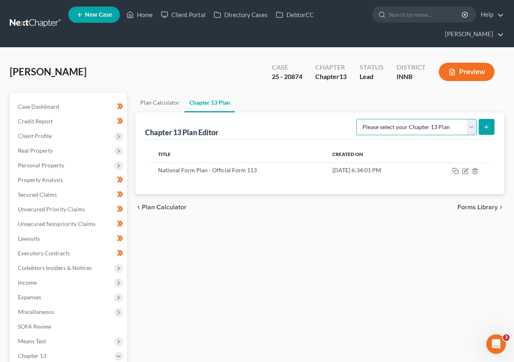
click at [473, 128] on select "Please select your Chapter 13 Plan National Form Plan - Official Form 113" at bounding box center [417, 127] width 120 height 16
click at [359, 119] on select "Please select your Chapter 13 Plan National Form Plan - Official Form 113" at bounding box center [417, 127] width 120 height 16
click at [488, 124] on icon "submit" at bounding box center [487, 127] width 7 height 7
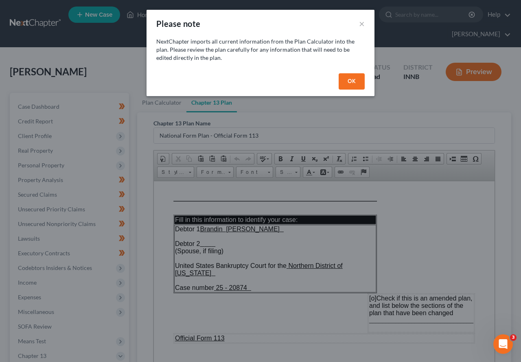
click at [350, 78] on button "OK" at bounding box center [351, 81] width 26 height 16
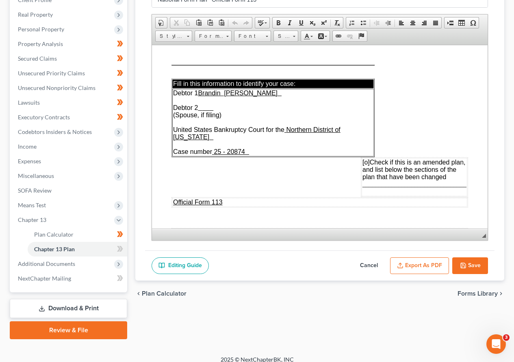
scroll to position [144, 0]
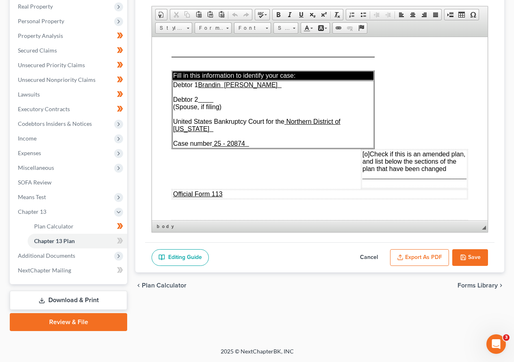
click at [363, 150] on span "[o]" at bounding box center [366, 153] width 7 height 7
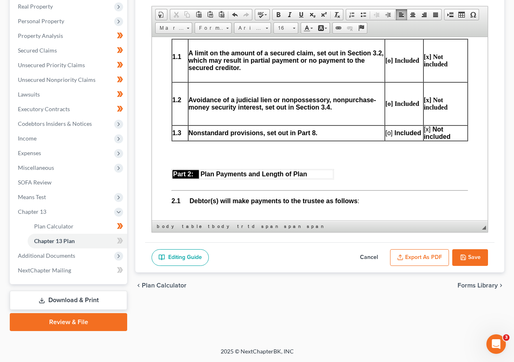
scroll to position [407, 0]
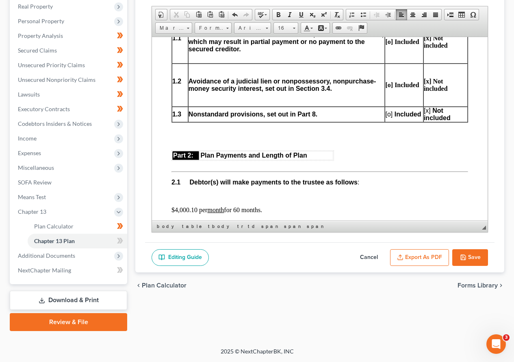
click at [386, 110] on span "[o]" at bounding box center [389, 113] width 7 height 7
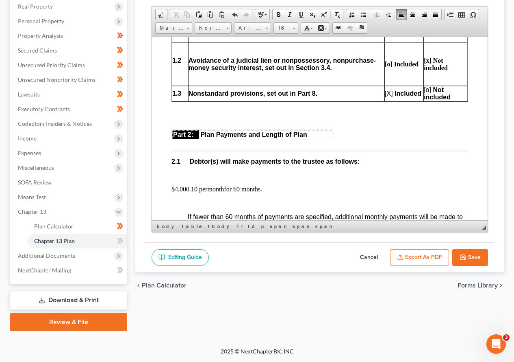
scroll to position [488, 0]
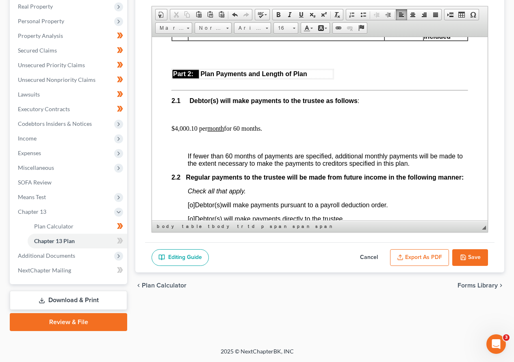
click at [172, 124] on p "$4,000.10 per month for 60 months." at bounding box center [320, 127] width 297 height 7
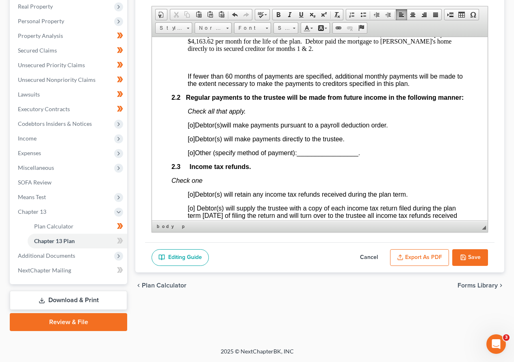
scroll to position [569, 0]
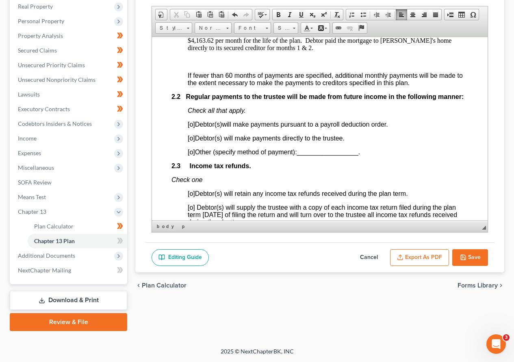
click at [191, 121] on span "[o]" at bounding box center [191, 123] width 7 height 7
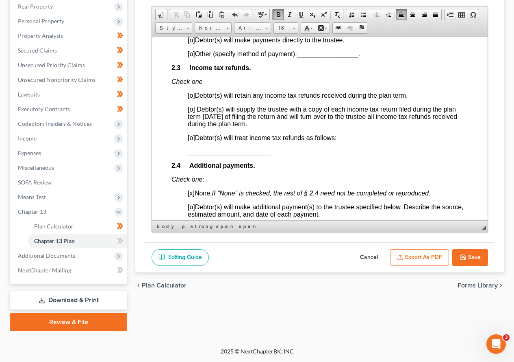
scroll to position [651, 0]
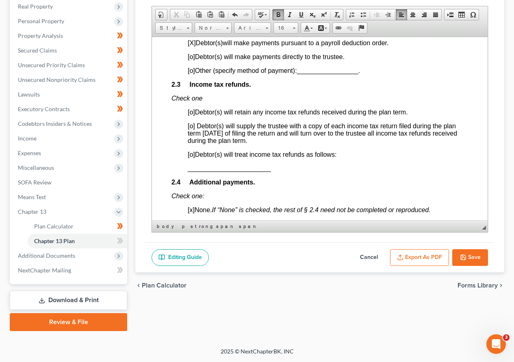
click at [190, 152] on span "[o]" at bounding box center [191, 153] width 7 height 7
click at [348, 157] on p "[X ] Debtor(s) will treat income tax refunds as follows:" at bounding box center [328, 153] width 281 height 7
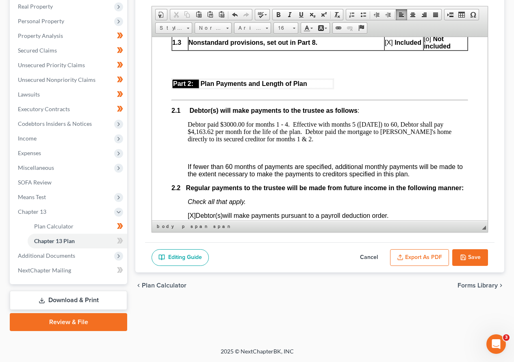
scroll to position [488, 0]
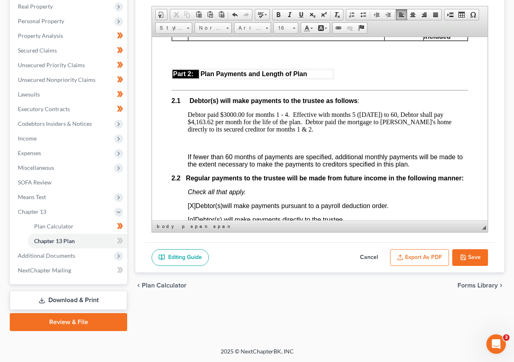
click at [312, 123] on p "Debtor paid $3000.00 for months 1 - 4. Effective with months 5 ([DATE]) to 60, …" at bounding box center [328, 122] width 281 height 22
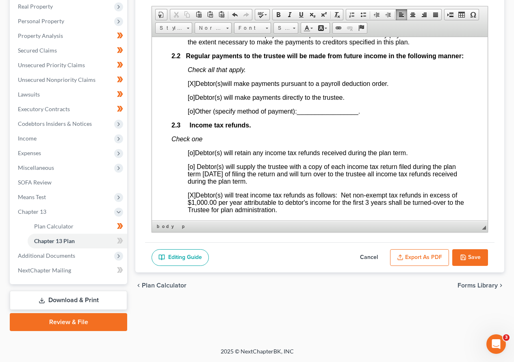
scroll to position [651, 0]
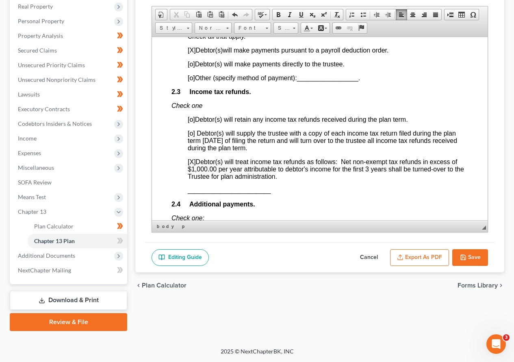
click at [193, 64] on span "[o]" at bounding box center [191, 63] width 7 height 7
click at [398, 49] on p "[X ] Debtor(s) will make payments pursuant to a payroll deduction order." at bounding box center [328, 49] width 281 height 7
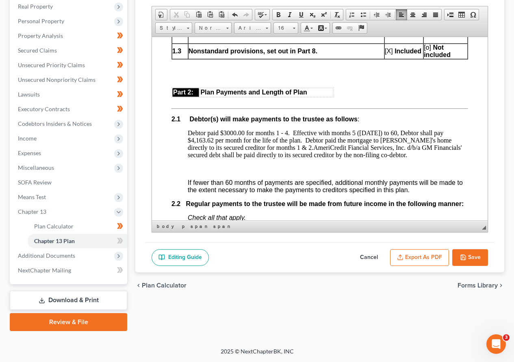
scroll to position [488, 0]
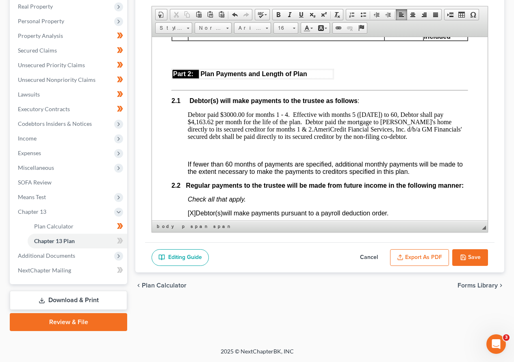
click at [285, 124] on p "Debtor paid $3000.00 for months 1 - 4. Effective with months 5 ([DATE]) to 60, …" at bounding box center [328, 125] width 281 height 29
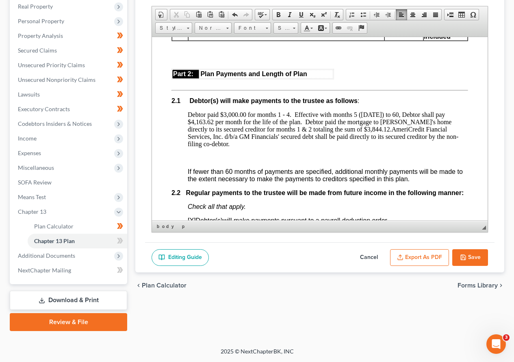
click at [362, 121] on p "Debtor paid $3,000.00 for months 1 - 4. Effective with months 5 ([DATE]) to 60,…" at bounding box center [328, 129] width 281 height 37
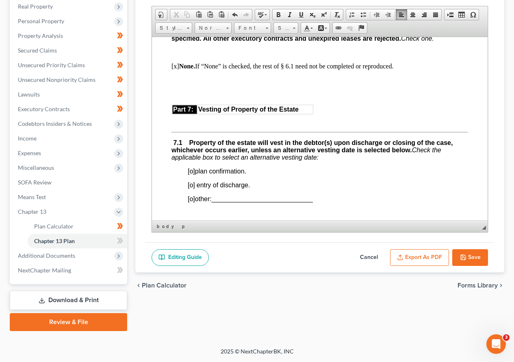
scroll to position [2359, 0]
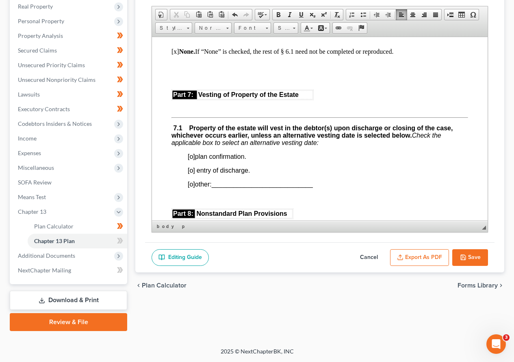
click at [188, 172] on span "[o]" at bounding box center [191, 169] width 7 height 7
click at [253, 170] on p "[x ] entry of discharge." at bounding box center [328, 169] width 281 height 7
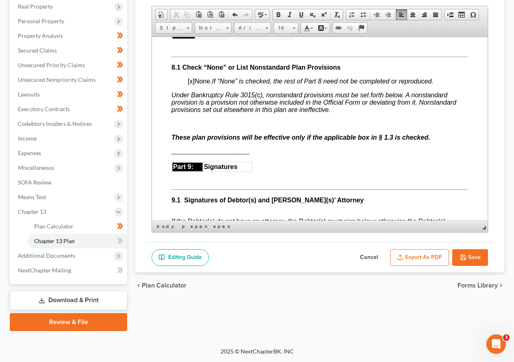
scroll to position [2562, 0]
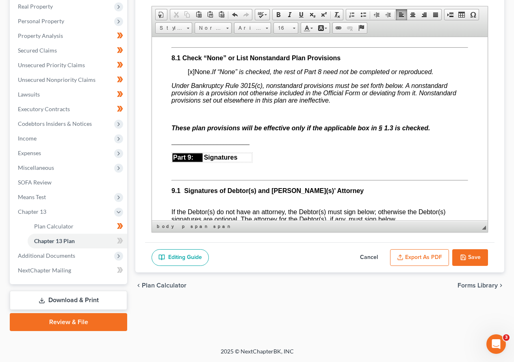
click at [194, 71] on span "[x] None. If “None” is checked, the rest of Part 8 need not be completed or rep…" at bounding box center [311, 71] width 246 height 7
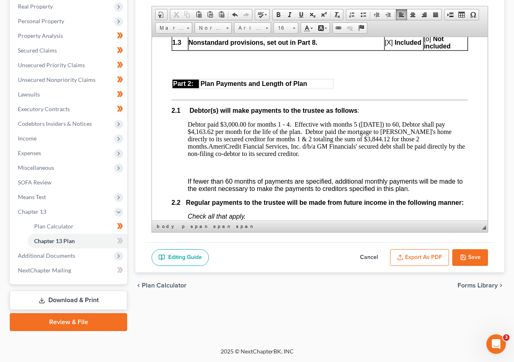
scroll to position [447, 0]
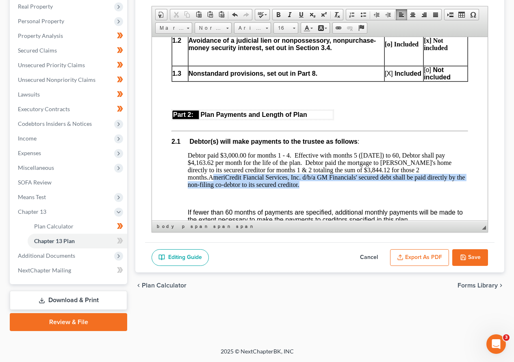
drag, startPoint x: 418, startPoint y: 161, endPoint x: 444, endPoint y: 179, distance: 31.2
click at [444, 179] on p "Debtor paid $3,000.00 for months 1 - 4. Effective with months 5 ([DATE]) to 60,…" at bounding box center [328, 169] width 281 height 37
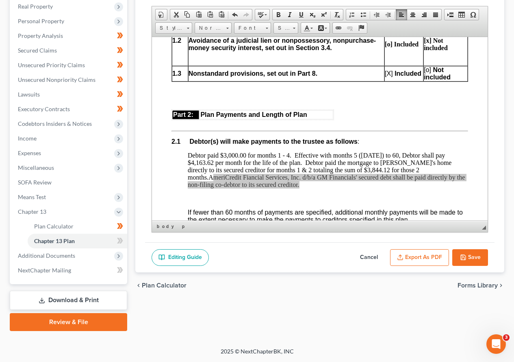
scroll to position [0, 0]
click at [445, 182] on span "Copy" at bounding box center [463, 184] width 43 height 10
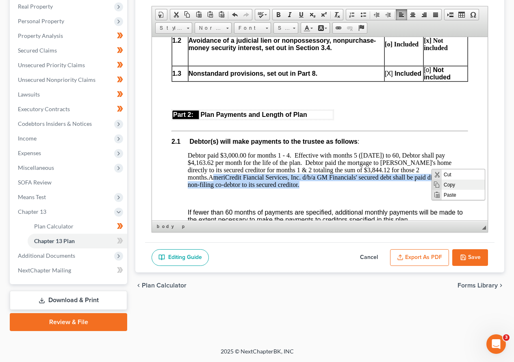
copy p "AmeriCredit Fiancial Services, Inc. d/b/a GM Financials' secured debt shall be …"
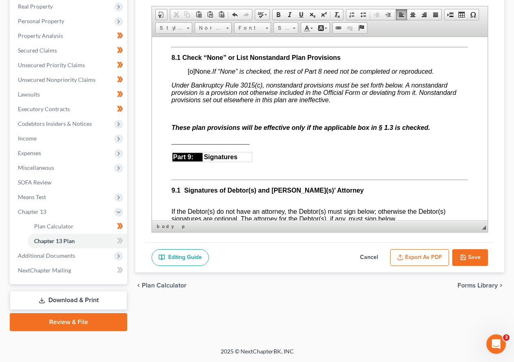
scroll to position [2562, 0]
click at [181, 111] on p at bounding box center [320, 113] width 297 height 7
click at [195, 115] on span "Paste" at bounding box center [212, 117] width 43 height 10
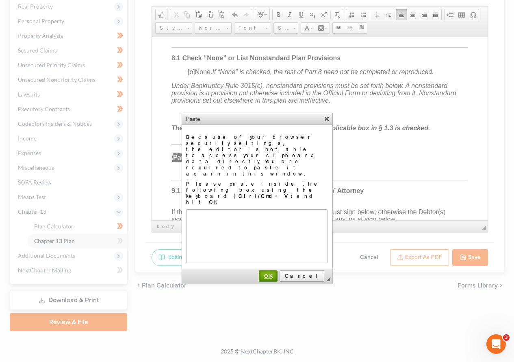
click at [277, 272] on span "OK" at bounding box center [268, 275] width 17 height 6
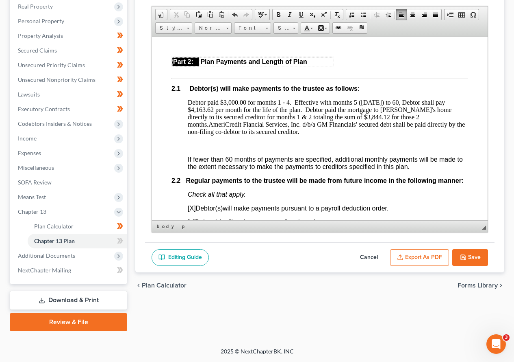
scroll to position [508, 0]
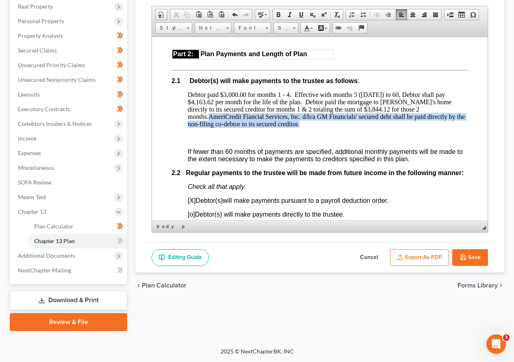
drag, startPoint x: 416, startPoint y: 101, endPoint x: 444, endPoint y: 119, distance: 33.6
click at [444, 119] on p "Debtor paid $3,000.00 for months 1 - 4. Effective with months 5 ([DATE]) to 60,…" at bounding box center [328, 109] width 281 height 37
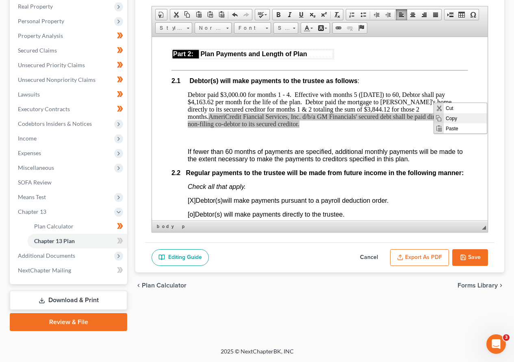
click at [447, 117] on span "Copy" at bounding box center [465, 118] width 43 height 10
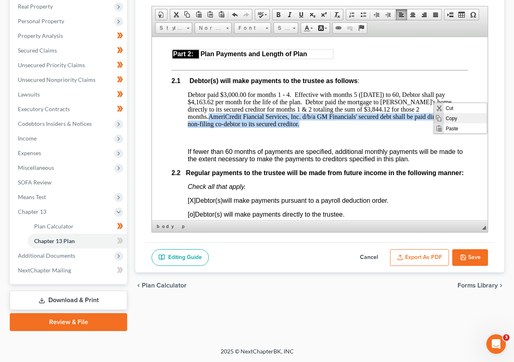
copy p "AmeriCredit Fiancial Services, Inc. d/b/a GM Financials' secured debt shall be …"
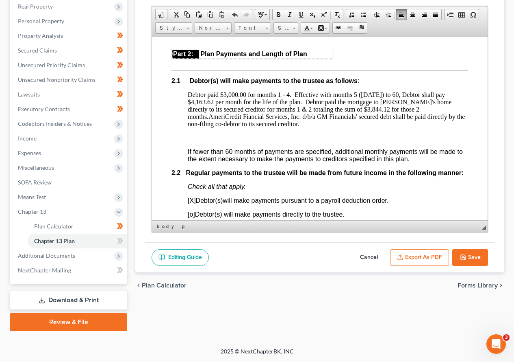
click at [423, 134] on p at bounding box center [320, 137] width 297 height 7
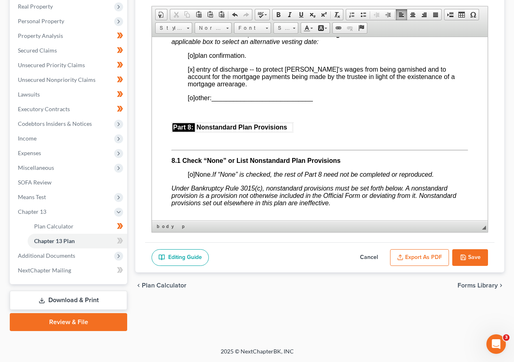
scroll to position [2546, 0]
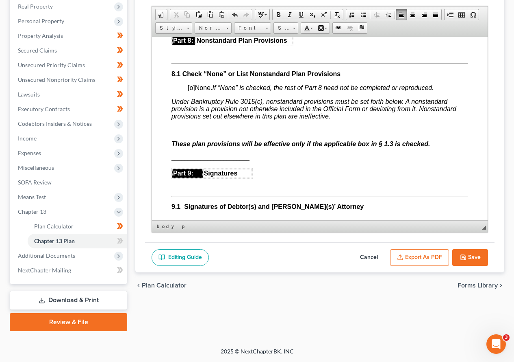
click at [184, 129] on p at bounding box center [320, 129] width 297 height 7
click at [201, 134] on span "Paste" at bounding box center [215, 134] width 43 height 10
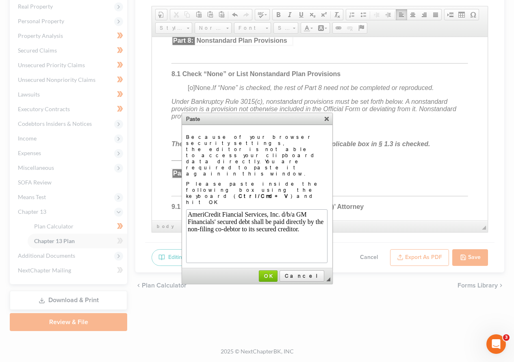
scroll to position [0, 0]
click at [277, 272] on span "OK" at bounding box center [268, 275] width 17 height 6
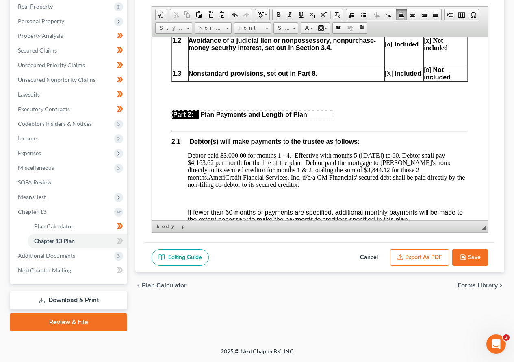
scroll to position [488, 0]
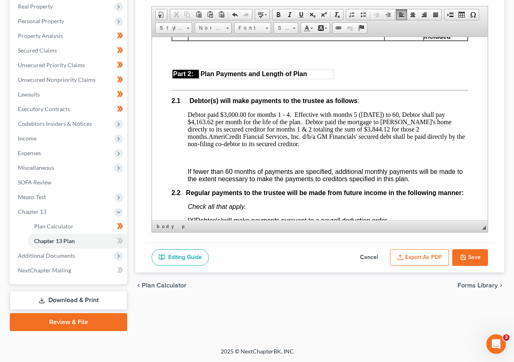
click at [271, 137] on p "Debtor paid $3,000.00 for months 1 - 4. Effective with months 5 ([DATE]) to 60,…" at bounding box center [328, 129] width 281 height 37
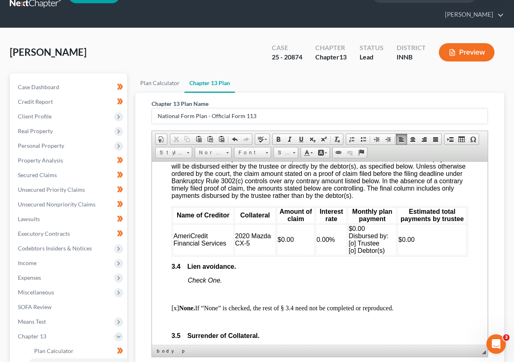
scroll to position [1383, 0]
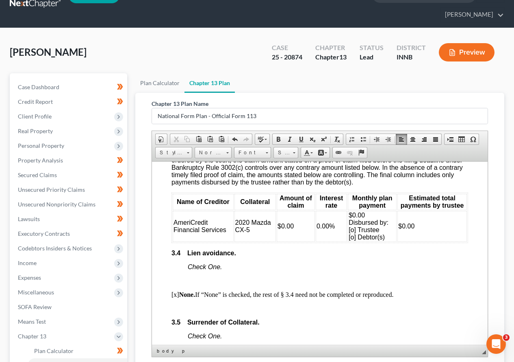
click at [268, 248] on body "Fill in this information to identify your case: Debtor 1 Brandin [PERSON_NAME] …" at bounding box center [320, 354] width 297 height 3112
click at [413, 230] on td "$0.00" at bounding box center [433, 225] width 70 height 31
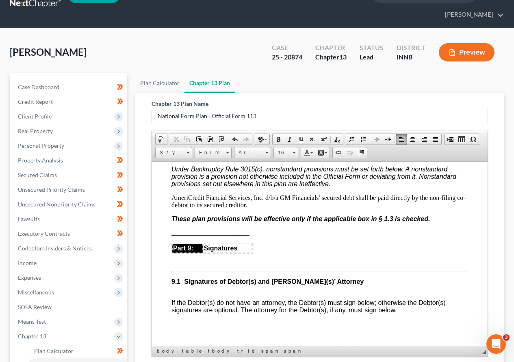
scroll to position [2603, 0]
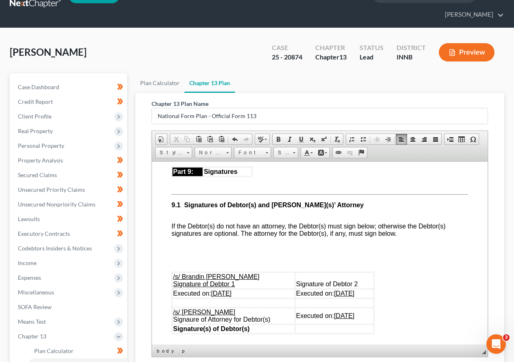
scroll to position [2684, 0]
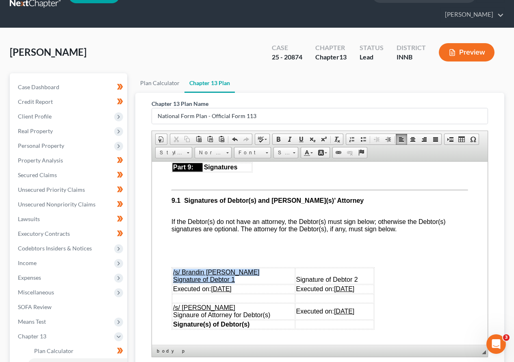
drag, startPoint x: 173, startPoint y: 272, endPoint x: 253, endPoint y: 281, distance: 79.8
click at [253, 281] on td "/s/ Brandin [PERSON_NAME] Signature of Debtor 1" at bounding box center [233, 275] width 123 height 16
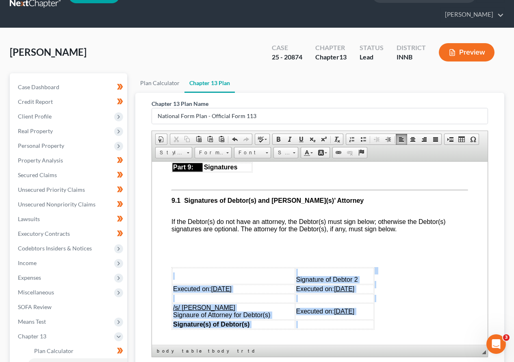
drag, startPoint x: 179, startPoint y: 277, endPoint x: 377, endPoint y: 293, distance: 199.1
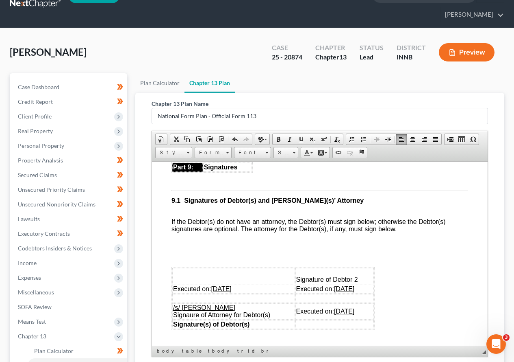
click at [427, 245] on p at bounding box center [320, 242] width 297 height 7
drag, startPoint x: 181, startPoint y: 277, endPoint x: 358, endPoint y: 292, distance: 177.5
click at [358, 292] on tbody "Signature of Debtor 2 Executed on: [DATE] Executed on: [DATE] /s/ [PERSON_NAME]…" at bounding box center [273, 297] width 202 height 61
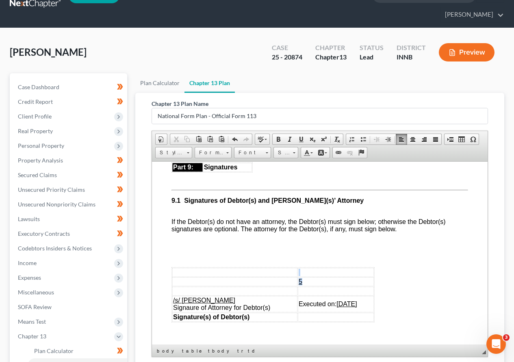
drag, startPoint x: 296, startPoint y: 281, endPoint x: 272, endPoint y: 274, distance: 24.0
click at [274, 275] on tbody "5 /s/ [PERSON_NAME] Signaure of Attorney for Debtor(s) Executed on: [DATE] Sign…" at bounding box center [273, 294] width 202 height 54
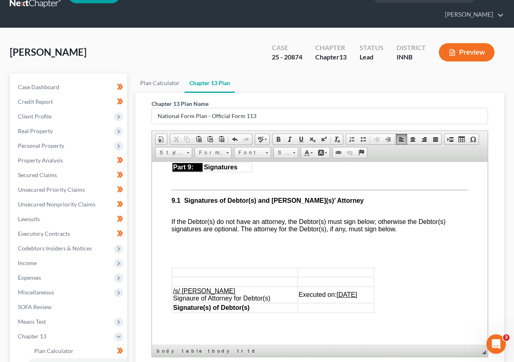
click at [262, 308] on td "Signature(s) of Debtor(s)" at bounding box center [234, 307] width 125 height 9
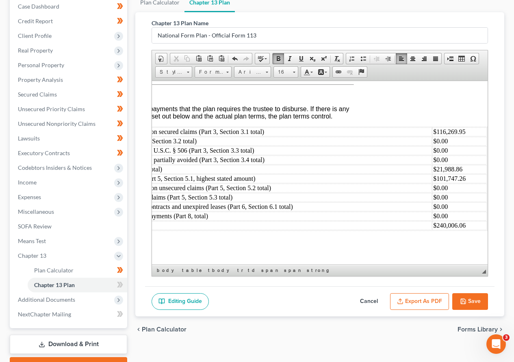
scroll to position [101, 0]
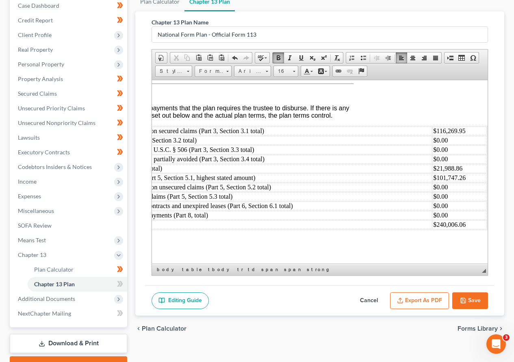
click at [474, 300] on button "Save" at bounding box center [471, 300] width 36 height 17
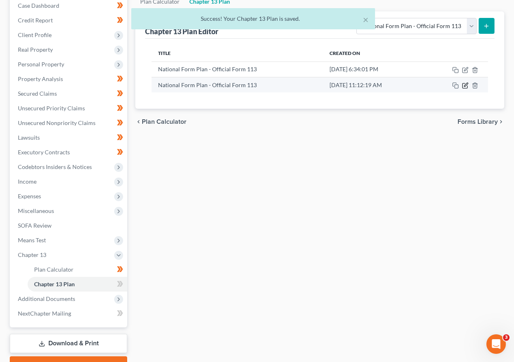
click at [465, 85] on icon "button" at bounding box center [466, 85] width 4 height 4
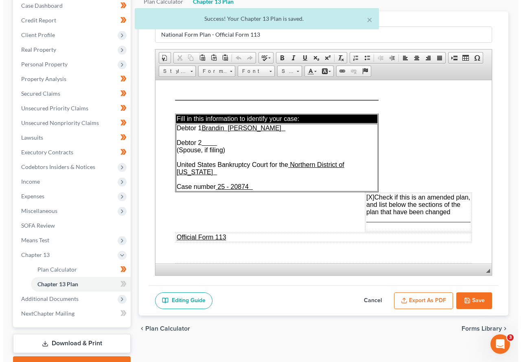
scroll to position [0, 0]
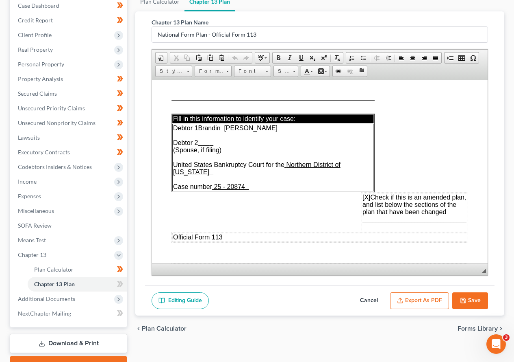
click at [424, 301] on button "Export as PDF" at bounding box center [419, 300] width 59 height 17
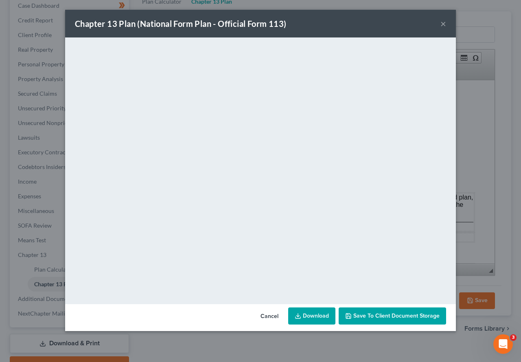
click at [314, 311] on link "Download" at bounding box center [311, 315] width 47 height 17
